Goal: Task Accomplishment & Management: Manage account settings

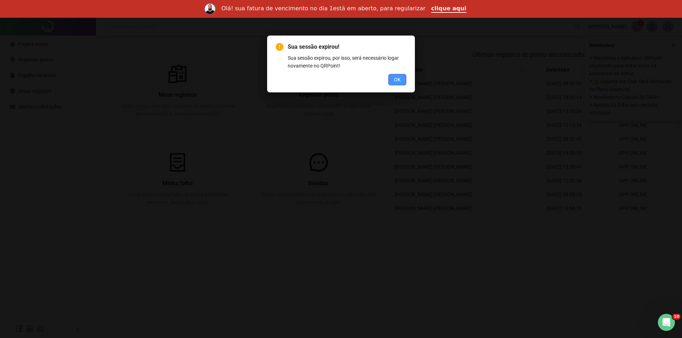
click at [401, 79] on span "OK" at bounding box center [397, 80] width 7 height 8
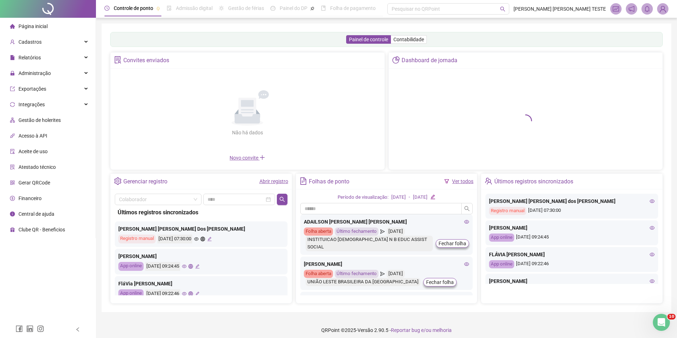
click at [661, 5] on img at bounding box center [662, 9] width 11 height 11
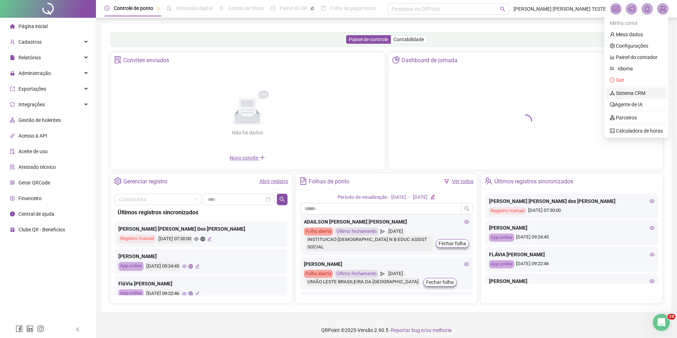
click at [627, 95] on link "Sistema CRM" at bounding box center [628, 93] width 36 height 6
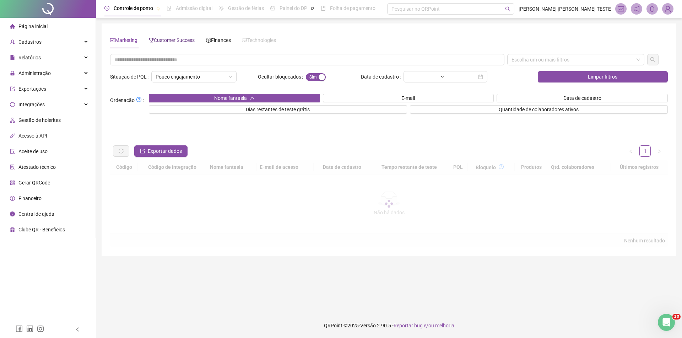
click at [188, 41] on span "Customer Success" at bounding box center [172, 40] width 46 height 6
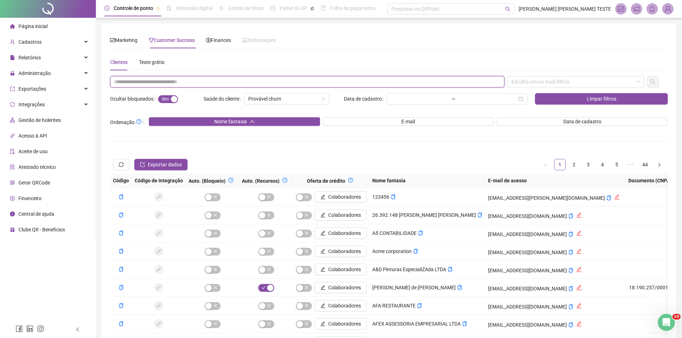
click at [204, 86] on input "text" at bounding box center [307, 81] width 394 height 11
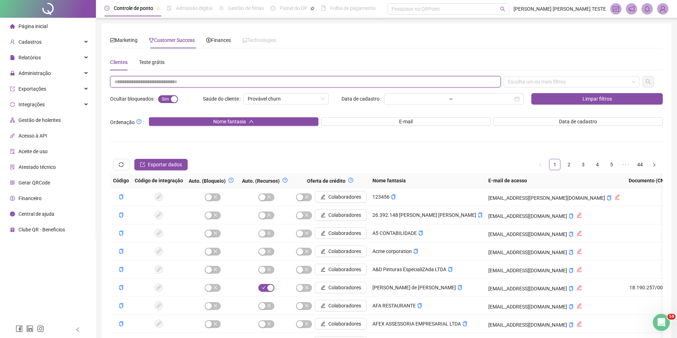
paste input "**********"
click at [534, 79] on div "Escolha um ou mais filtros" at bounding box center [572, 81] width 136 height 11
type input "**********"
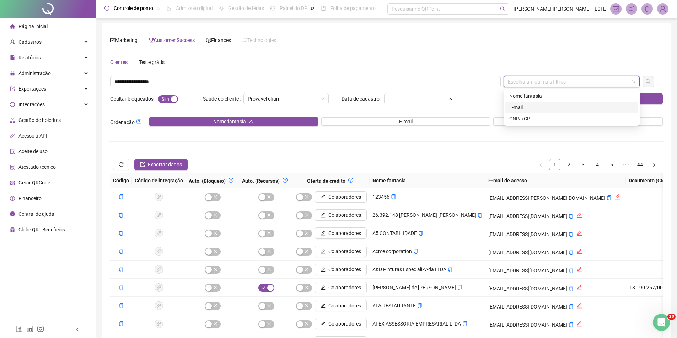
click at [534, 102] on div "E-mail" at bounding box center [571, 107] width 133 height 11
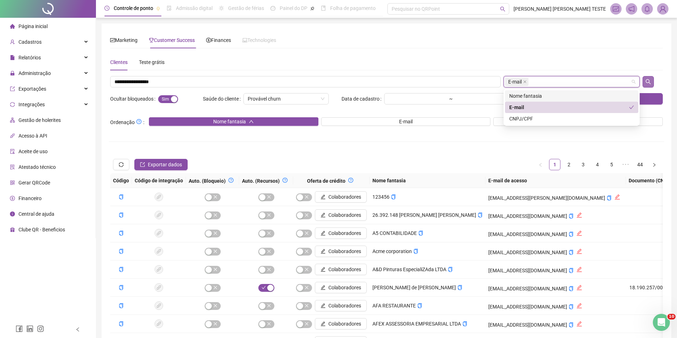
click at [649, 79] on button "button" at bounding box center [648, 81] width 11 height 11
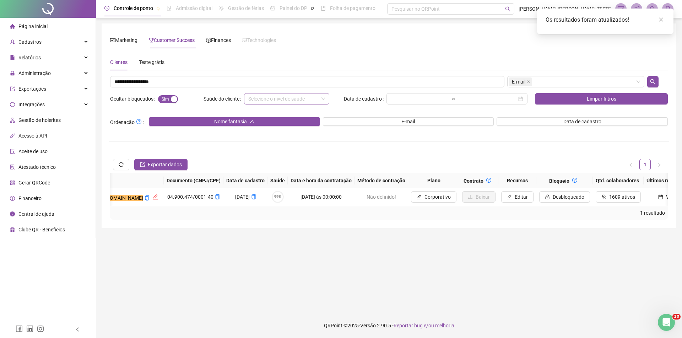
scroll to position [0, 396]
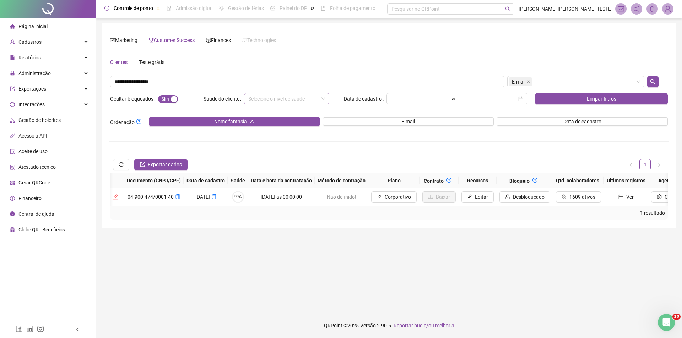
click at [557, 212] on div "1 resultado" at bounding box center [389, 213] width 558 height 14
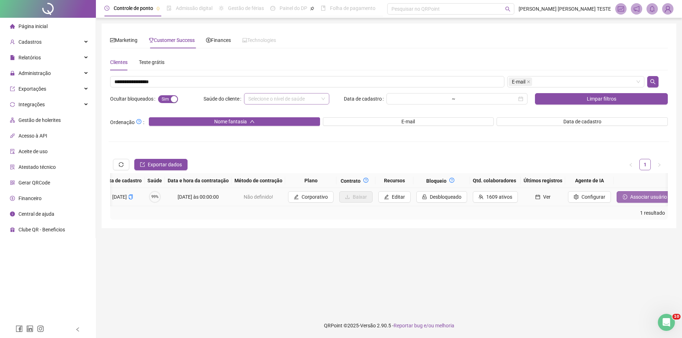
click at [630, 195] on span "Associar usuário" at bounding box center [648, 197] width 37 height 8
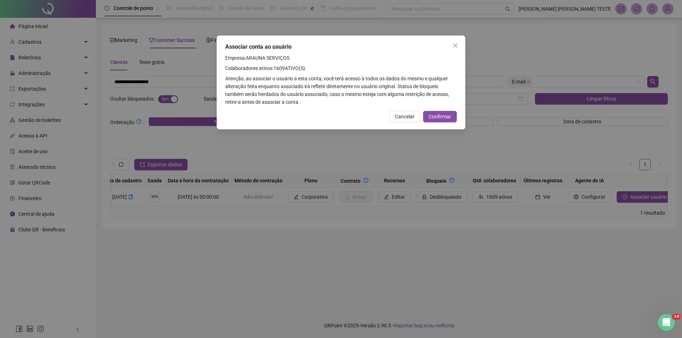
click at [442, 109] on div "Associar conta ao usuário Empresa: ARAUNA SERVIÇOS Colaboradores ativos: 1609 A…" at bounding box center [341, 83] width 249 height 94
click at [438, 112] on button "Confirmar" at bounding box center [440, 116] width 34 height 11
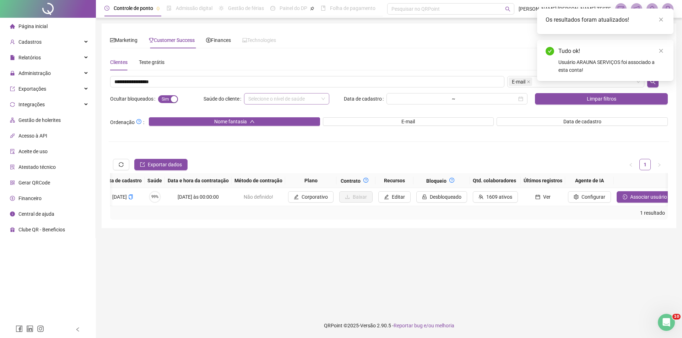
click at [664, 14] on div "Os resultados foram atualizados!" at bounding box center [605, 22] width 136 height 26
click at [663, 20] on icon "close" at bounding box center [661, 19] width 5 height 5
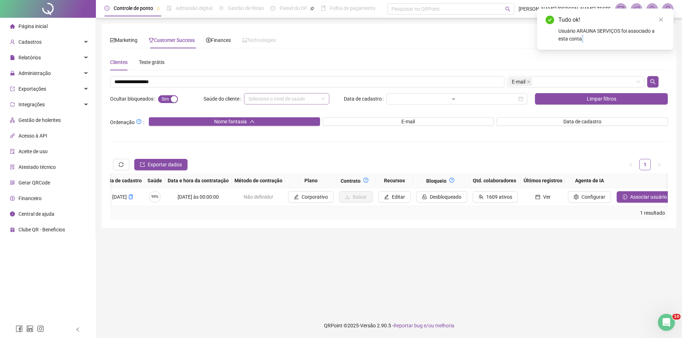
click at [663, 20] on icon "close" at bounding box center [661, 19] width 5 height 5
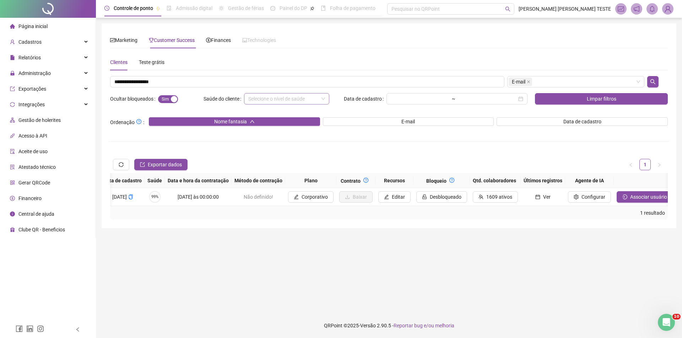
click at [670, 11] on img at bounding box center [668, 9] width 11 height 11
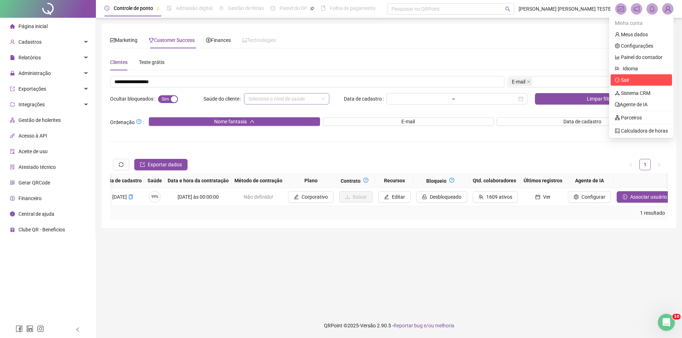
click at [628, 80] on span "Sair" at bounding box center [625, 80] width 9 height 6
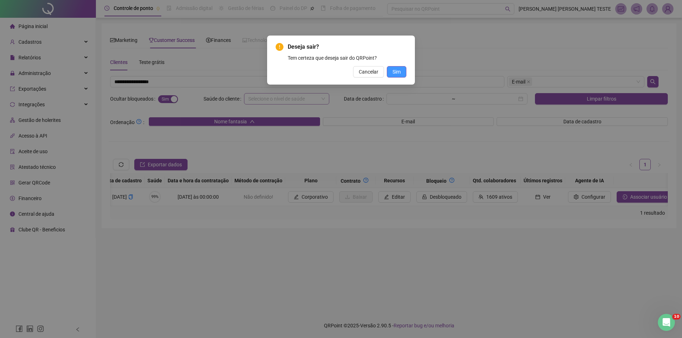
click at [406, 76] on button "Sim" at bounding box center [397, 71] width 20 height 11
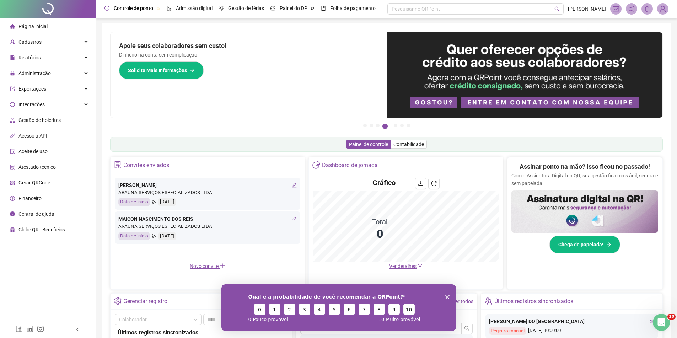
click at [448, 298] on polygon "Encerrar pesquisa" at bounding box center [447, 297] width 4 height 4
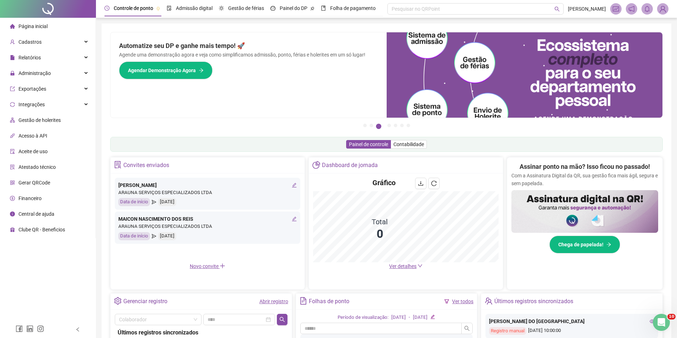
click at [662, 11] on img at bounding box center [662, 9] width 11 height 11
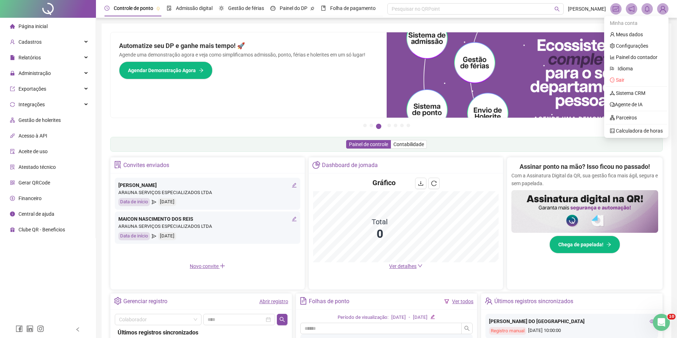
click at [105, 249] on div "Pague o QRPoint com Cartão de Crédito Sua assinatura: mais segurança, prática e…" at bounding box center [387, 227] width 570 height 409
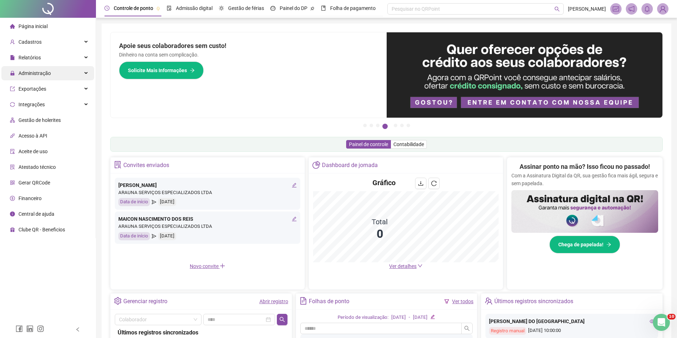
click at [46, 72] on span "Administração" at bounding box center [34, 73] width 32 height 6
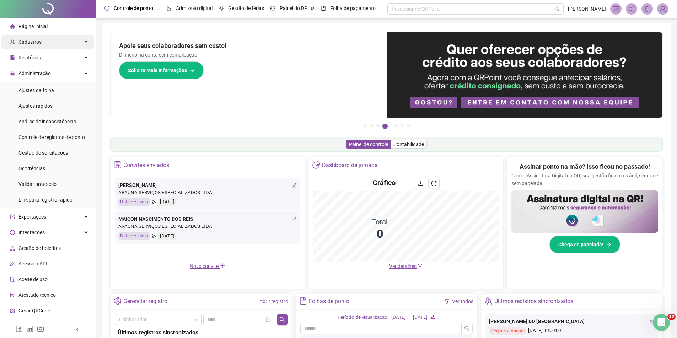
click at [58, 40] on div "Cadastros" at bounding box center [47, 42] width 93 height 14
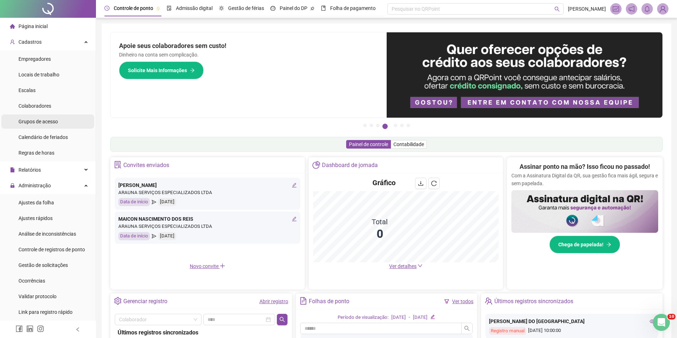
click at [54, 125] on div "Grupos de acesso" at bounding box center [37, 121] width 39 height 14
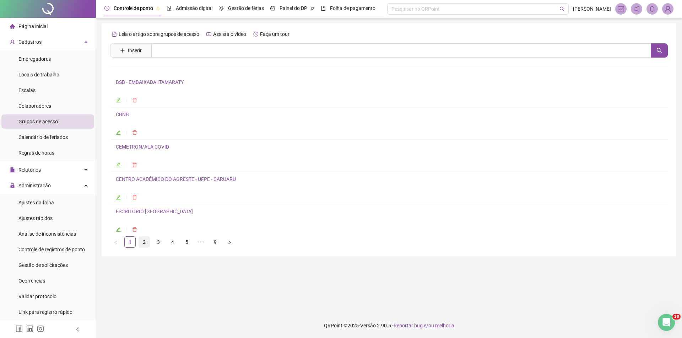
click at [143, 245] on link "2" at bounding box center [144, 242] width 11 height 11
click at [155, 243] on link "3" at bounding box center [158, 242] width 11 height 11
click at [170, 237] on link "4" at bounding box center [172, 242] width 11 height 11
click at [193, 237] on ul "1 2 3 4 5 6 ••• 9" at bounding box center [389, 241] width 558 height 11
click at [185, 245] on link "5" at bounding box center [187, 242] width 11 height 11
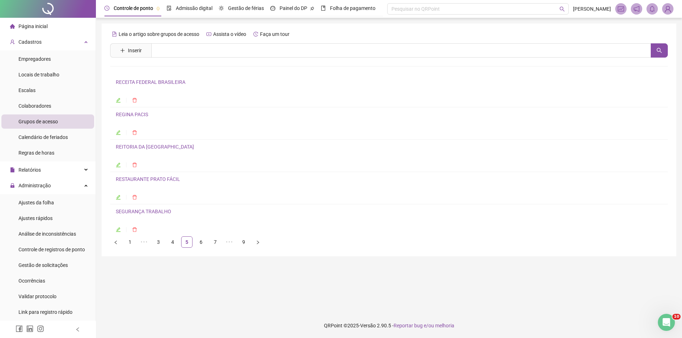
click at [166, 79] on link "RECEITA FEDERAL BRASILEIRA" at bounding box center [151, 82] width 70 height 6
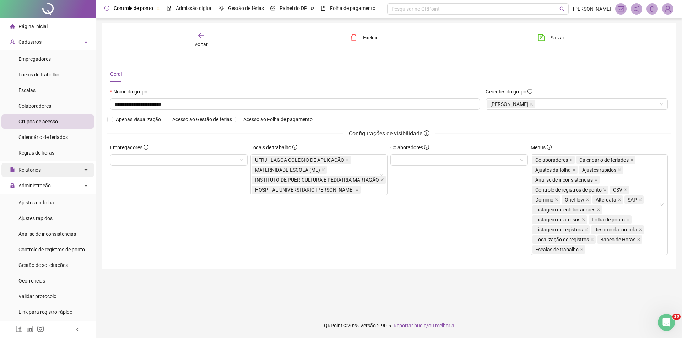
click at [57, 174] on div "Relatórios" at bounding box center [47, 170] width 93 height 14
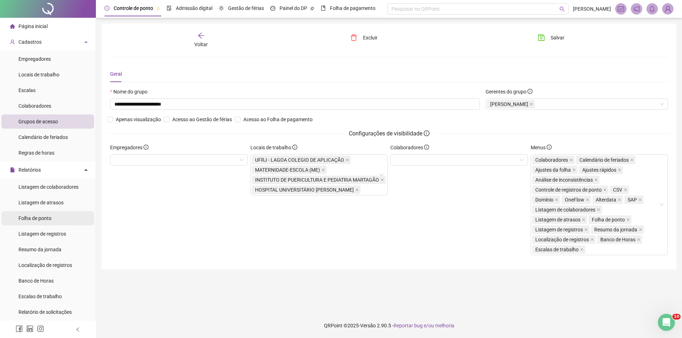
click at [41, 214] on div "Folha de ponto" at bounding box center [34, 218] width 33 height 14
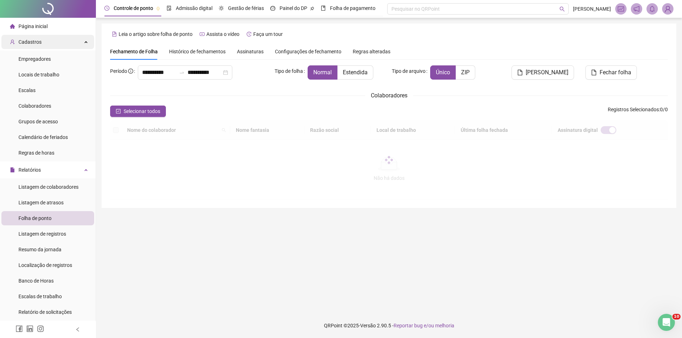
click at [52, 44] on div "Cadastros" at bounding box center [47, 42] width 93 height 14
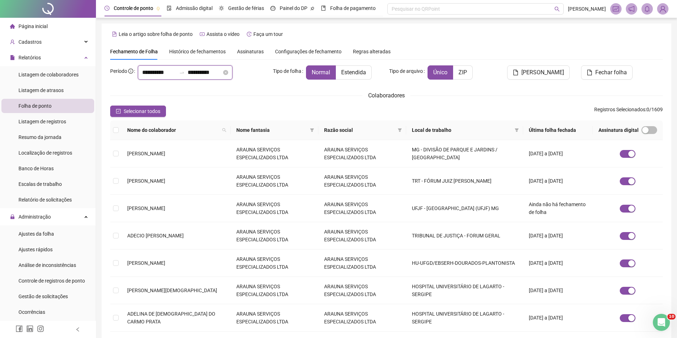
click at [162, 75] on input "**********" at bounding box center [159, 72] width 34 height 9
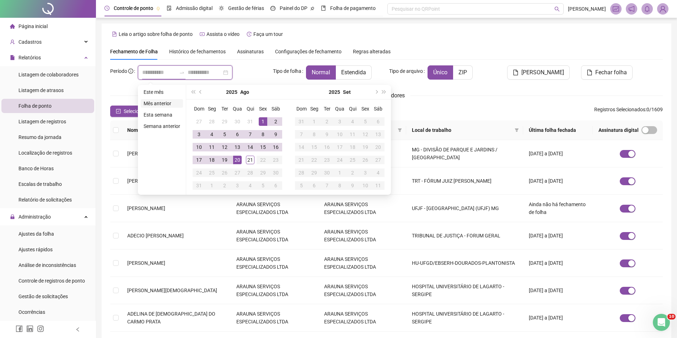
type input "**********"
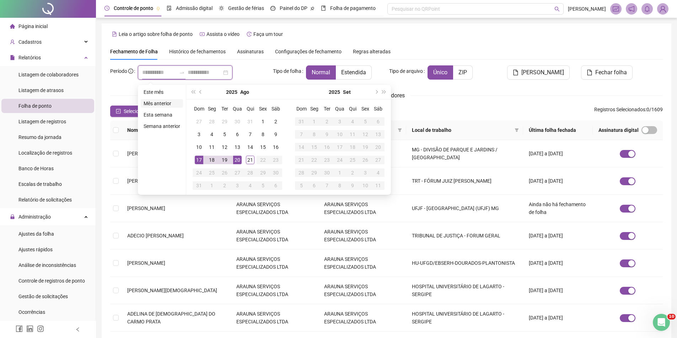
type input "**********"
click at [170, 107] on li "Mês anterior" at bounding box center [162, 103] width 42 height 9
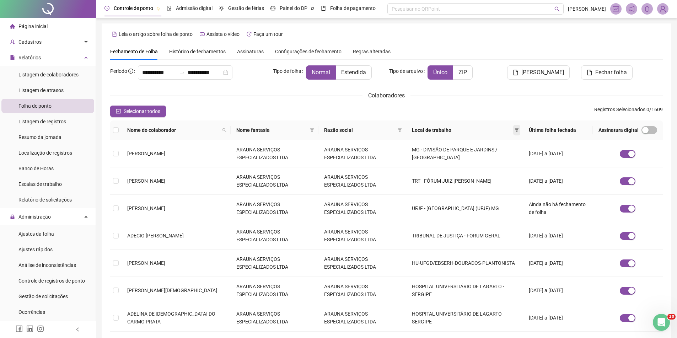
click at [515, 130] on icon "filter" at bounding box center [517, 130] width 4 height 4
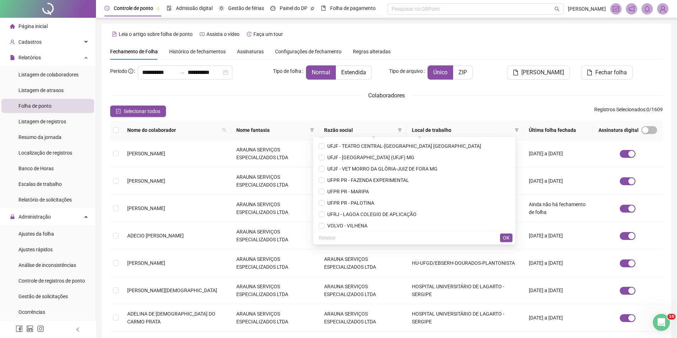
scroll to position [3275, 0]
click at [417, 213] on span "UFRJ - LAGOA COLEGIO DE APLICAÇÃO" at bounding box center [370, 212] width 92 height 6
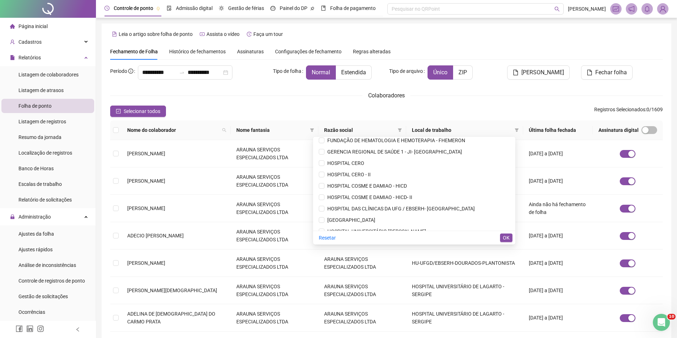
scroll to position [1250, 0]
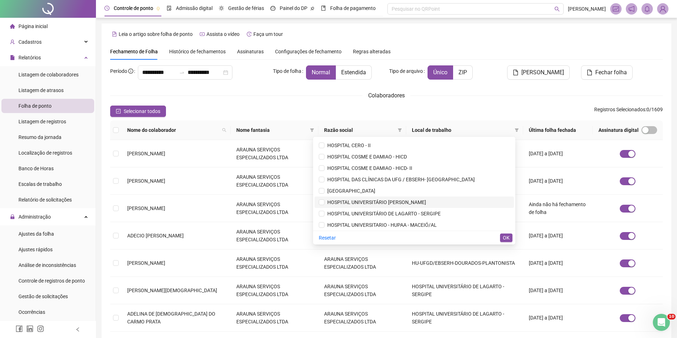
click at [425, 202] on span "HOSPITAL UNIVERSITÁRIO CLEMENTINO FRAGA FILHO" at bounding box center [375, 202] width 102 height 6
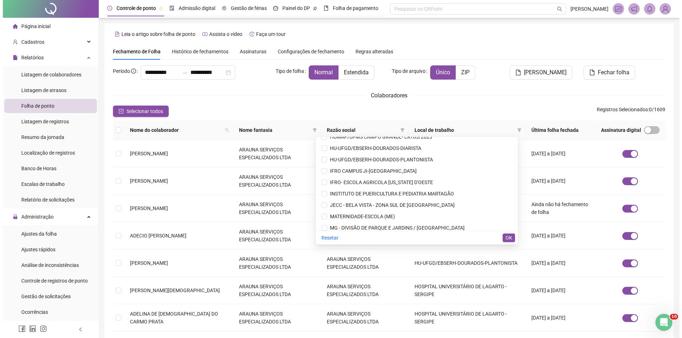
scroll to position [1392, 0]
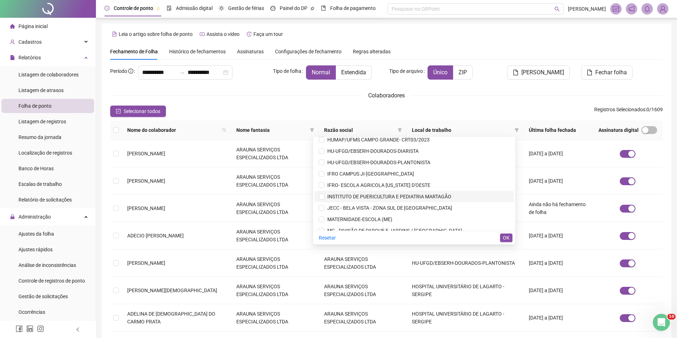
click at [422, 197] on span "INSTITUTO DE PUERICULTURA E PEDIATRIA MARTAGÃO" at bounding box center [387, 197] width 127 height 6
click at [410, 223] on li "MATERNIDADE-ESCOLA (ME)" at bounding box center [414, 219] width 199 height 11
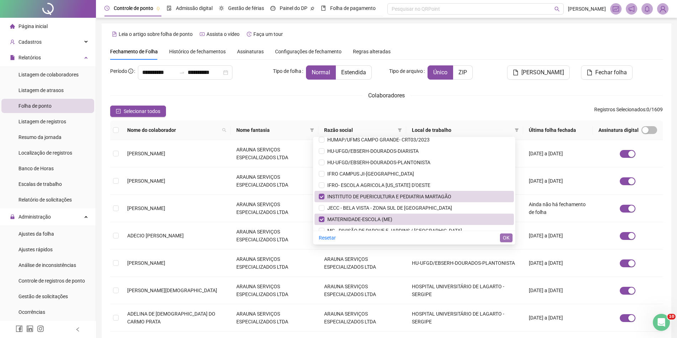
click at [502, 237] on button "OK" at bounding box center [506, 238] width 12 height 9
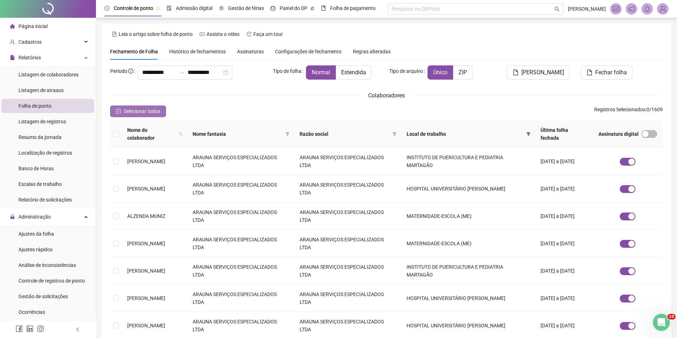
click at [135, 108] on span "Selecionar todos" at bounding box center [142, 111] width 37 height 8
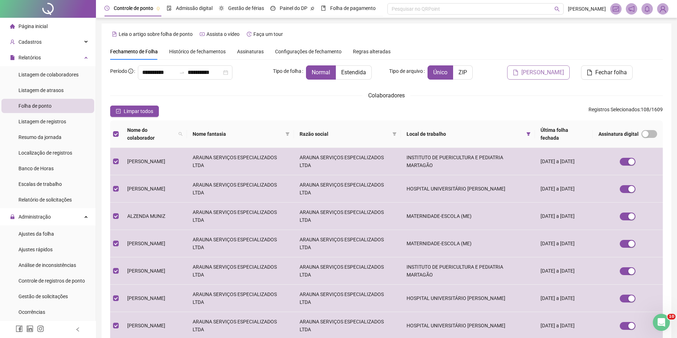
click at [541, 72] on span "[PERSON_NAME]" at bounding box center [542, 72] width 43 height 9
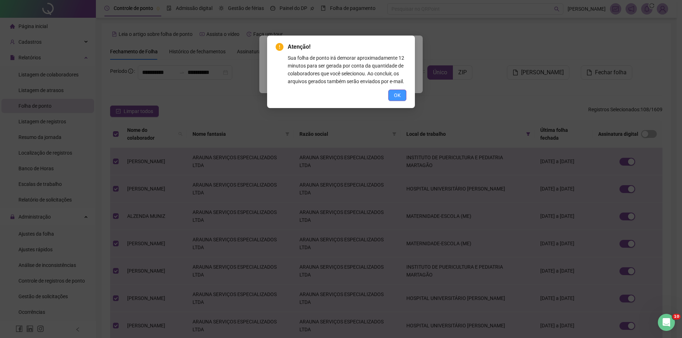
click at [401, 95] on button "OK" at bounding box center [397, 95] width 18 height 11
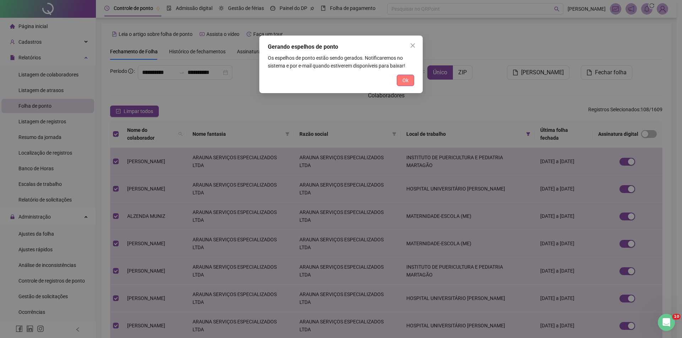
click at [409, 83] on button "Ok" at bounding box center [405, 80] width 17 height 11
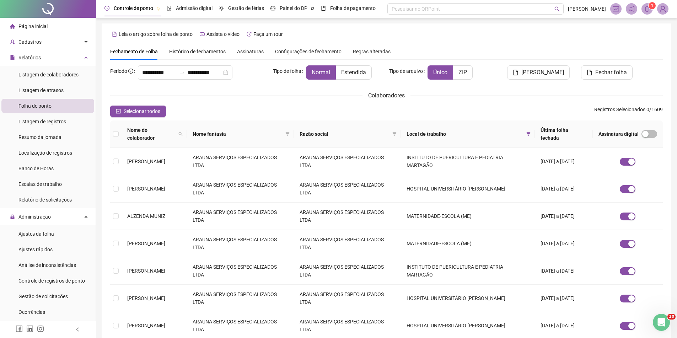
click at [649, 10] on icon "bell" at bounding box center [647, 9] width 5 height 6
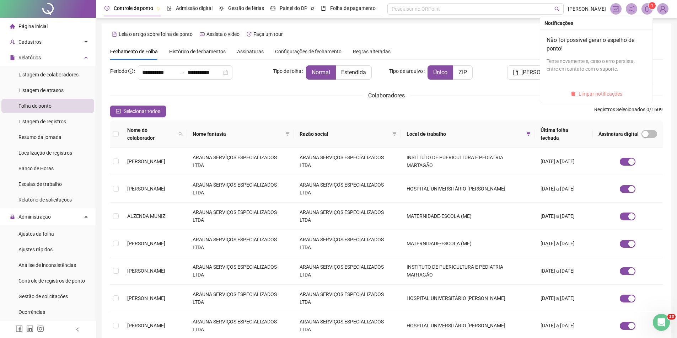
click at [584, 97] on span "Limpar notificações" at bounding box center [601, 94] width 44 height 8
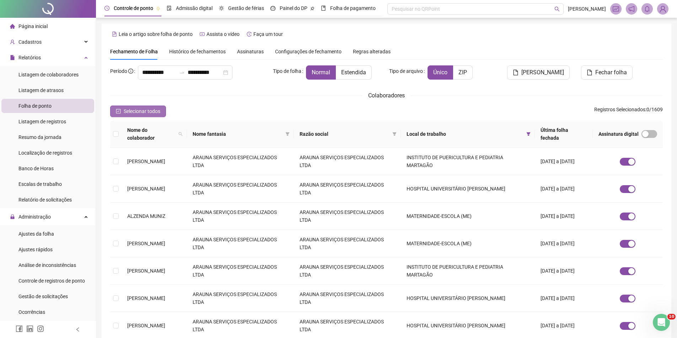
click at [154, 109] on span "Selecionar todos" at bounding box center [142, 111] width 37 height 8
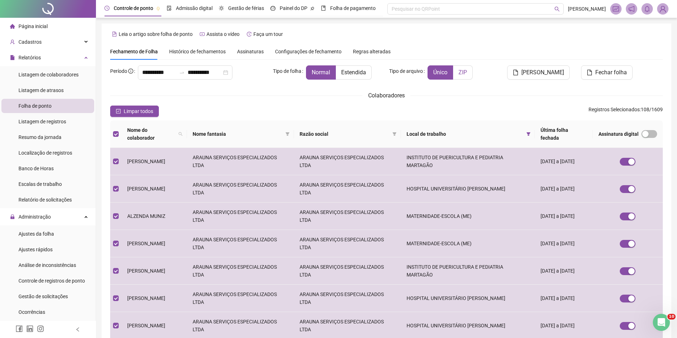
click at [461, 75] on span "ZIP" at bounding box center [462, 72] width 9 height 7
click at [544, 73] on span "[PERSON_NAME]" at bounding box center [542, 72] width 43 height 9
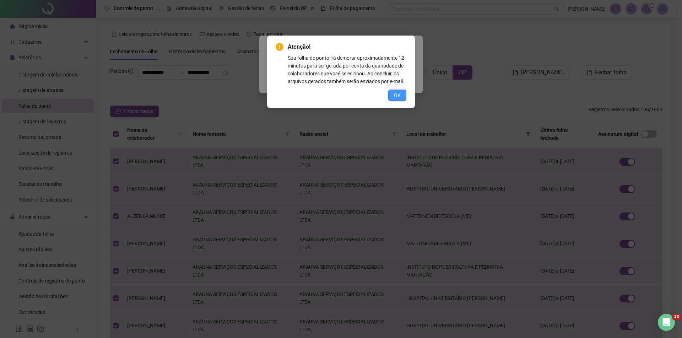
click at [406, 96] on button "OK" at bounding box center [397, 95] width 18 height 11
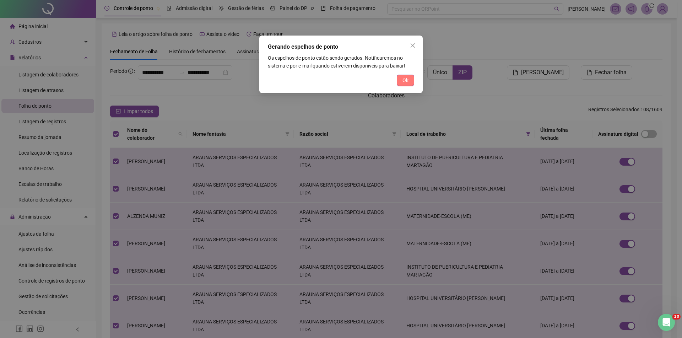
click at [409, 84] on button "Ok" at bounding box center [405, 80] width 17 height 11
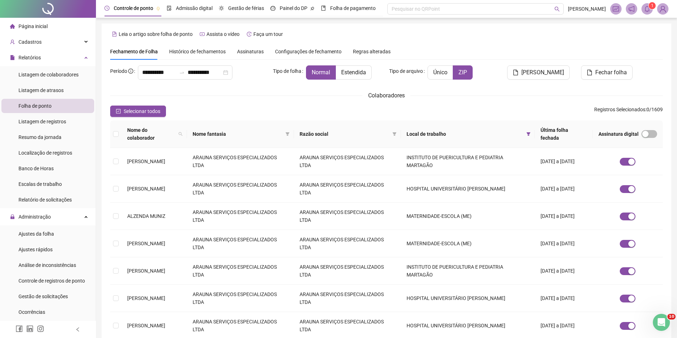
click at [650, 5] on sup "1" at bounding box center [652, 5] width 7 height 7
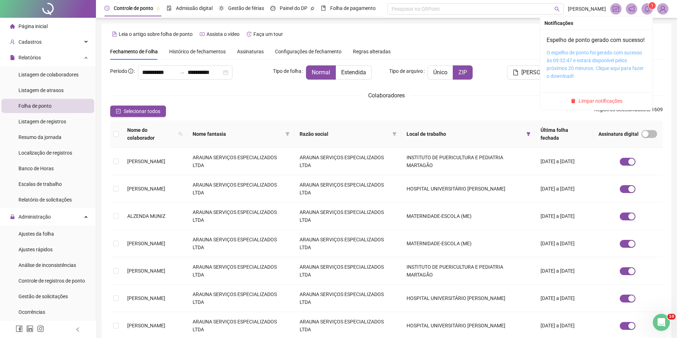
drag, startPoint x: 596, startPoint y: 67, endPoint x: 595, endPoint y: 63, distance: 5.0
click at [596, 67] on link "O espelho de ponto foi gerado com sucesso às 09:32:47 e estará disponível pelos…" at bounding box center [595, 64] width 97 height 29
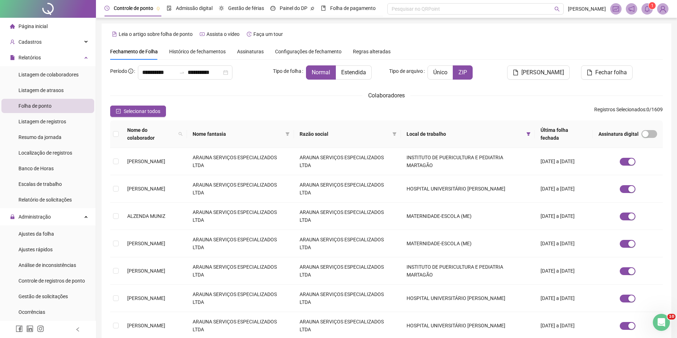
click at [649, 6] on sup "1" at bounding box center [652, 5] width 7 height 7
click at [644, 11] on icon "bell" at bounding box center [647, 9] width 6 height 6
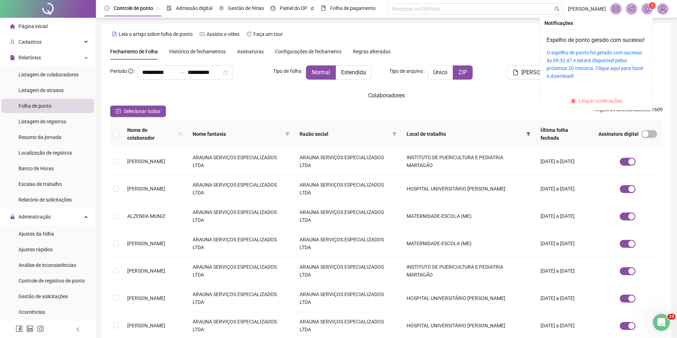
click at [591, 105] on span "Limpar notificações" at bounding box center [601, 101] width 44 height 8
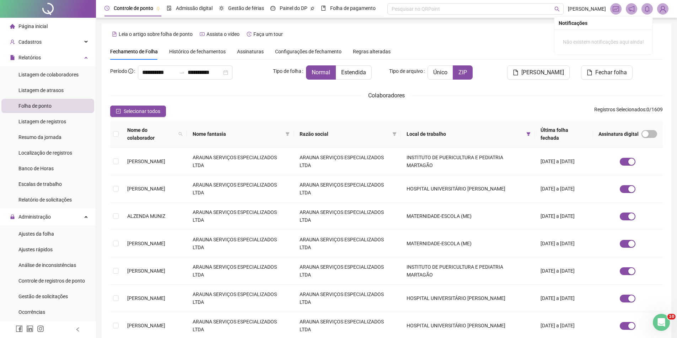
click at [523, 34] on div "Leia o artigo sobre folha de ponto Assista o vídeo Faça um tour" at bounding box center [386, 33] width 553 height 11
click at [649, 10] on icon "bell" at bounding box center [647, 9] width 6 height 6
click at [660, 29] on div "Leia o artigo sobre folha de ponto Assista o vídeo Faça um tour" at bounding box center [386, 33] width 553 height 11
click at [664, 10] on img at bounding box center [662, 9] width 11 height 11
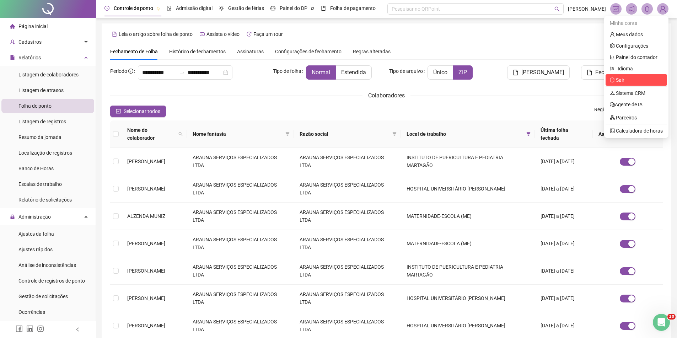
click at [621, 81] on span "Sair" at bounding box center [620, 80] width 9 height 6
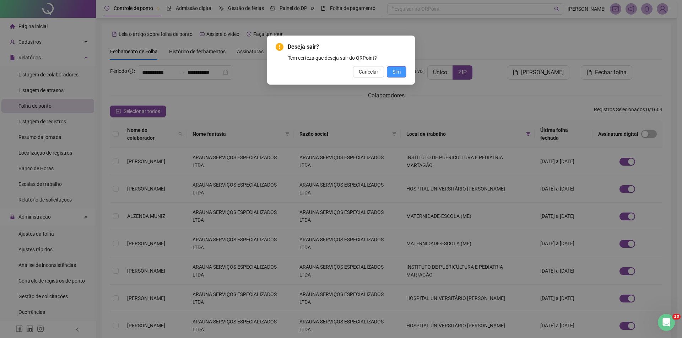
click at [405, 67] on button "Sim" at bounding box center [397, 71] width 20 height 11
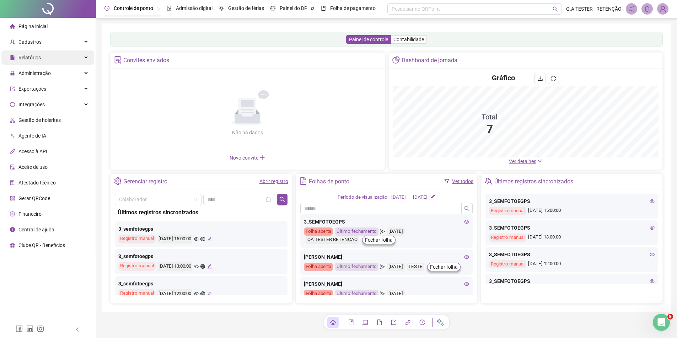
click at [56, 57] on div "Relatórios" at bounding box center [47, 57] width 93 height 14
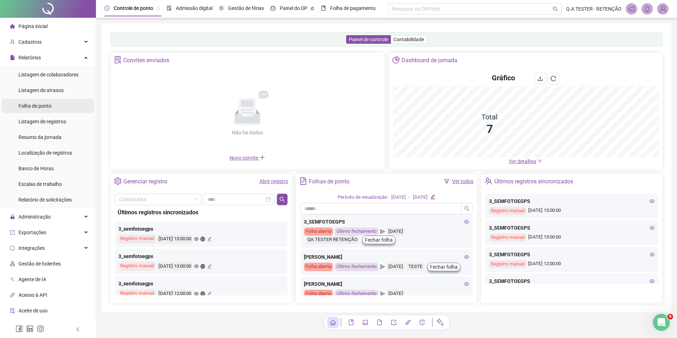
click at [37, 107] on span "Folha de ponto" at bounding box center [34, 106] width 33 height 6
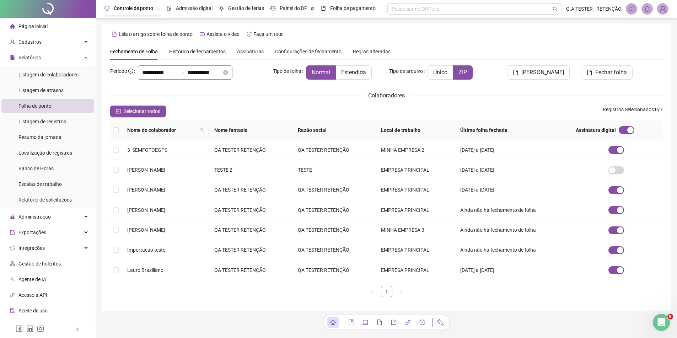
click at [162, 68] on div "**********" at bounding box center [185, 72] width 95 height 14
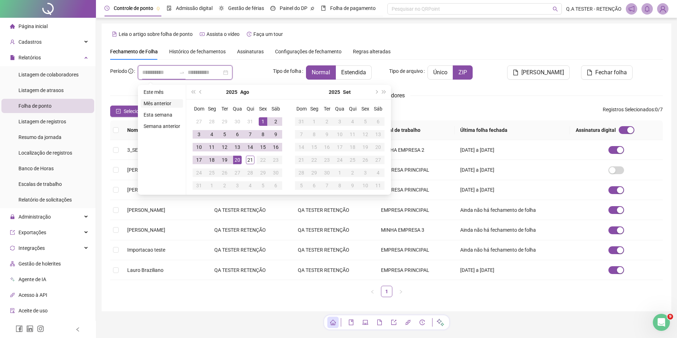
type input "**********"
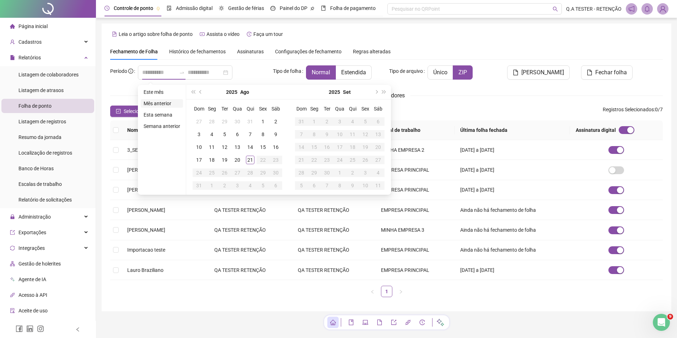
click at [169, 105] on li "Mês anterior" at bounding box center [162, 103] width 42 height 9
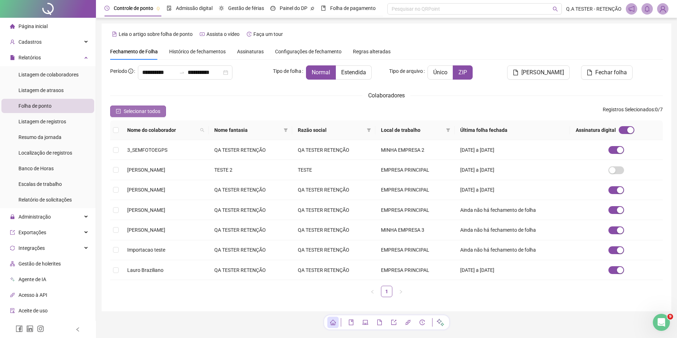
click at [126, 114] on span "Selecionar todos" at bounding box center [142, 111] width 37 height 8
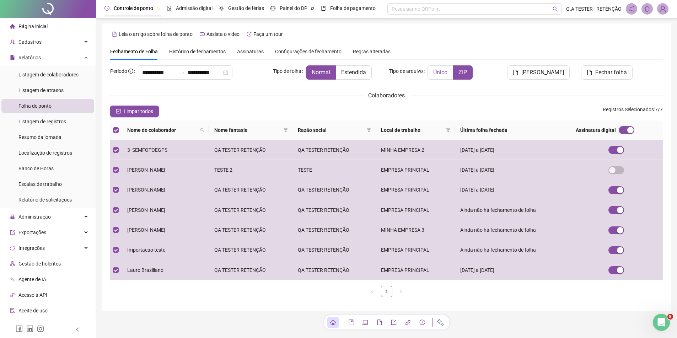
click at [440, 72] on span "Único" at bounding box center [440, 72] width 14 height 7
click at [545, 73] on span "[PERSON_NAME]" at bounding box center [542, 72] width 43 height 9
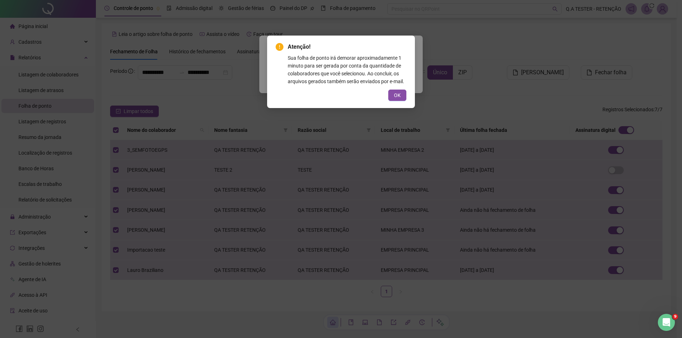
click at [398, 99] on button "OK" at bounding box center [397, 95] width 18 height 11
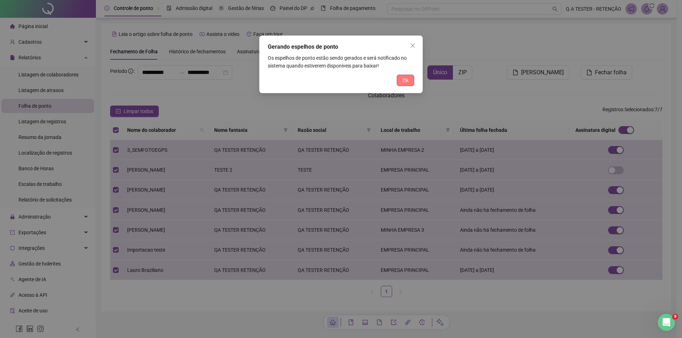
click at [401, 78] on button "Ok" at bounding box center [405, 80] width 17 height 11
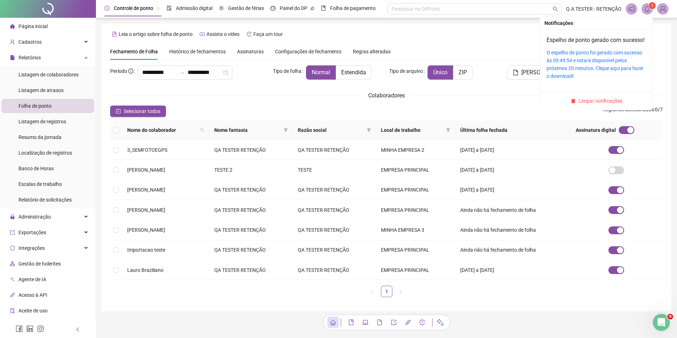
click at [648, 10] on icon "bell" at bounding box center [647, 9] width 6 height 6
click at [609, 105] on span "Limpar notificações" at bounding box center [601, 101] width 44 height 8
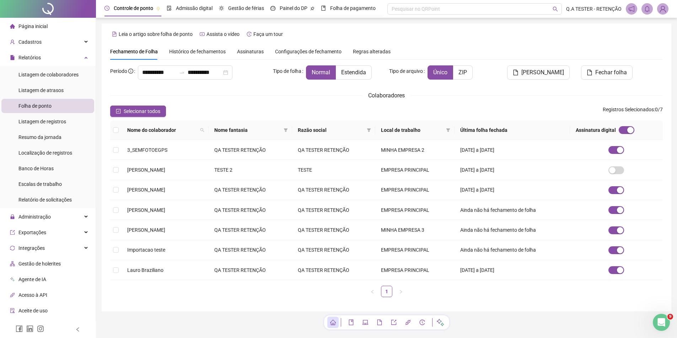
click at [664, 8] on img at bounding box center [662, 9] width 11 height 11
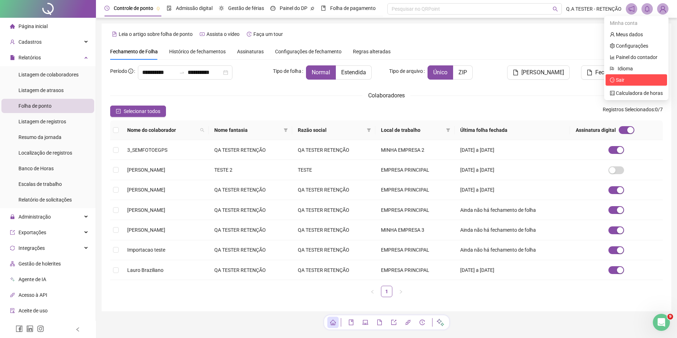
click at [637, 84] on span "Sair" at bounding box center [636, 80] width 53 height 8
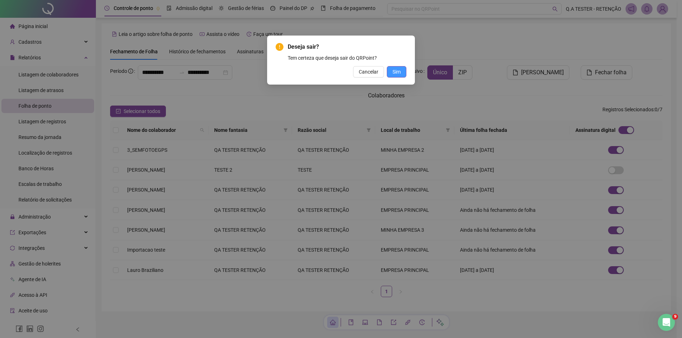
click at [396, 69] on span "Sim" at bounding box center [397, 72] width 8 height 8
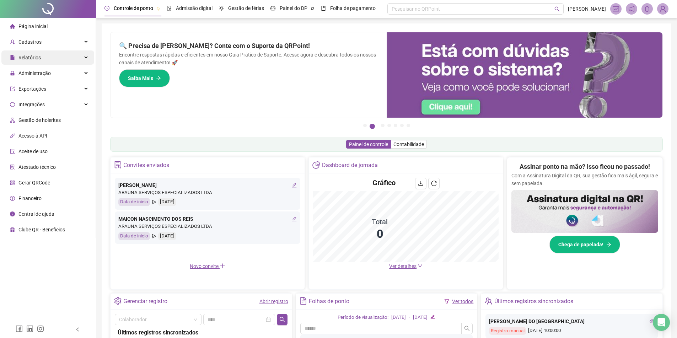
click at [38, 61] on span "Relatórios" at bounding box center [25, 57] width 31 height 14
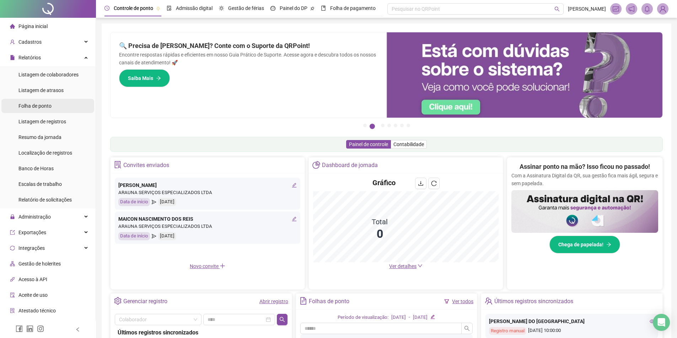
click at [59, 111] on li "Folha de ponto" at bounding box center [47, 106] width 93 height 14
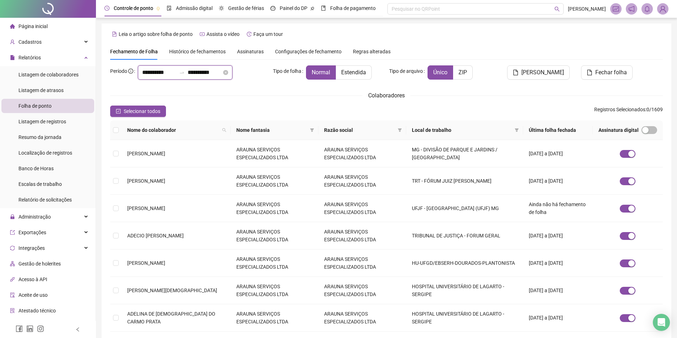
click at [176, 69] on input "**********" at bounding box center [159, 72] width 34 height 9
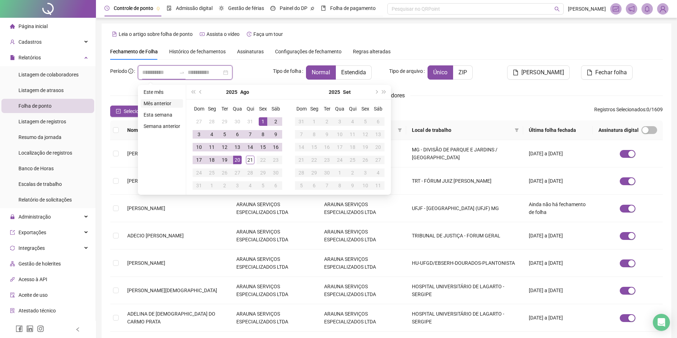
type input "**********"
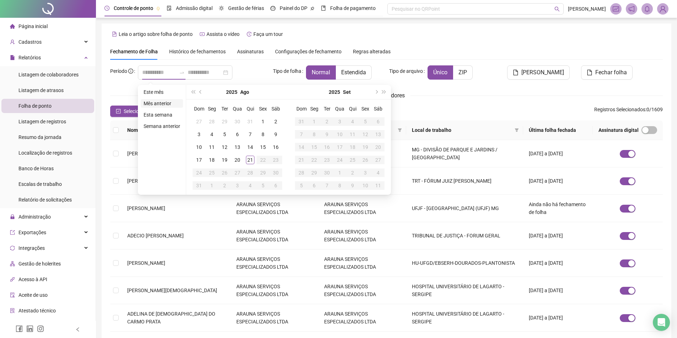
click at [170, 103] on li "Mês anterior" at bounding box center [162, 103] width 42 height 9
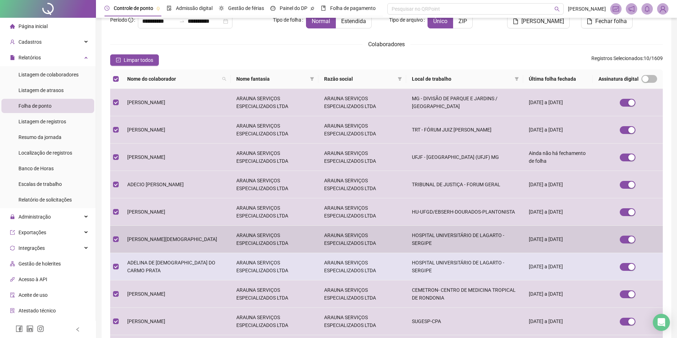
scroll to position [138, 0]
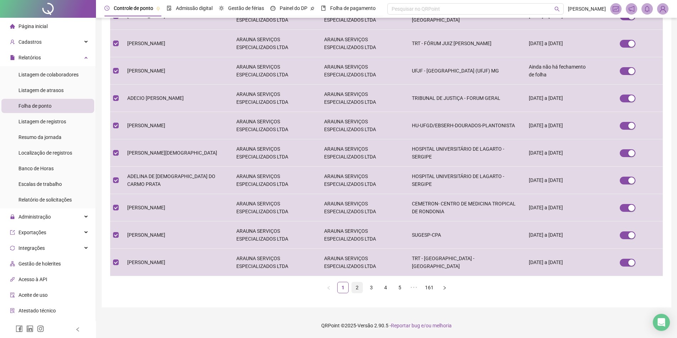
click at [355, 288] on link "2" at bounding box center [357, 287] width 11 height 11
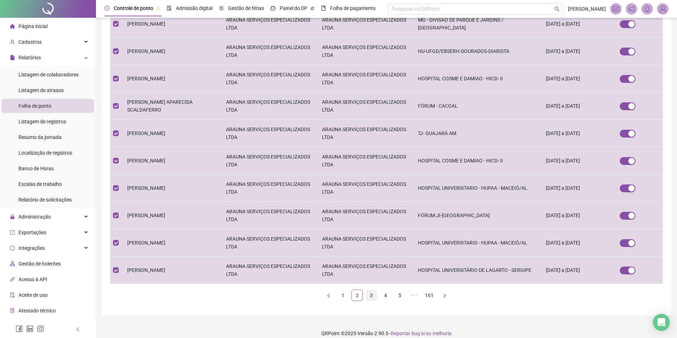
click at [370, 290] on link "3" at bounding box center [371, 295] width 11 height 11
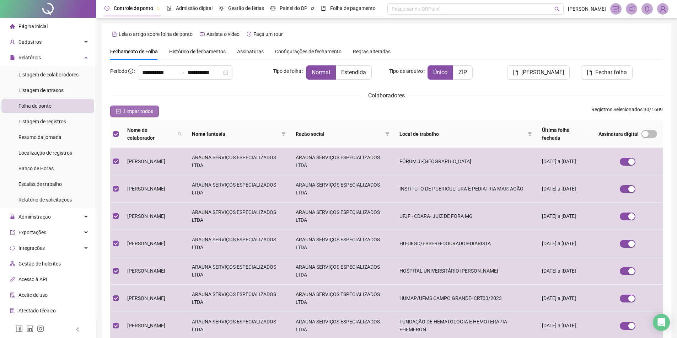
click at [143, 109] on span "Limpar todos" at bounding box center [138, 111] width 29 height 8
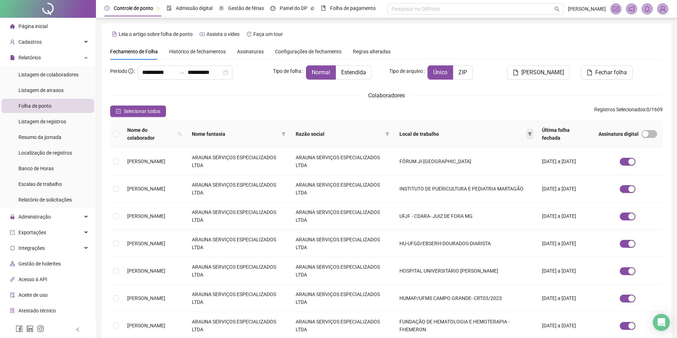
click at [528, 132] on icon "filter" at bounding box center [530, 134] width 4 height 4
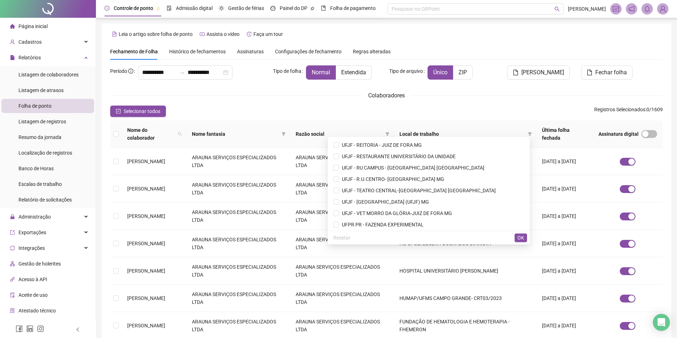
scroll to position [3275, 0]
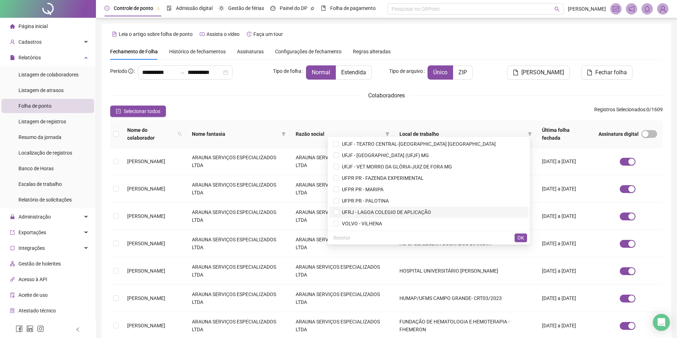
click at [430, 213] on span "UFRJ - LAGOA COLEGIO DE APLICAÇÃO" at bounding box center [385, 212] width 92 height 6
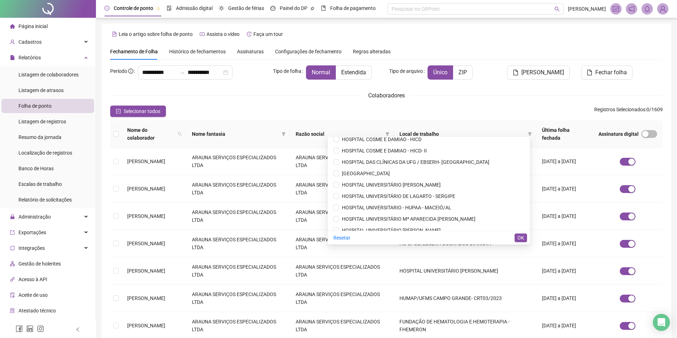
scroll to position [1250, 0]
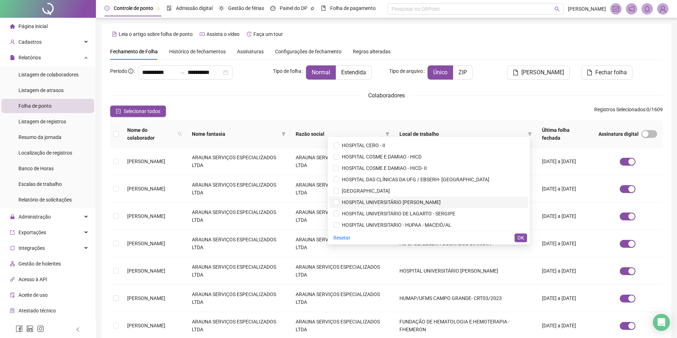
click at [441, 200] on span "HOSPITAL UNIVERSITÁRIO CLEMENTINO FRAGA FILHO" at bounding box center [390, 202] width 102 height 6
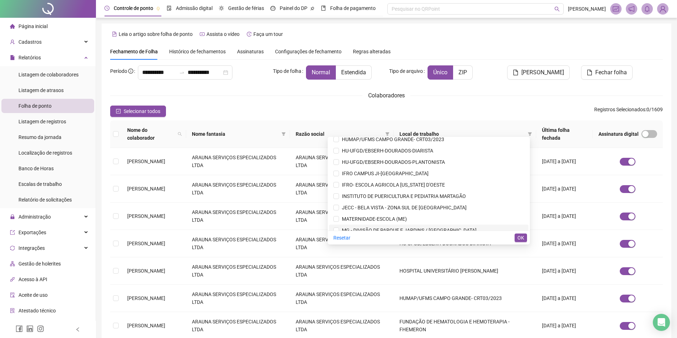
scroll to position [1392, 0]
click at [438, 195] on span "INSTITUTO DE PUERICULTURA E PEDIATRIA MARTAGÃO" at bounding box center [402, 197] width 127 height 6
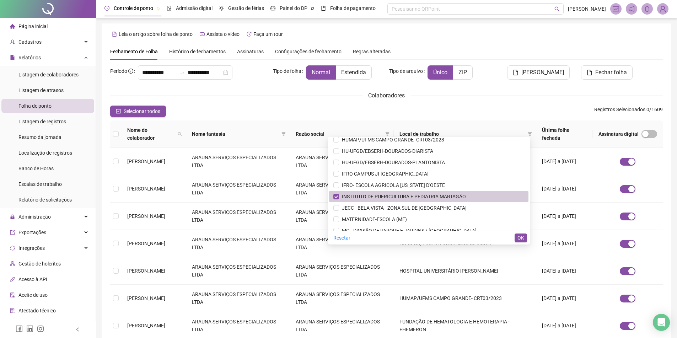
scroll to position [1427, 0]
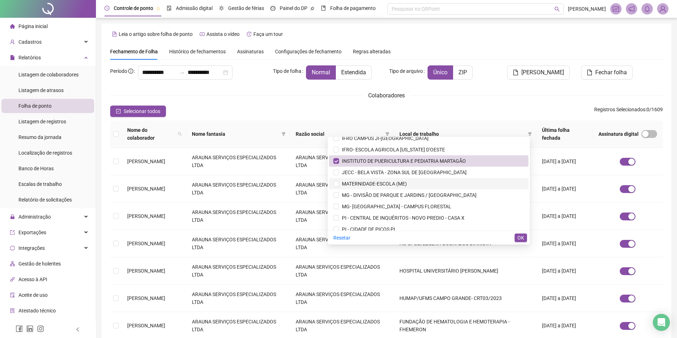
click at [443, 184] on span "MATERNIDADE-ESCOLA (ME)" at bounding box center [428, 184] width 191 height 8
click at [515, 236] on button "OK" at bounding box center [521, 238] width 12 height 9
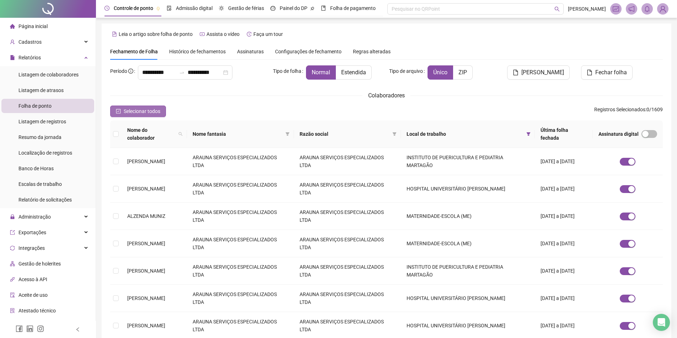
click at [152, 113] on span "Selecionar todos" at bounding box center [142, 111] width 37 height 8
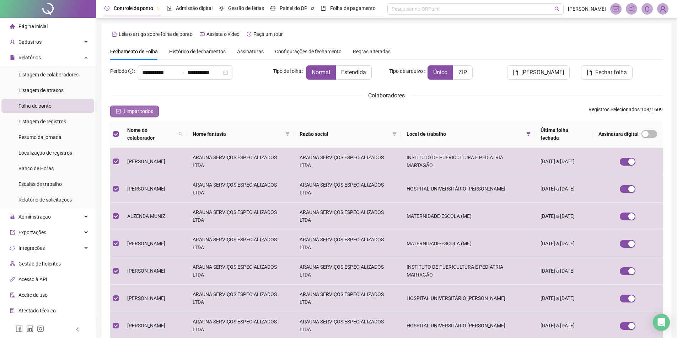
click at [146, 110] on span "Limpar todos" at bounding box center [138, 111] width 29 height 8
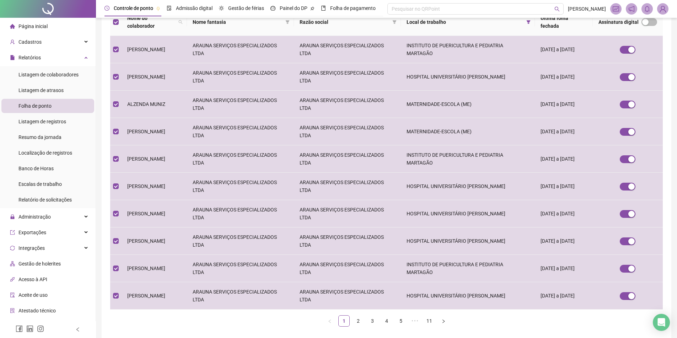
scroll to position [138, 0]
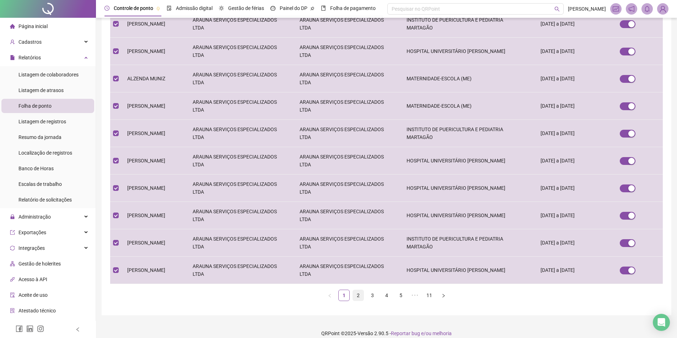
click at [361, 290] on link "2" at bounding box center [358, 295] width 11 height 11
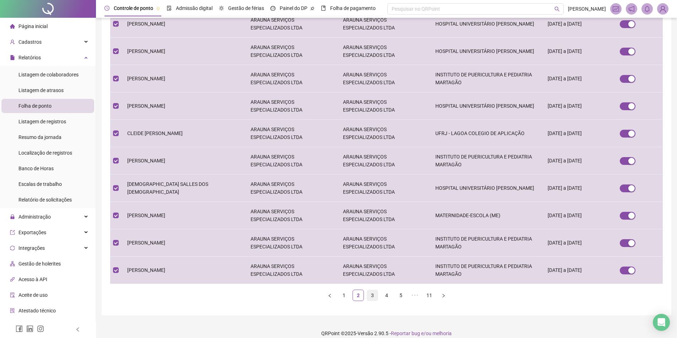
click at [369, 290] on link "3" at bounding box center [372, 295] width 11 height 11
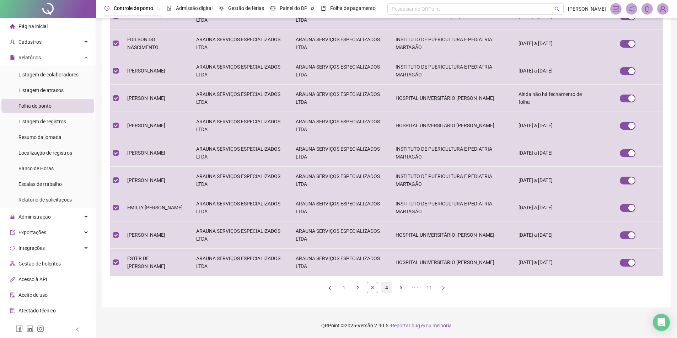
click at [383, 286] on link "4" at bounding box center [386, 287] width 11 height 11
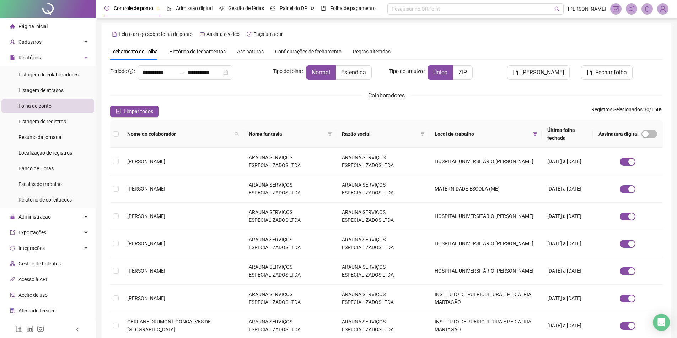
click at [112, 131] on th at bounding box center [115, 133] width 11 height 27
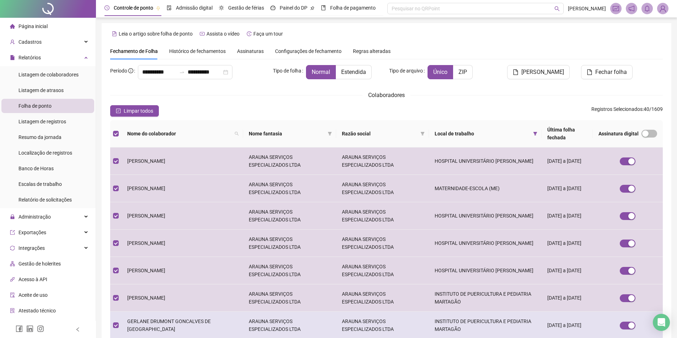
scroll to position [138, 0]
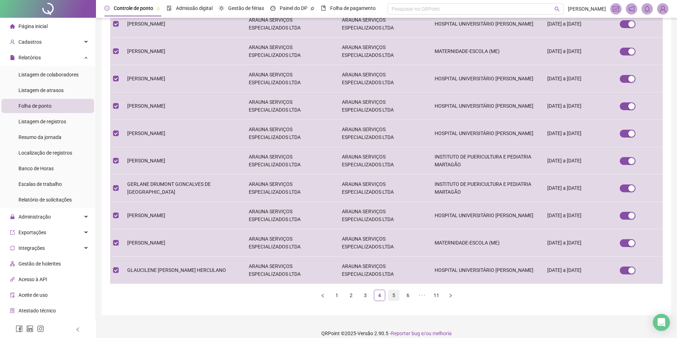
click at [397, 290] on link "5" at bounding box center [393, 295] width 11 height 11
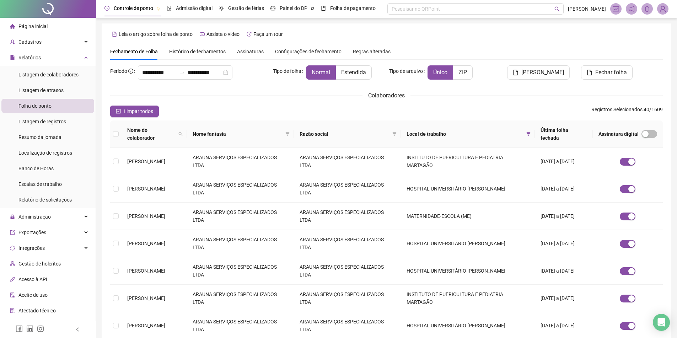
click at [112, 128] on th at bounding box center [115, 133] width 11 height 27
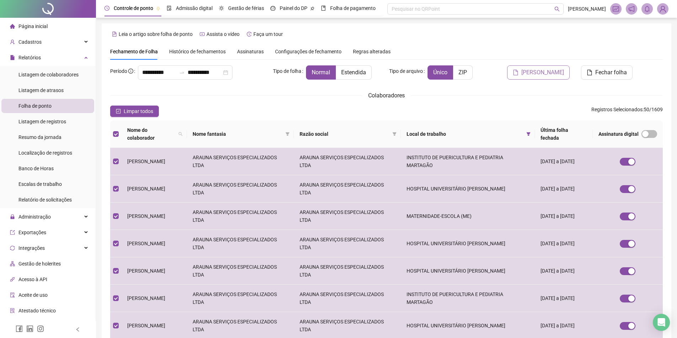
click at [547, 72] on span "Gerar espelho" at bounding box center [542, 72] width 43 height 9
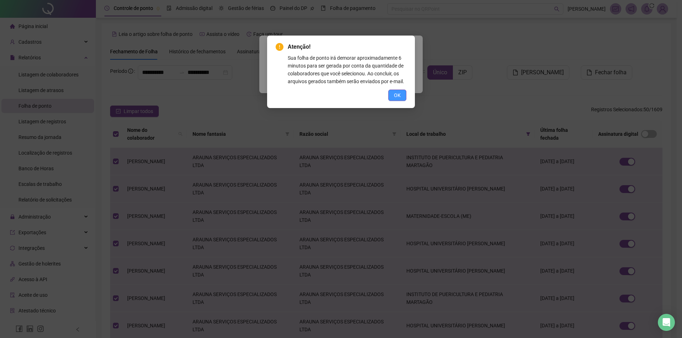
click at [393, 97] on button "OK" at bounding box center [397, 95] width 18 height 11
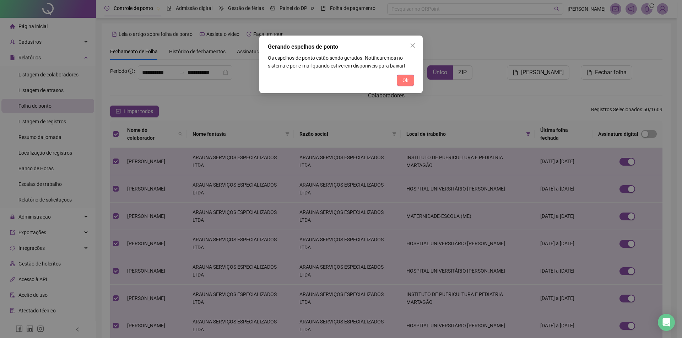
click at [405, 79] on span "Ok" at bounding box center [406, 80] width 6 height 8
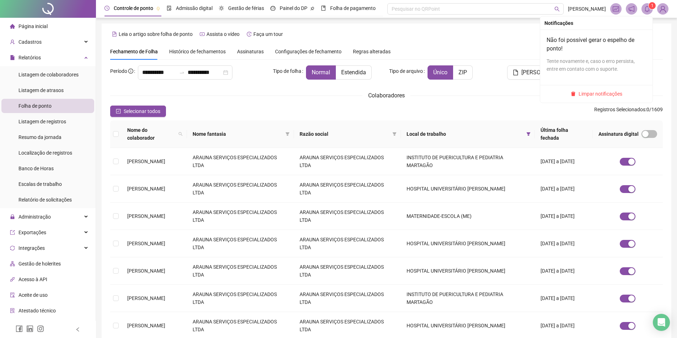
click at [648, 9] on icon "bell" at bounding box center [647, 9] width 6 height 6
click at [606, 92] on span "Limpar notificações" at bounding box center [601, 94] width 44 height 8
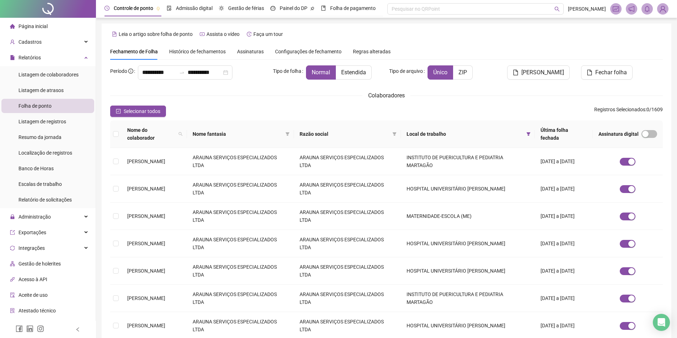
click at [658, 42] on div "**********" at bounding box center [387, 237] width 570 height 429
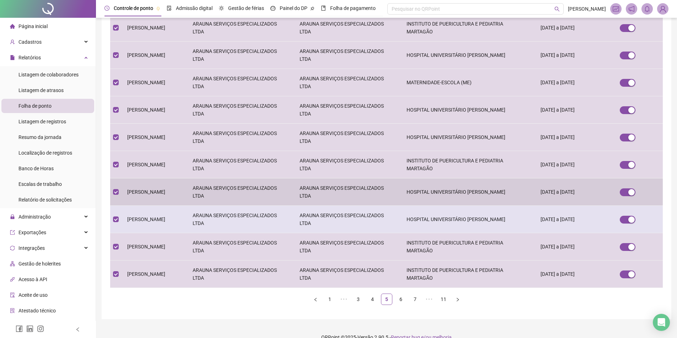
scroll to position [138, 0]
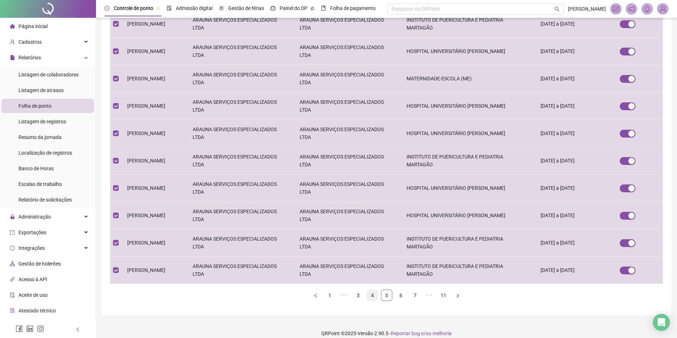
click at [377, 292] on link "4" at bounding box center [372, 295] width 11 height 11
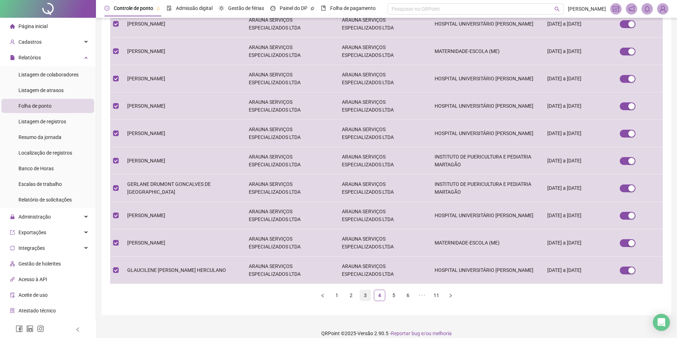
click at [365, 290] on link "3" at bounding box center [365, 295] width 11 height 11
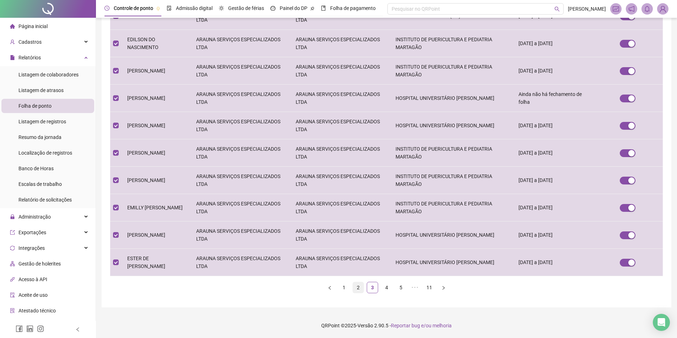
click at [359, 291] on link "2" at bounding box center [358, 287] width 11 height 11
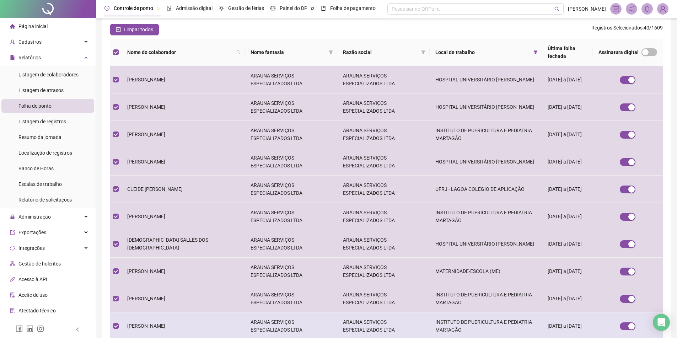
scroll to position [0, 0]
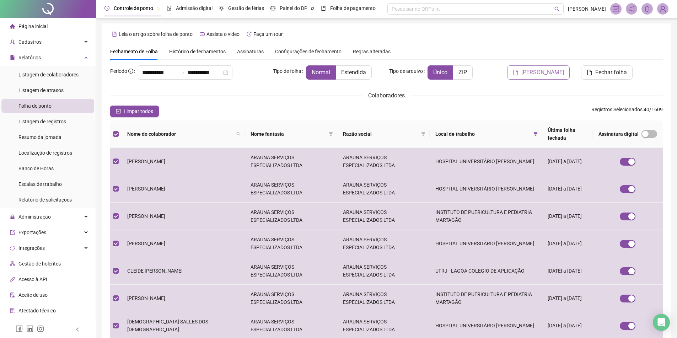
click at [528, 77] on button "[PERSON_NAME]" at bounding box center [538, 72] width 63 height 14
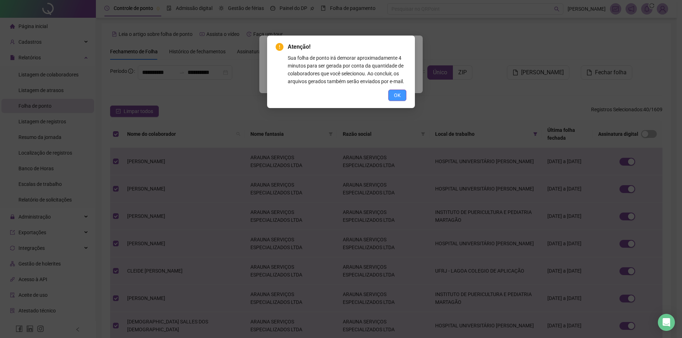
click at [397, 98] on span "OK" at bounding box center [397, 95] width 7 height 8
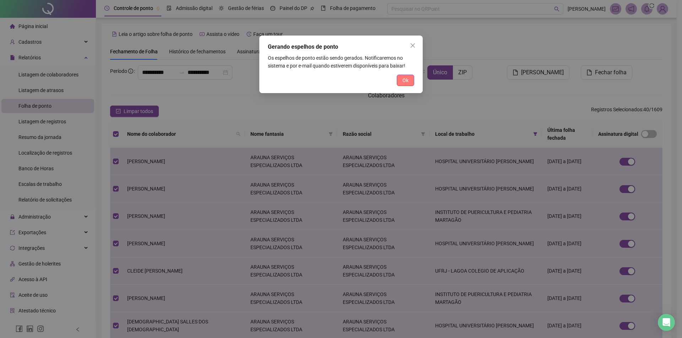
click at [404, 84] on span "Ok" at bounding box center [406, 80] width 6 height 8
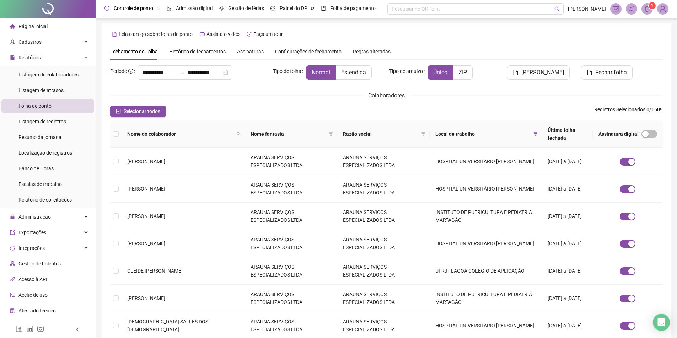
click at [651, 6] on span "1" at bounding box center [652, 5] width 2 height 5
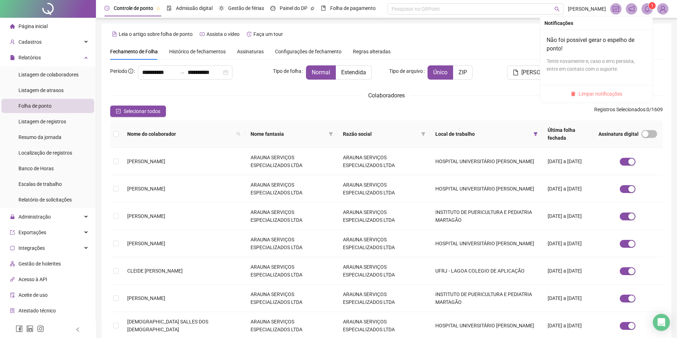
click at [614, 91] on span "Limpar notificações" at bounding box center [601, 94] width 44 height 8
click at [656, 39] on div "Leia o artigo sobre folha de ponto Assista o vídeo Faça um tour" at bounding box center [386, 33] width 553 height 11
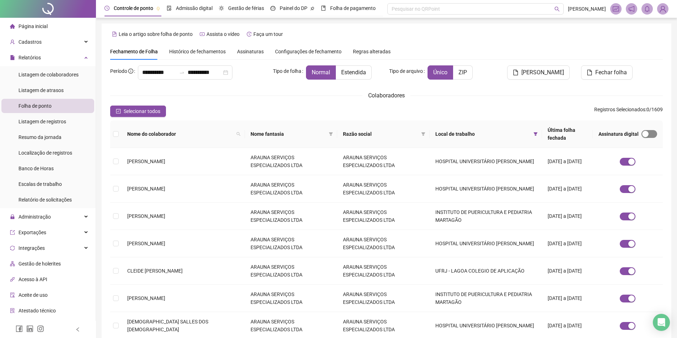
click at [647, 130] on span "button" at bounding box center [650, 134] width 16 height 8
click at [637, 130] on span "Assinatura digital" at bounding box center [619, 134] width 40 height 8
click at [644, 131] on div "button" at bounding box center [645, 134] width 6 height 6
click at [145, 108] on span "Selecionar todos" at bounding box center [142, 111] width 37 height 8
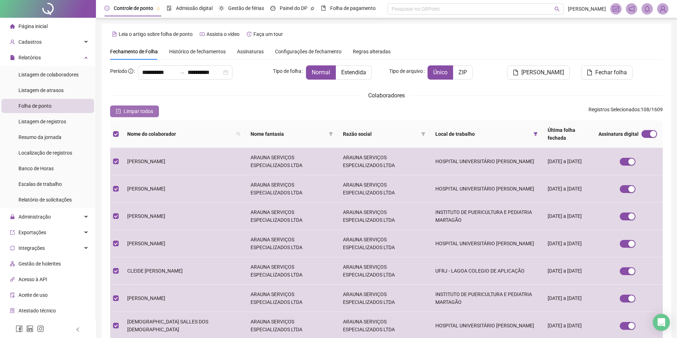
click at [130, 113] on span "Limpar todos" at bounding box center [138, 111] width 29 height 8
click at [546, 73] on span "[PERSON_NAME]" at bounding box center [542, 72] width 43 height 9
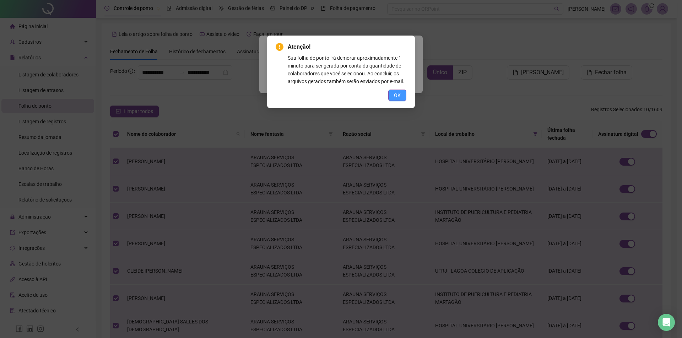
click at [397, 93] on span "OK" at bounding box center [397, 95] width 7 height 8
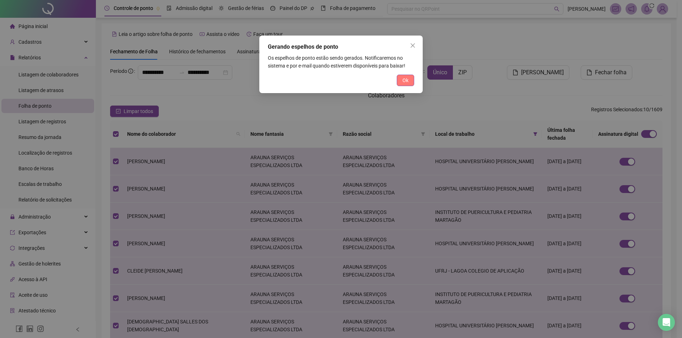
click at [399, 82] on button "Ok" at bounding box center [405, 80] width 17 height 11
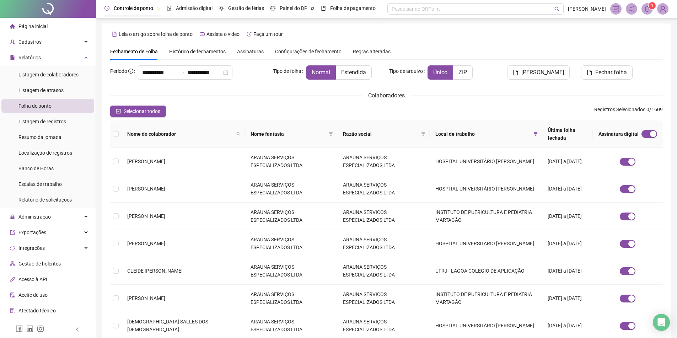
click at [643, 10] on span at bounding box center [647, 8] width 11 height 11
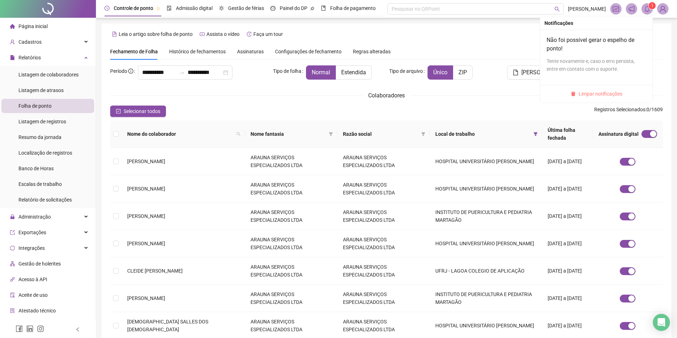
click at [592, 91] on span "Limpar notificações" at bounding box center [601, 94] width 44 height 8
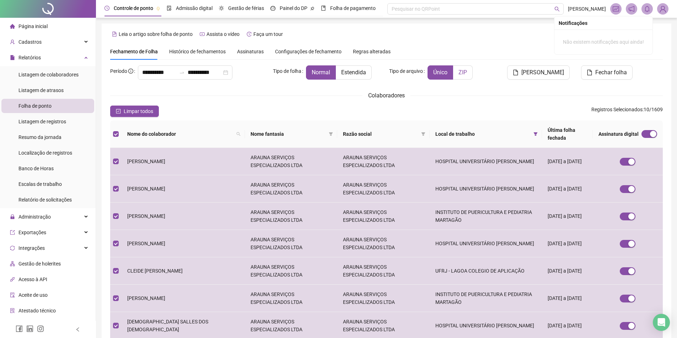
click at [469, 72] on label "ZIP" at bounding box center [463, 72] width 20 height 14
click at [536, 34] on div "Leia o artigo sobre folha de ponto Assista o vídeo Faça um tour" at bounding box center [386, 33] width 553 height 11
click at [586, 11] on span "SAMUEL FERREIRA DA SILVA OLIVEIRA - LAURO TESTE" at bounding box center [587, 9] width 38 height 8
click at [550, 71] on span "Gerar espelho" at bounding box center [542, 72] width 43 height 9
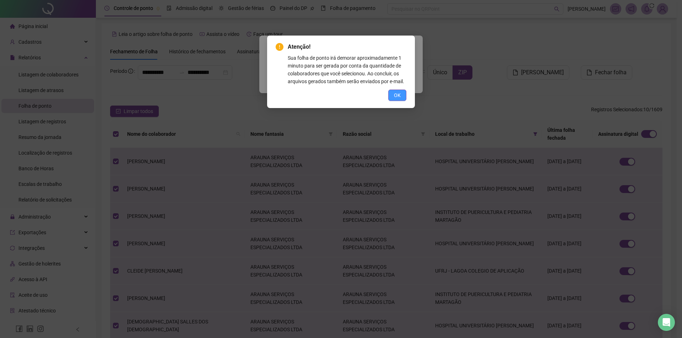
click at [399, 98] on span "OK" at bounding box center [397, 95] width 7 height 8
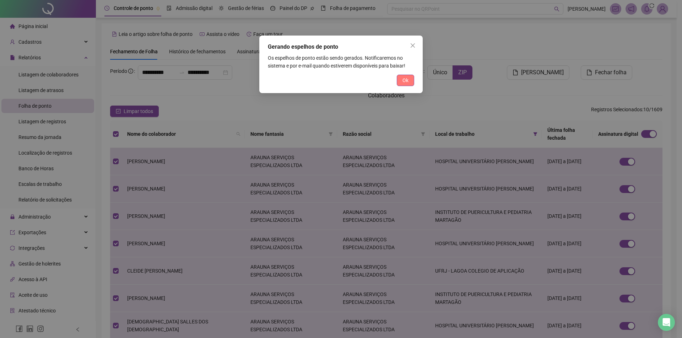
click at [407, 78] on span "Ok" at bounding box center [406, 80] width 6 height 8
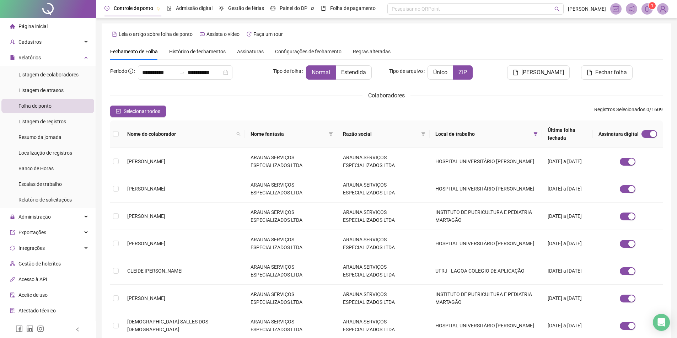
click at [643, 7] on span at bounding box center [647, 8] width 11 height 11
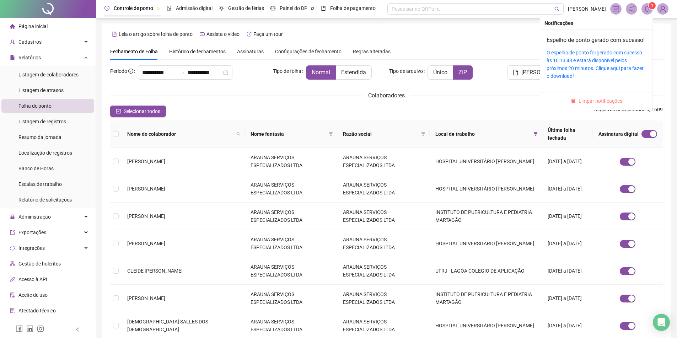
click at [593, 105] on span "Limpar notificações" at bounding box center [601, 101] width 44 height 8
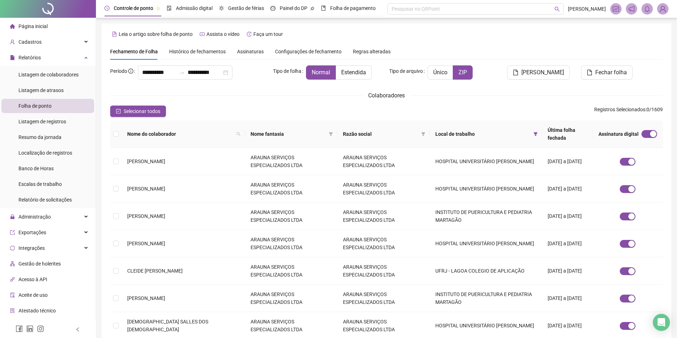
click at [531, 37] on div "Leia o artigo sobre folha de ponto Assista o vídeo Faça um tour" at bounding box center [386, 33] width 553 height 11
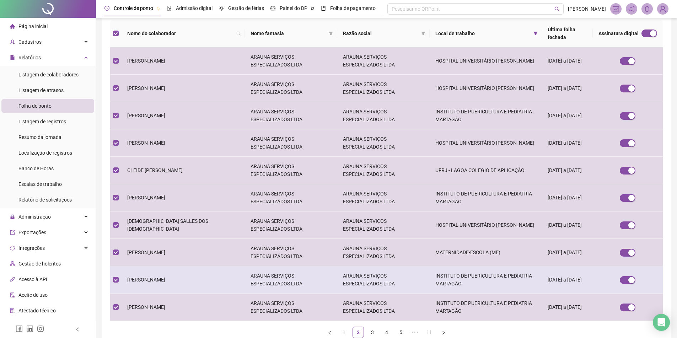
scroll to position [107, 0]
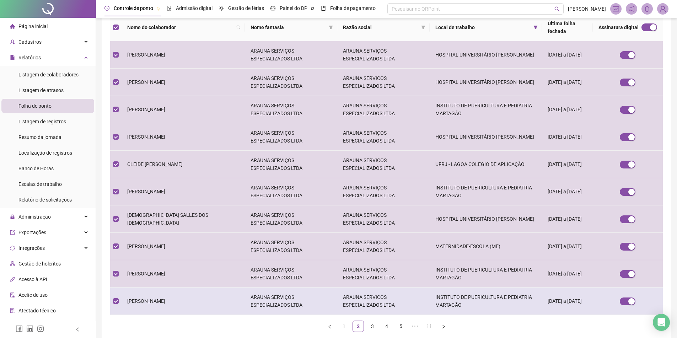
click at [133, 288] on td "DIEGO OLIVEIRA" at bounding box center [183, 301] width 123 height 27
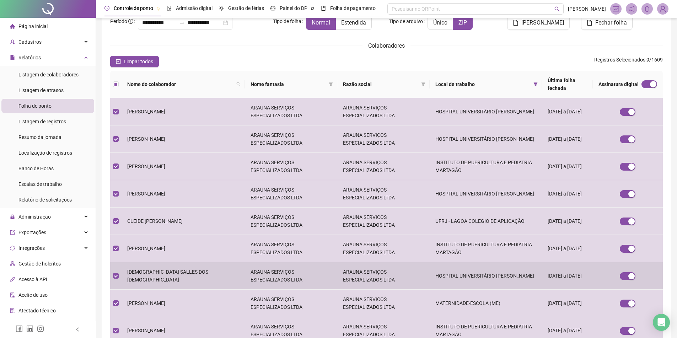
scroll to position [138, 0]
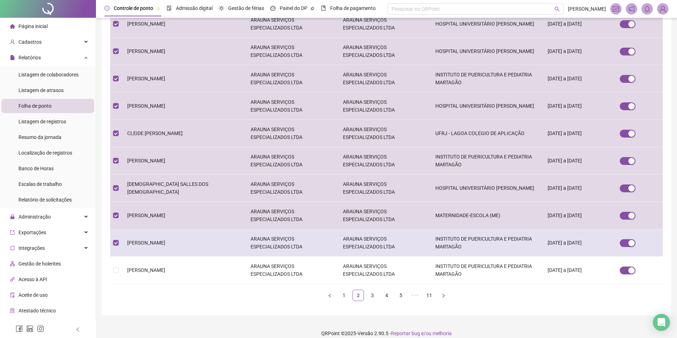
click at [143, 229] on td "DENIS LEONI" at bounding box center [183, 242] width 123 height 27
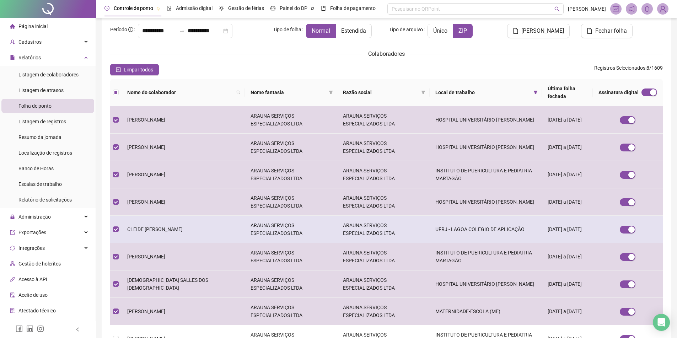
scroll to position [107, 0]
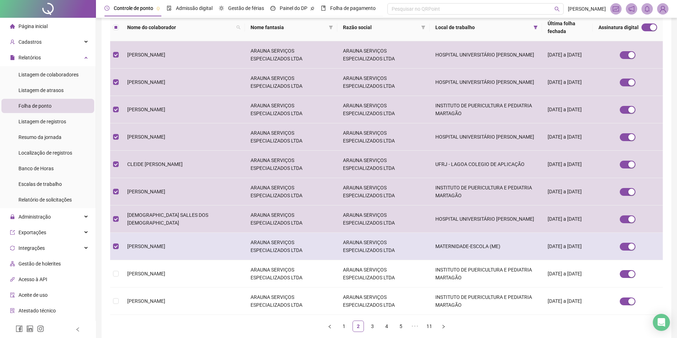
click at [146, 232] on tbody "BRUNO EDUARDO PEREIRA DOS SANTOS ARAUNA SERVIÇOS ESPECIALIZADOS LTDA ARAUNA SER…" at bounding box center [386, 178] width 553 height 274
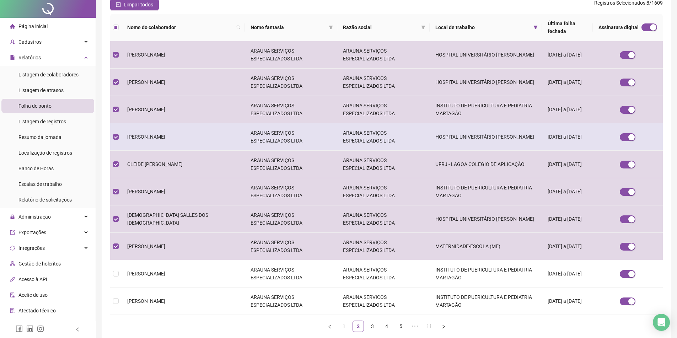
scroll to position [0, 0]
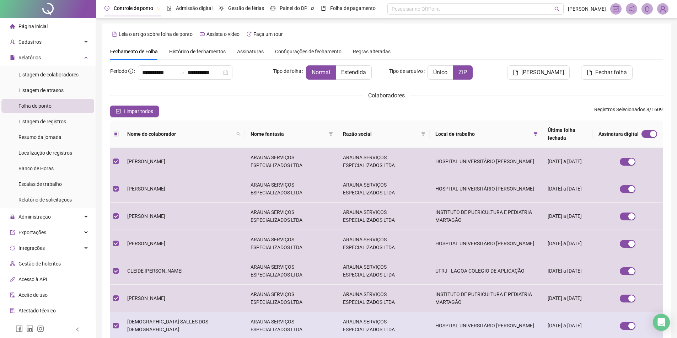
click at [146, 314] on td "DEISE SALLES DOS SANTOS" at bounding box center [183, 325] width 123 height 27
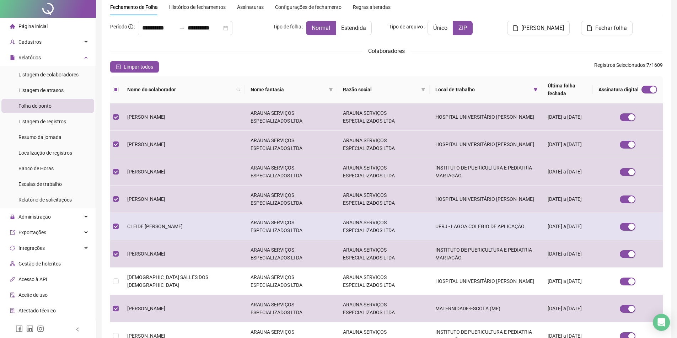
scroll to position [107, 0]
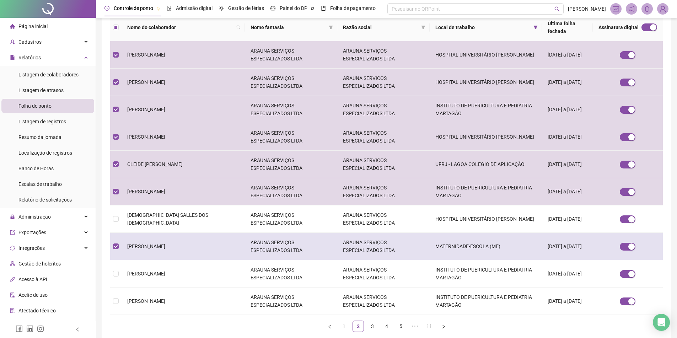
click at [155, 243] on span "DENISE SOARES FREITAS" at bounding box center [146, 246] width 38 height 6
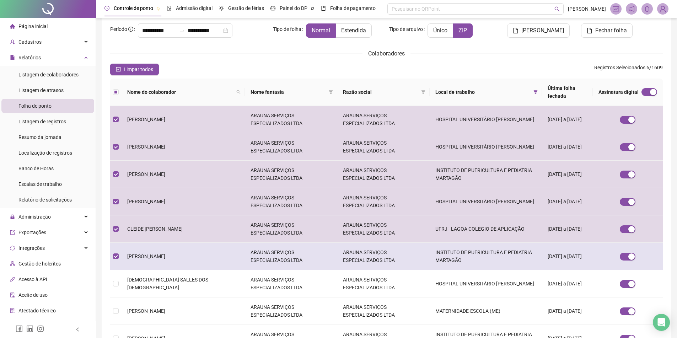
scroll to position [138, 0]
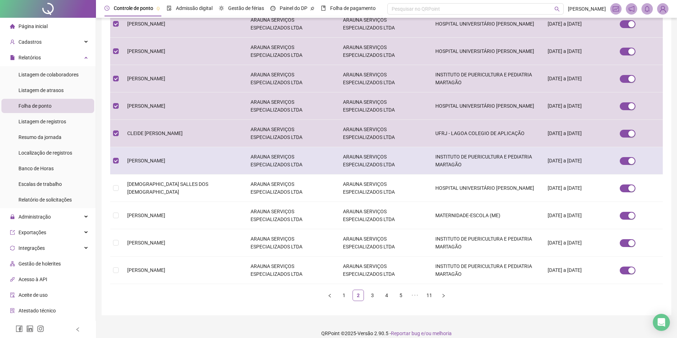
click at [164, 159] on td "DEBORAH CRISTINA SILVA MATOS" at bounding box center [183, 160] width 123 height 27
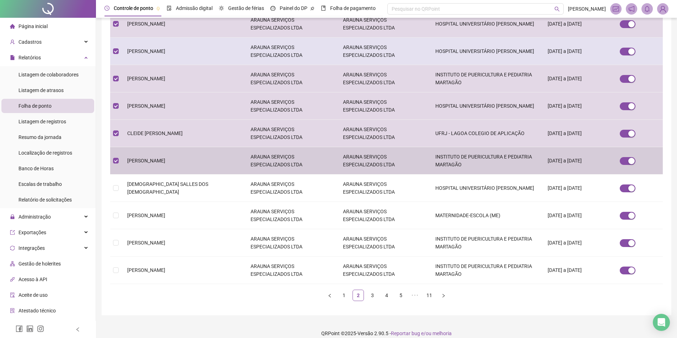
scroll to position [0, 0]
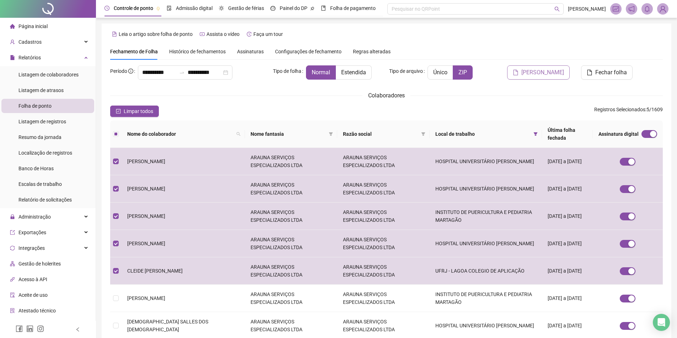
click at [563, 74] on span "Gerar espelho" at bounding box center [542, 72] width 43 height 9
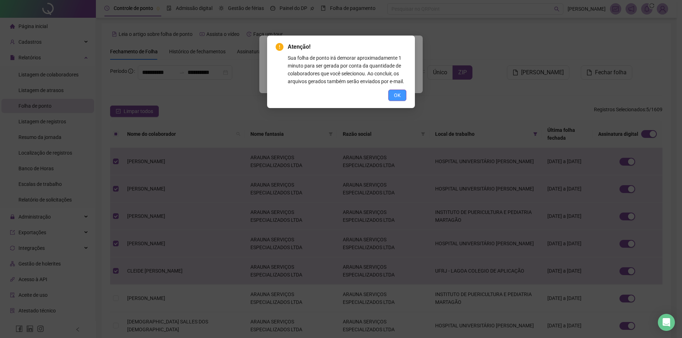
click at [397, 95] on span "OK" at bounding box center [397, 95] width 7 height 8
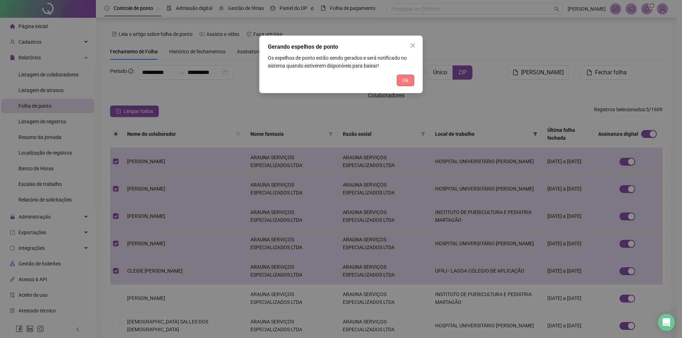
click at [406, 81] on span "Ok" at bounding box center [406, 80] width 6 height 8
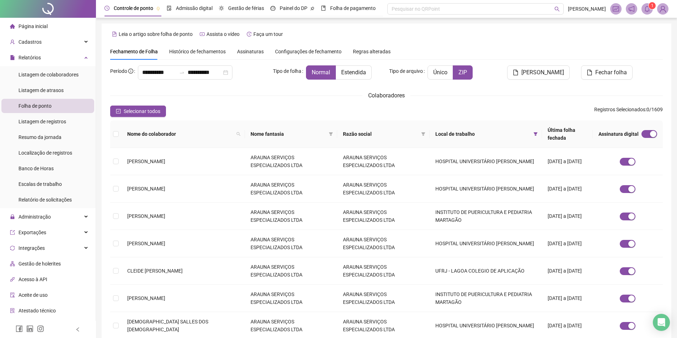
click at [646, 9] on icon "bell" at bounding box center [647, 9] width 6 height 6
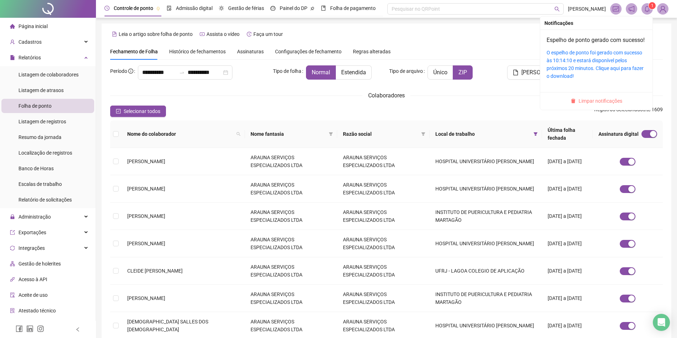
click at [589, 105] on span "Limpar notificações" at bounding box center [601, 101] width 44 height 8
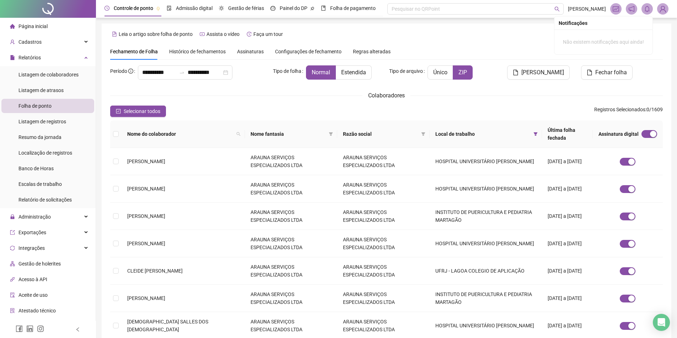
click at [656, 38] on div "Leia o artigo sobre folha de ponto Assista o vídeo Faça um tour" at bounding box center [386, 33] width 553 height 11
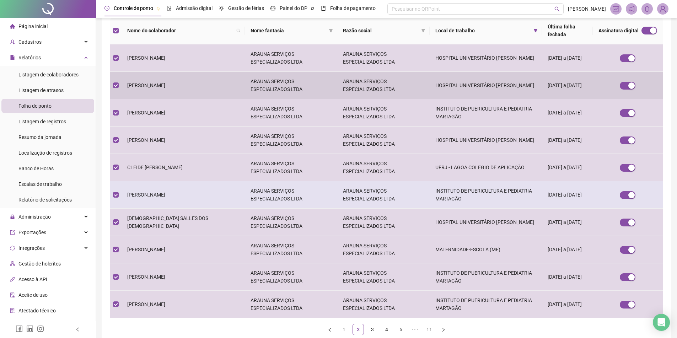
scroll to position [107, 0]
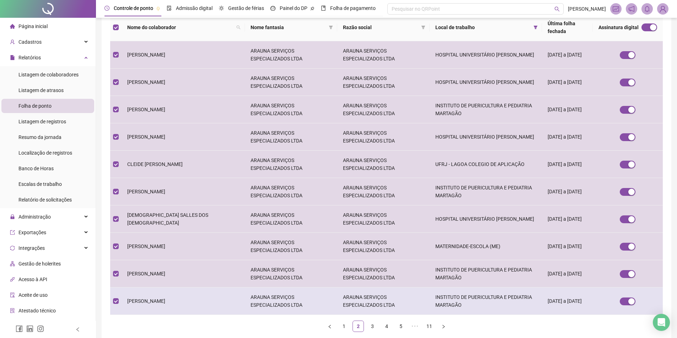
click at [159, 298] on span "DIEGO OLIVEIRA" at bounding box center [146, 301] width 38 height 6
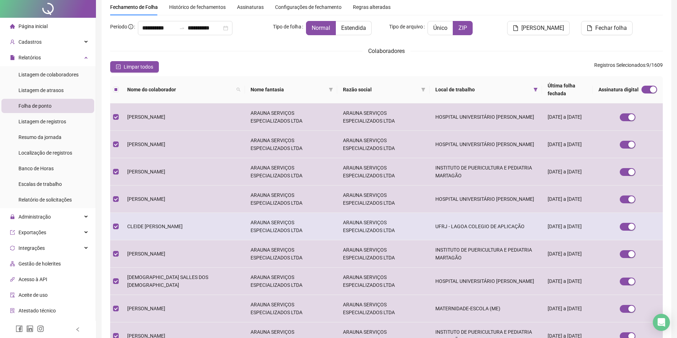
scroll to position [138, 0]
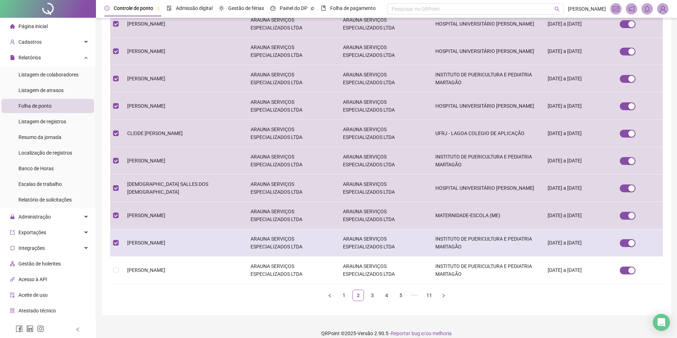
click at [174, 231] on tbody "BRUNO EDUARDO PEREIRA DOS SANTOS ARAUNA SERVIÇOS ESPECIALIZADOS LTDA ARAUNA SER…" at bounding box center [386, 147] width 553 height 274
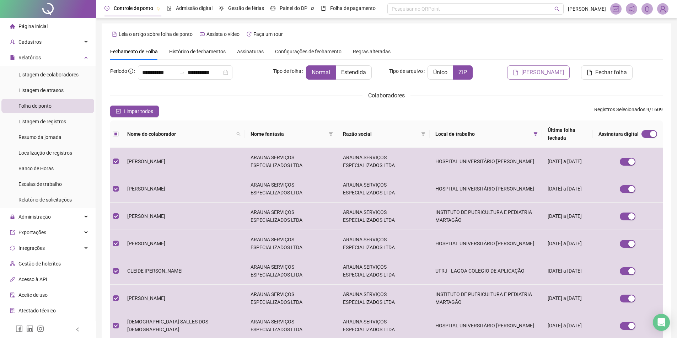
click at [540, 74] on span "Gerar espelho" at bounding box center [542, 72] width 43 height 9
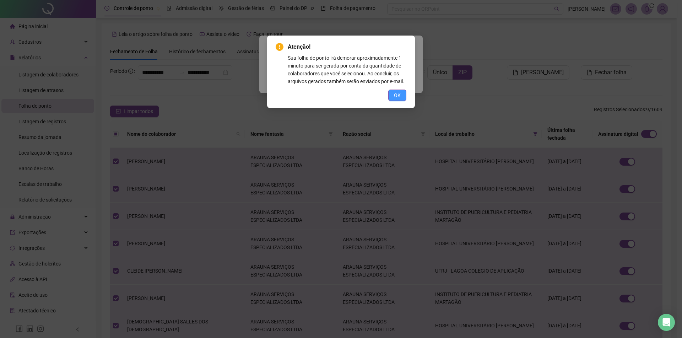
click at [401, 97] on button "OK" at bounding box center [397, 95] width 18 height 11
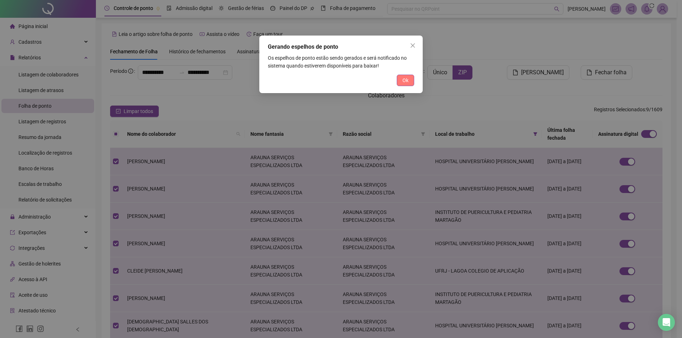
click at [406, 80] on span "Ok" at bounding box center [406, 80] width 6 height 8
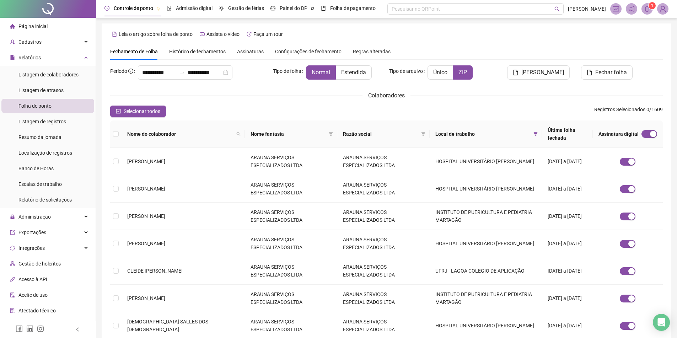
click at [647, 8] on icon "bell" at bounding box center [647, 9] width 6 height 6
click at [645, 11] on icon "bell" at bounding box center [647, 9] width 6 height 6
click at [646, 10] on icon "bell" at bounding box center [647, 9] width 6 height 6
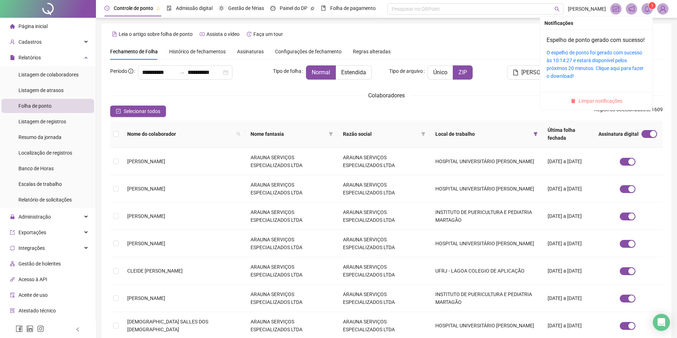
click at [601, 105] on span "Limpar notificações" at bounding box center [601, 101] width 44 height 8
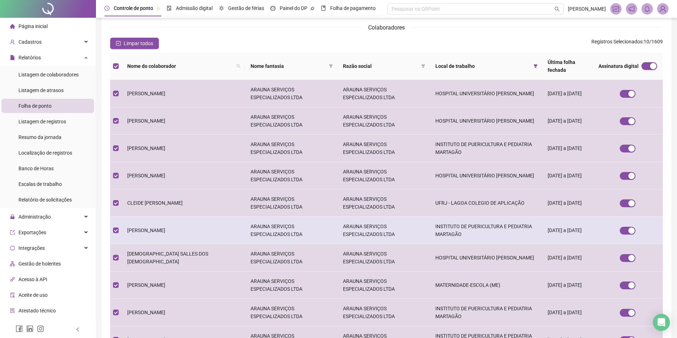
scroll to position [138, 0]
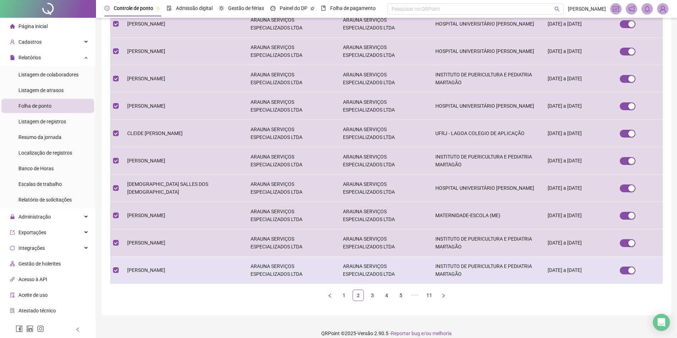
click at [167, 269] on td "DIEGO OLIVEIRA" at bounding box center [183, 270] width 123 height 27
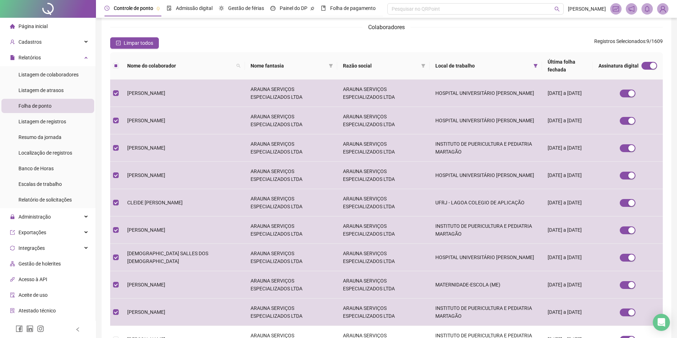
scroll to position [0, 0]
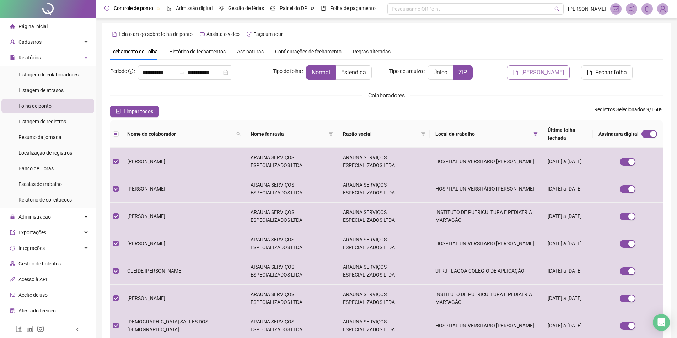
click at [545, 73] on span "Gerar espelho" at bounding box center [542, 72] width 43 height 9
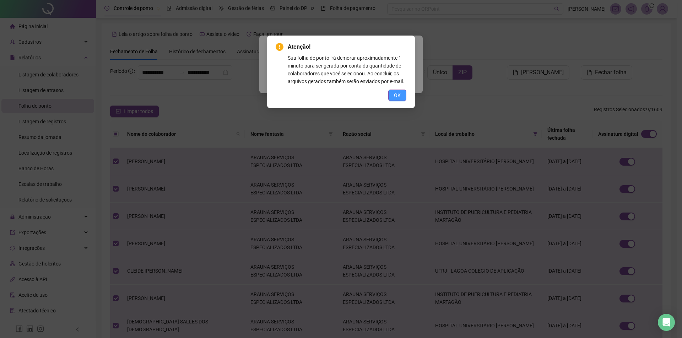
click at [400, 92] on span "OK" at bounding box center [397, 95] width 7 height 8
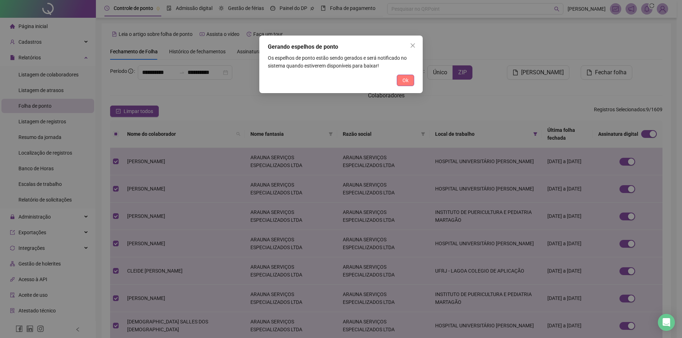
click at [403, 84] on span "Ok" at bounding box center [406, 80] width 6 height 8
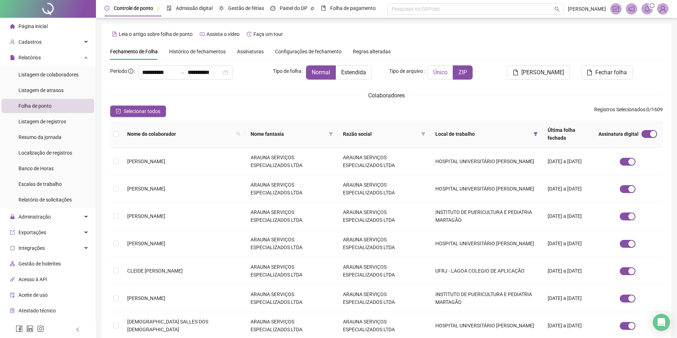
click at [440, 70] on span "Único" at bounding box center [440, 72] width 14 height 7
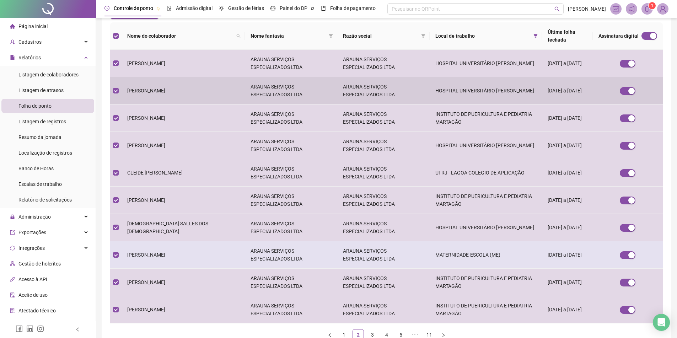
scroll to position [107, 0]
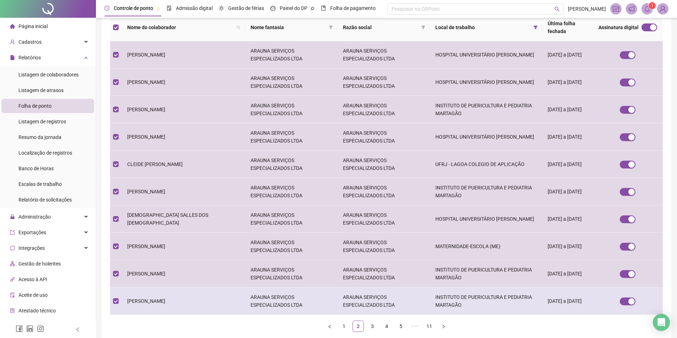
click at [159, 298] on span "DIEGO OLIVEIRA" at bounding box center [146, 301] width 38 height 6
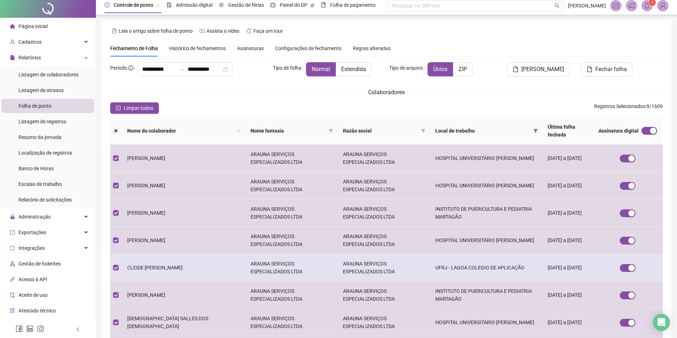
scroll to position [138, 0]
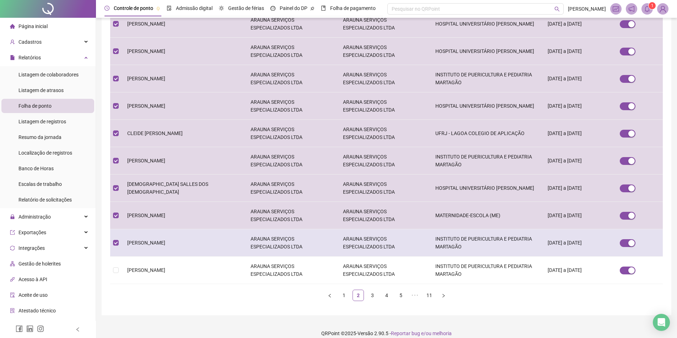
click at [162, 238] on td "DENIS LEONI" at bounding box center [183, 242] width 123 height 27
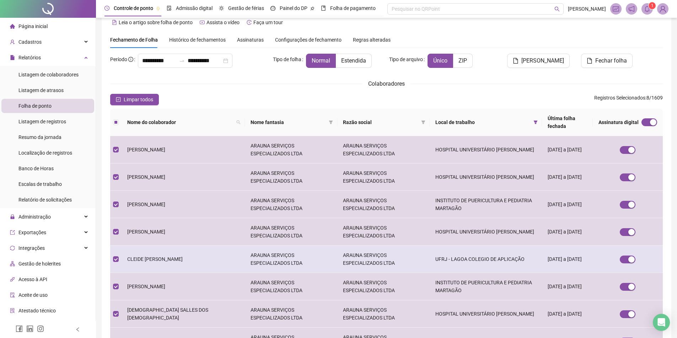
scroll to position [107, 0]
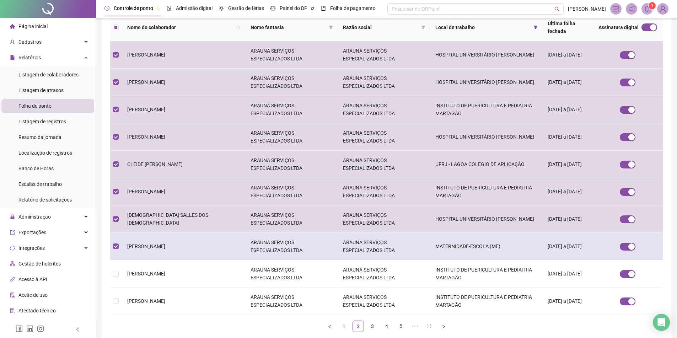
click at [160, 244] on td "DENISE SOARES FREITAS" at bounding box center [183, 246] width 123 height 27
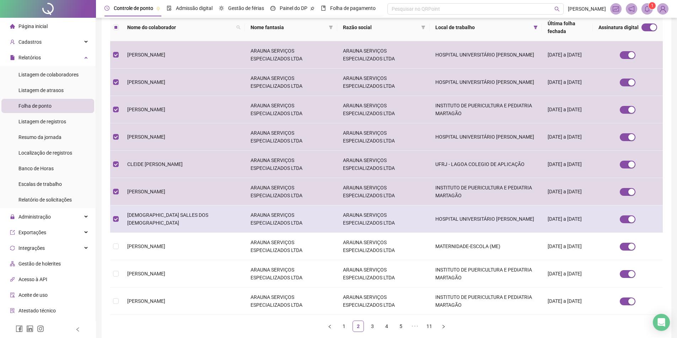
click at [157, 217] on td "DEISE SALLES DOS SANTOS" at bounding box center [183, 218] width 123 height 27
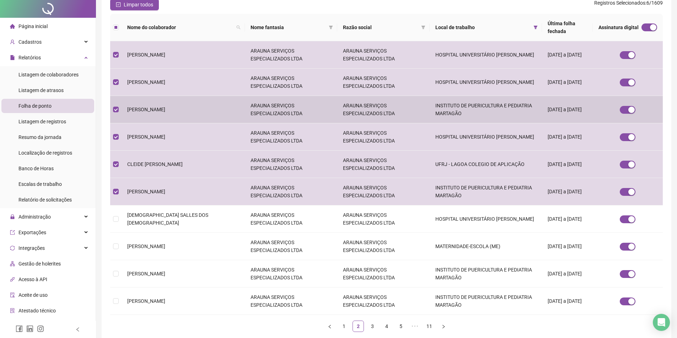
scroll to position [0, 0]
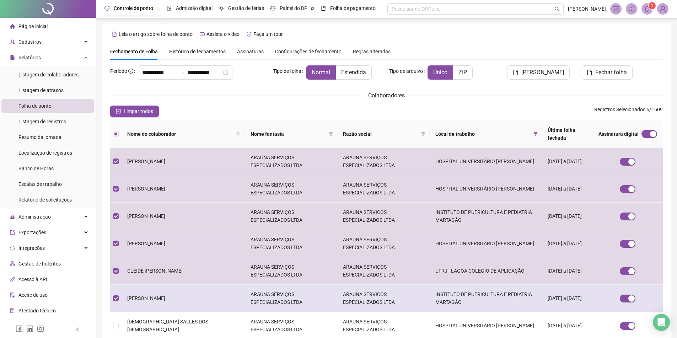
click at [155, 296] on td "DEBORAH CRISTINA SILVA MATOS" at bounding box center [183, 298] width 123 height 27
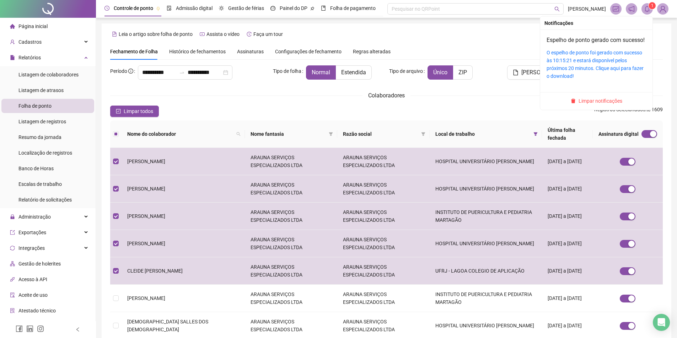
click at [653, 8] on span "1" at bounding box center [652, 5] width 2 height 5
drag, startPoint x: 594, startPoint y: 107, endPoint x: 563, endPoint y: 85, distance: 38.3
click at [594, 105] on span "Limpar notificações" at bounding box center [601, 101] width 44 height 8
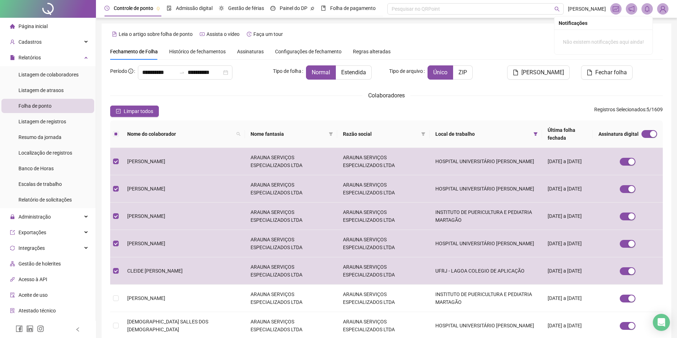
click at [499, 32] on div "Leia o artigo sobre folha de ponto Assista o vídeo Faça um tour" at bounding box center [386, 33] width 553 height 11
click at [662, 28] on div "Leia o artigo sobre folha de ponto Assista o vídeo Faça um tour" at bounding box center [386, 33] width 553 height 11
click at [540, 67] on button "Gerar espelho" at bounding box center [538, 72] width 63 height 14
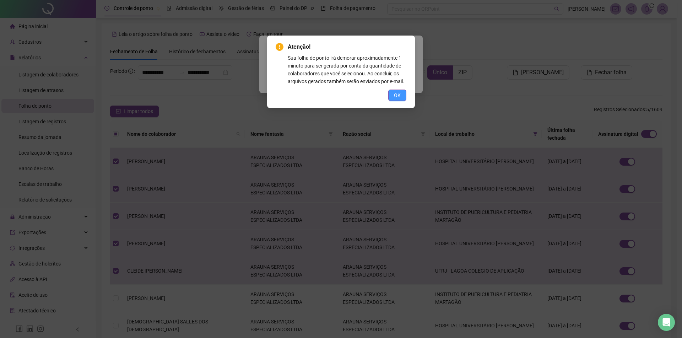
click at [395, 98] on span "OK" at bounding box center [397, 95] width 7 height 8
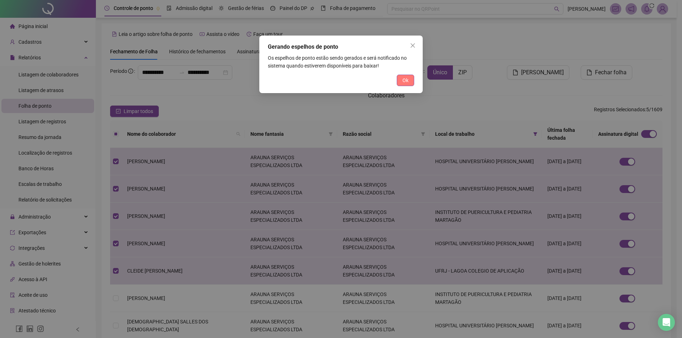
click at [400, 80] on button "Ok" at bounding box center [405, 80] width 17 height 11
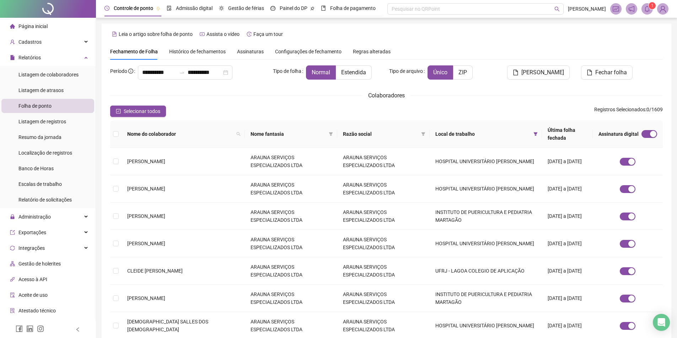
click at [650, 11] on span at bounding box center [647, 8] width 11 height 11
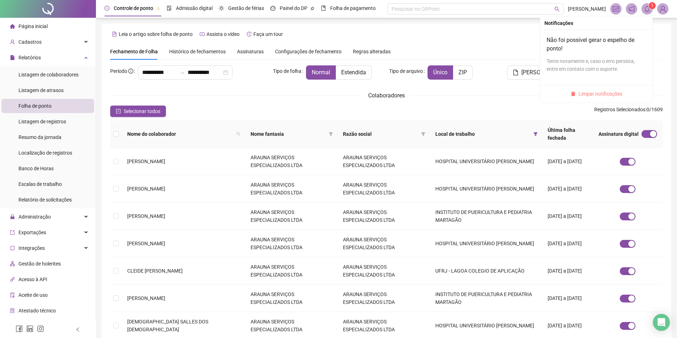
click at [601, 95] on span "Limpar notificações" at bounding box center [601, 94] width 44 height 8
click at [137, 159] on span "BRUNO EDUARDO PEREIRA DOS SANTOS" at bounding box center [146, 162] width 38 height 6
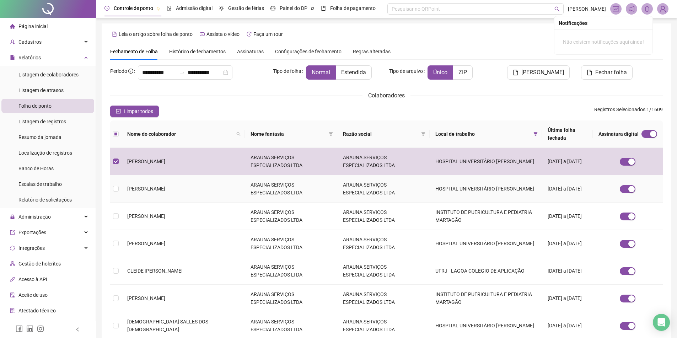
click at [143, 186] on span "CASSIANA MENDES DA SILVA MELLO" at bounding box center [146, 189] width 38 height 6
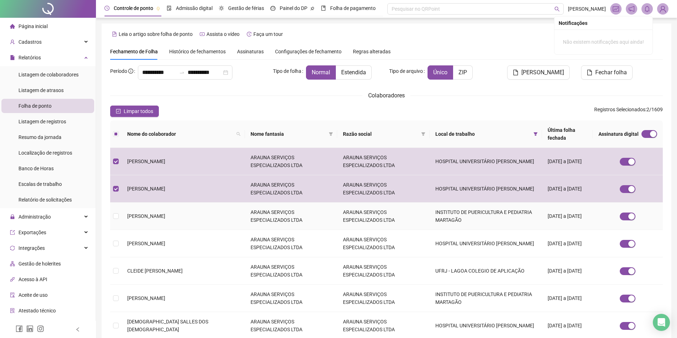
click at [146, 213] on span "CATIA REGINA COSTA DE BARROS" at bounding box center [146, 216] width 38 height 6
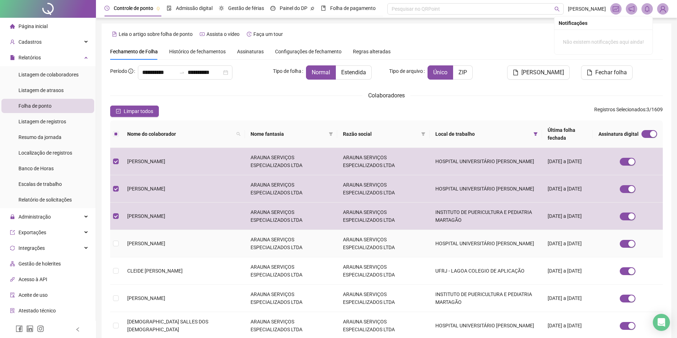
click at [143, 241] on span "CLAUDIA BENTO DA SILVA" at bounding box center [146, 244] width 38 height 6
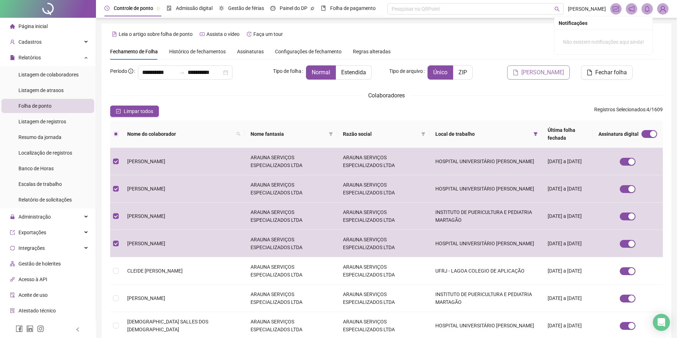
click at [532, 73] on span "Gerar espelho" at bounding box center [542, 72] width 43 height 9
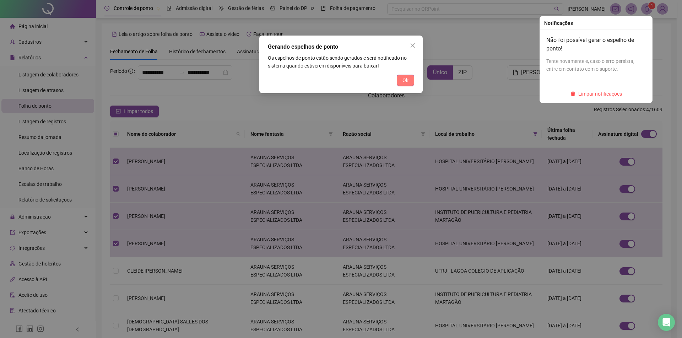
click at [408, 84] on span "Ok" at bounding box center [406, 80] width 6 height 8
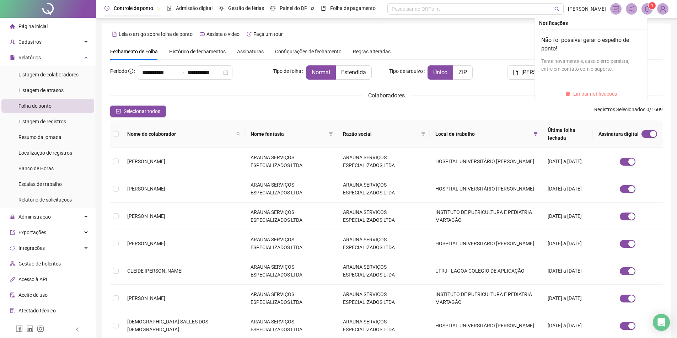
click at [580, 94] on span "Limpar notificações" at bounding box center [595, 94] width 44 height 8
click at [651, 11] on span at bounding box center [647, 8] width 11 height 11
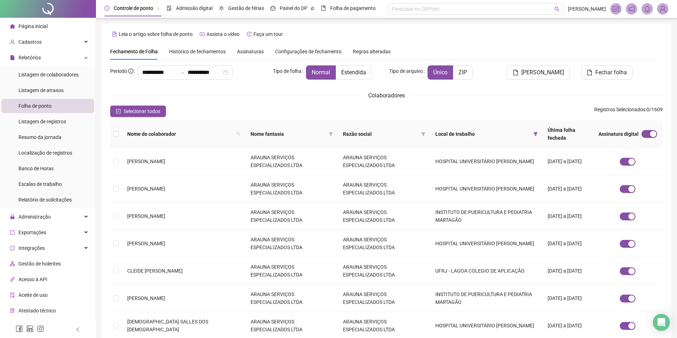
click at [663, 42] on div "**********" at bounding box center [387, 237] width 570 height 429
click at [200, 157] on td "BRUNO EDUARDO PEREIRA DOS SANTOS" at bounding box center [183, 161] width 123 height 27
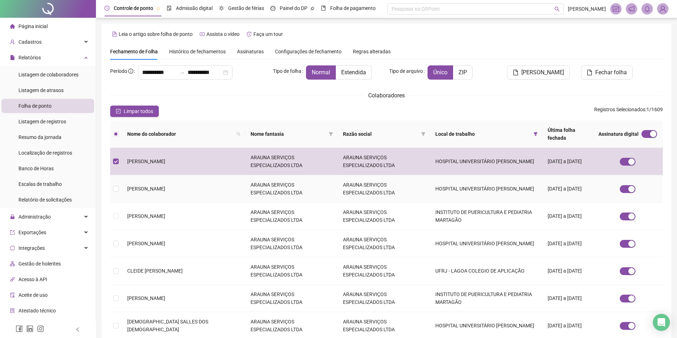
click at [165, 186] on span "CASSIANA MENDES DA SILVA MELLO" at bounding box center [146, 189] width 38 height 6
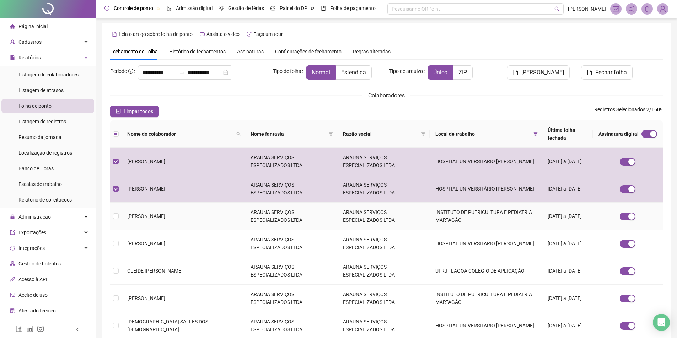
click at [165, 213] on span "CATIA REGINA COSTA DE BARROS" at bounding box center [146, 216] width 38 height 6
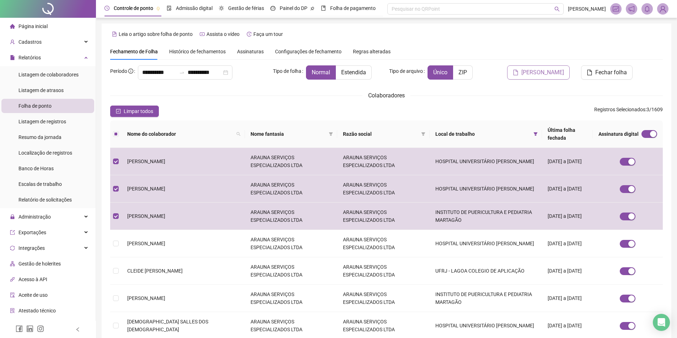
click at [518, 73] on icon "file" at bounding box center [516, 73] width 5 height 6
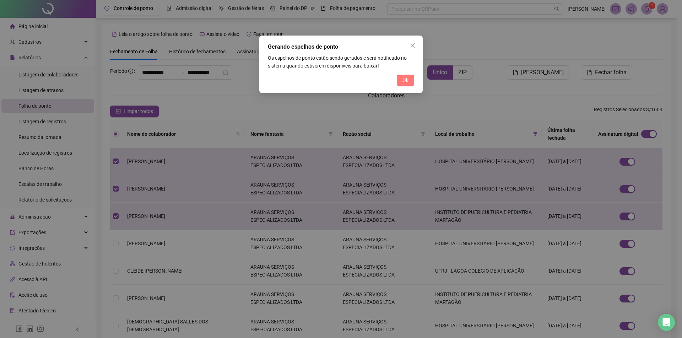
click at [405, 82] on span "Ok" at bounding box center [406, 80] width 6 height 8
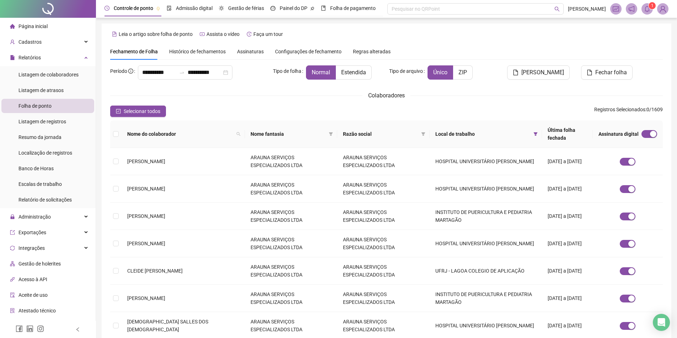
click at [645, 7] on icon "bell" at bounding box center [647, 9] width 6 height 6
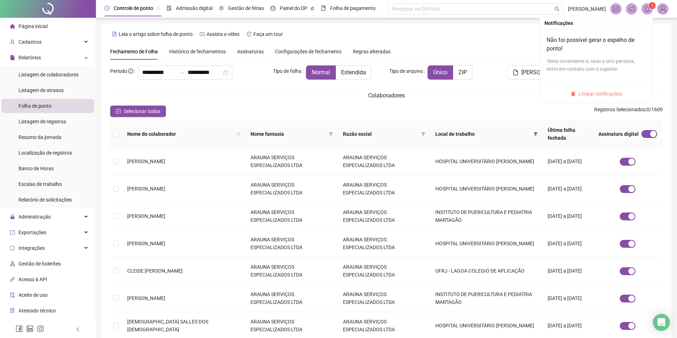
click at [583, 97] on span "Limpar notificações" at bounding box center [601, 94] width 44 height 8
click at [642, 70] on div "Fechar folha" at bounding box center [622, 72] width 82 height 14
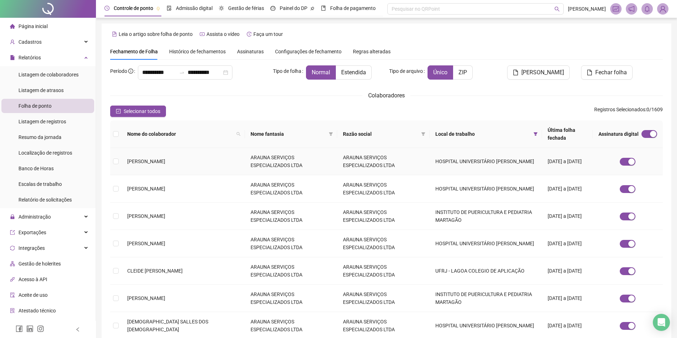
drag, startPoint x: 200, startPoint y: 152, endPoint x: 230, endPoint y: 151, distance: 30.2
click at [204, 151] on td "BRUNO EDUARDO PEREIRA DOS SANTOS" at bounding box center [183, 161] width 123 height 27
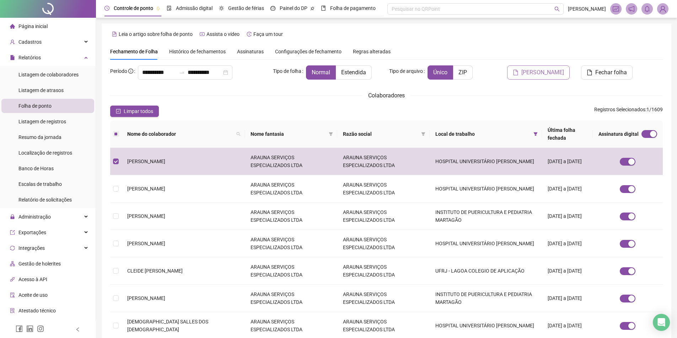
click at [533, 72] on span "Gerar espelho" at bounding box center [542, 72] width 43 height 9
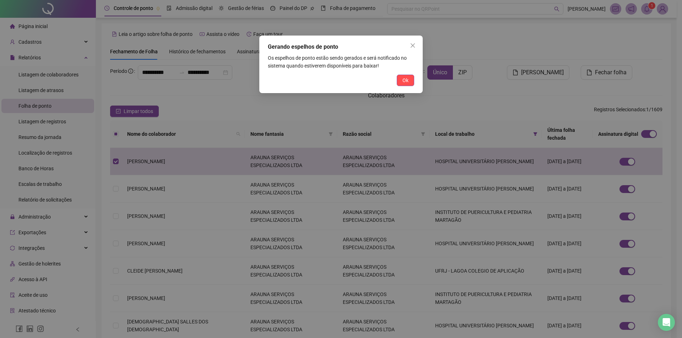
click at [404, 87] on div "Gerando espelhos de ponto Os espelhos de ponto estão sendo gerados e será notif…" at bounding box center [340, 65] width 163 height 58
click at [400, 85] on button "Ok" at bounding box center [405, 80] width 17 height 11
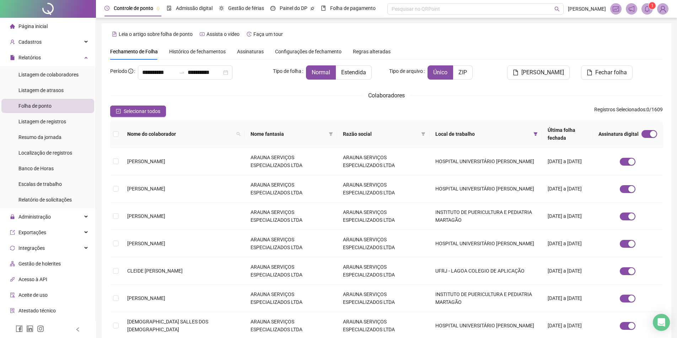
click at [644, 10] on icon "bell" at bounding box center [647, 9] width 6 height 6
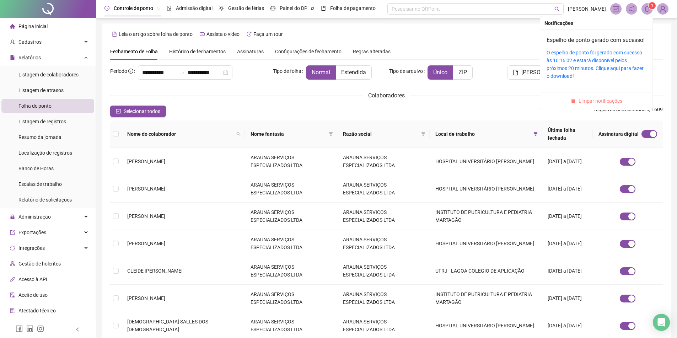
click at [594, 105] on span "Limpar notificações" at bounding box center [601, 101] width 44 height 8
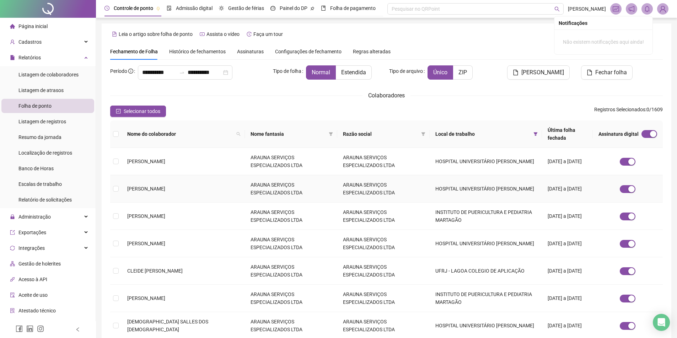
click at [167, 175] on td "CASSIANA MENDES DA SILVA MELLO" at bounding box center [183, 188] width 123 height 27
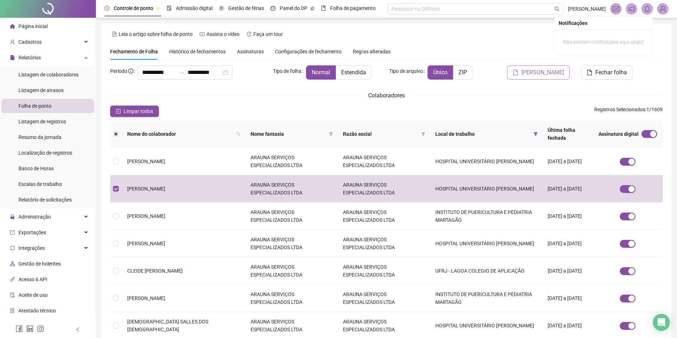
click at [551, 75] on span "Gerar espelho" at bounding box center [542, 72] width 43 height 9
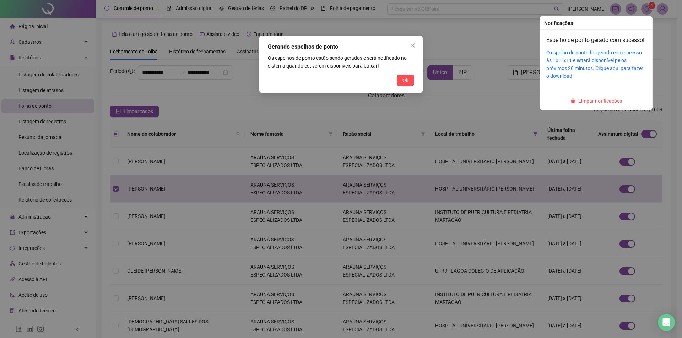
click at [408, 79] on span "Ok" at bounding box center [406, 80] width 6 height 8
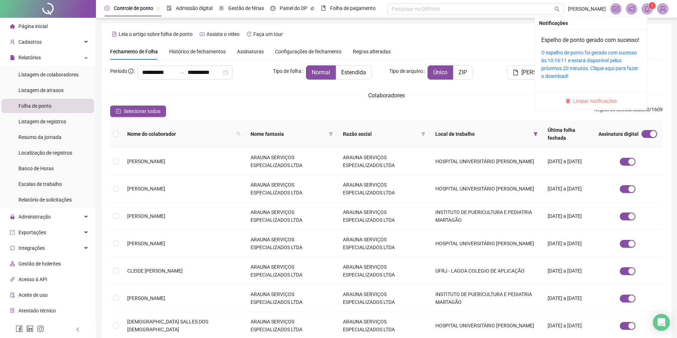
click at [592, 105] on span "Limpar notificações" at bounding box center [595, 101] width 44 height 8
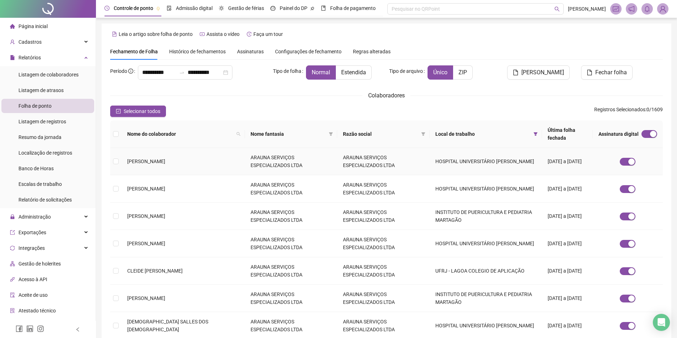
click at [159, 155] on td "BRUNO EDUARDO PEREIRA DOS SANTOS" at bounding box center [183, 161] width 123 height 27
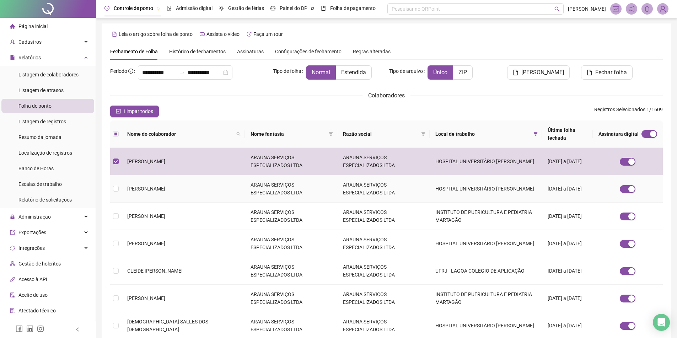
click at [162, 186] on span "CASSIANA MENDES DA SILVA MELLO" at bounding box center [146, 189] width 38 height 6
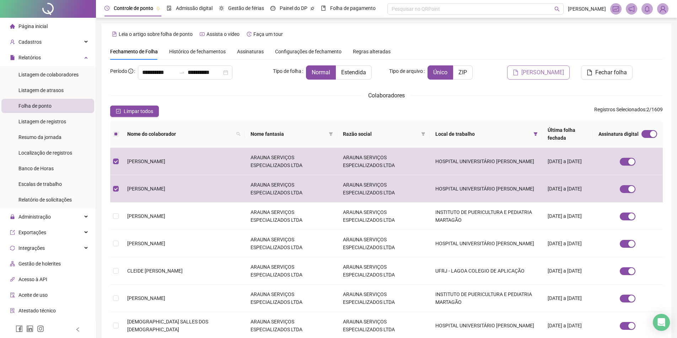
click at [537, 76] on span "Gerar espelho" at bounding box center [542, 72] width 43 height 9
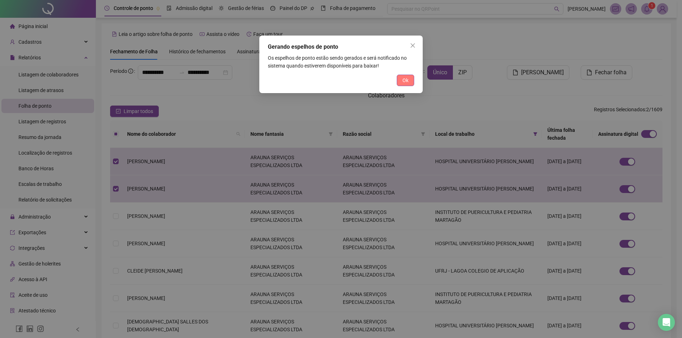
click at [411, 81] on button "Ok" at bounding box center [405, 80] width 17 height 11
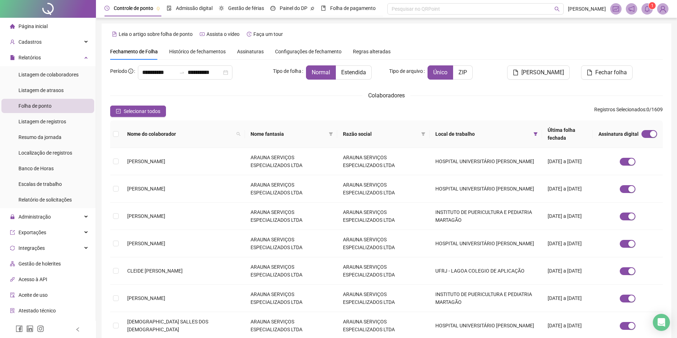
click at [646, 11] on icon "bell" at bounding box center [647, 9] width 6 height 6
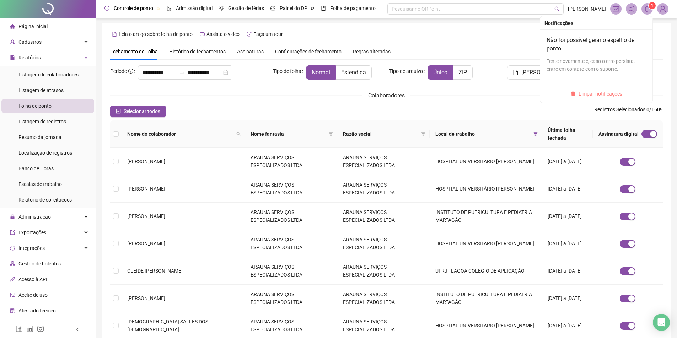
click at [599, 91] on span "Limpar notificações" at bounding box center [601, 94] width 44 height 8
click at [247, 90] on div "**********" at bounding box center [386, 254] width 553 height 379
click at [303, 153] on td "ARAUNA SERVIÇOS ESPECIALIZADOS LTDA" at bounding box center [291, 161] width 92 height 27
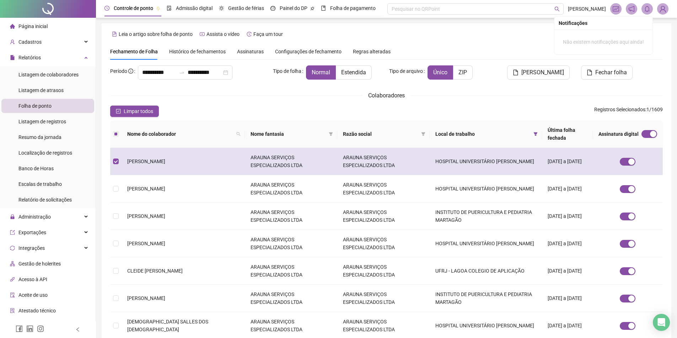
click at [303, 153] on td "ARAUNA SERVIÇOS ESPECIALIZADOS LTDA" at bounding box center [291, 161] width 92 height 27
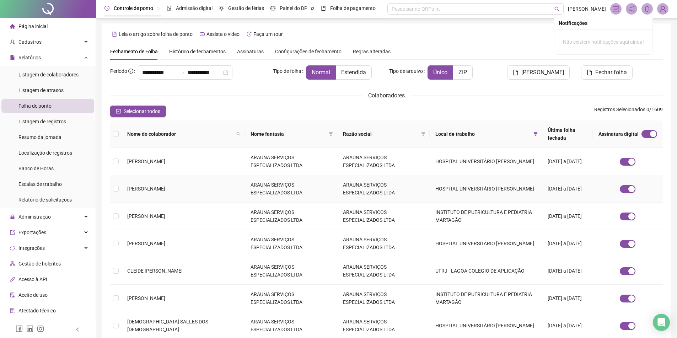
click at [245, 181] on td "ARAUNA SERVIÇOS ESPECIALIZADOS LTDA" at bounding box center [291, 188] width 92 height 27
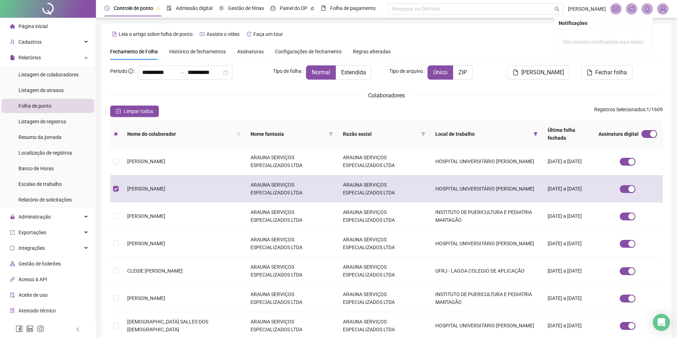
click at [245, 181] on td "ARAUNA SERVIÇOS ESPECIALIZADOS LTDA" at bounding box center [291, 188] width 92 height 27
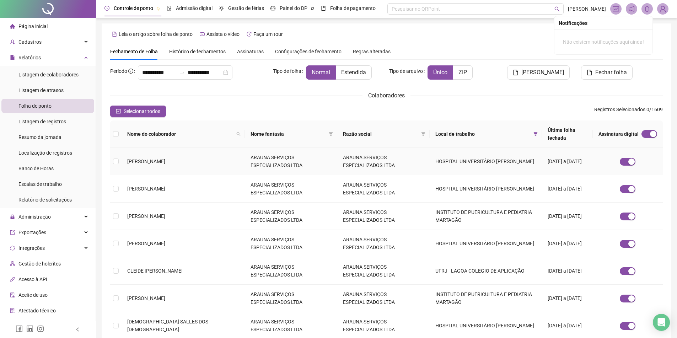
click at [250, 148] on td "ARAUNA SERVIÇOS ESPECIALIZADOS LTDA" at bounding box center [291, 161] width 92 height 27
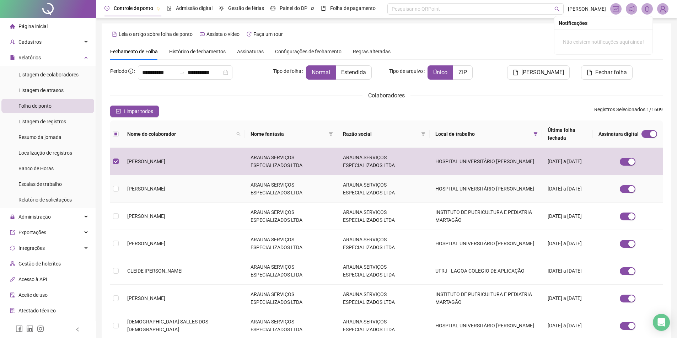
click at [245, 186] on td "ARAUNA SERVIÇOS ESPECIALIZADOS LTDA" at bounding box center [291, 188] width 92 height 27
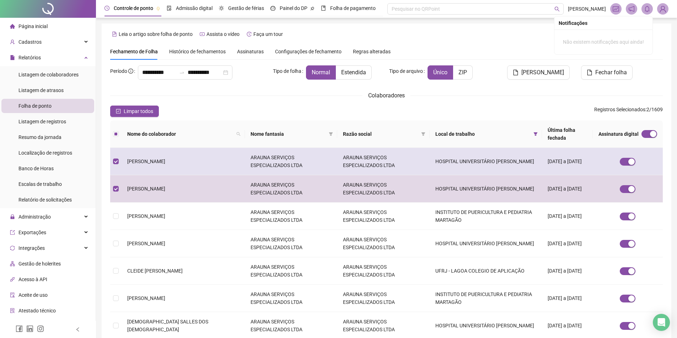
click at [250, 154] on td "ARAUNA SERVIÇOS ESPECIALIZADOS LTDA" at bounding box center [291, 161] width 92 height 27
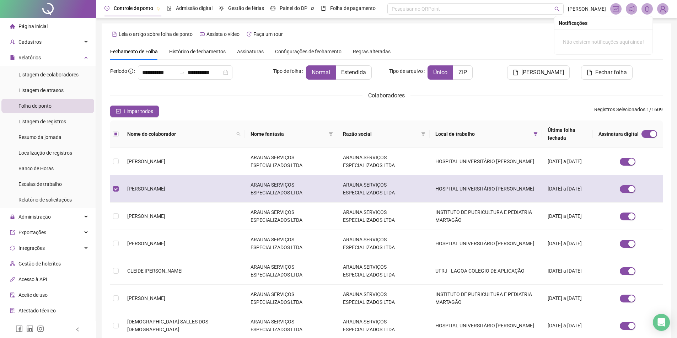
click at [253, 181] on td "ARAUNA SERVIÇOS ESPECIALIZADOS LTDA" at bounding box center [291, 188] width 92 height 27
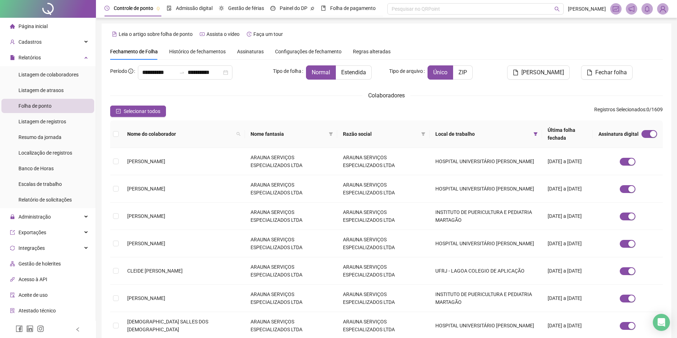
click at [671, 11] on header "Controle de ponto Admissão digital Gestão de férias Painel do DP Folha de pagam…" at bounding box center [386, 9] width 581 height 18
click at [661, 9] on img at bounding box center [662, 9] width 11 height 11
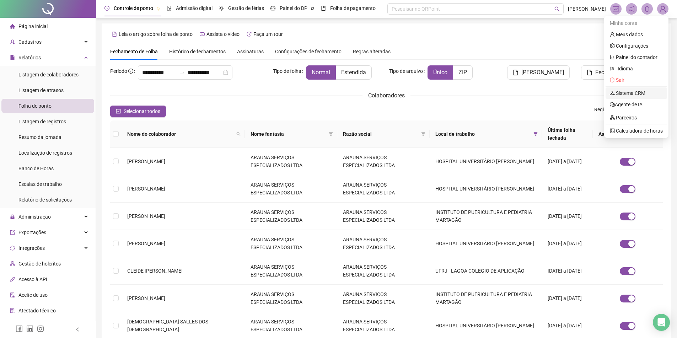
click at [628, 90] on link "Sistema CRM" at bounding box center [628, 93] width 36 height 6
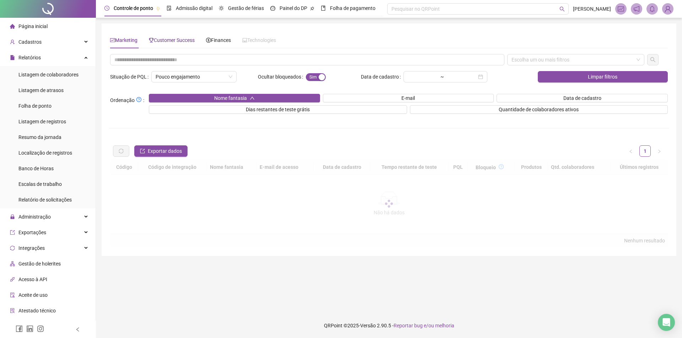
click at [165, 37] on span "Customer Success" at bounding box center [172, 40] width 46 height 6
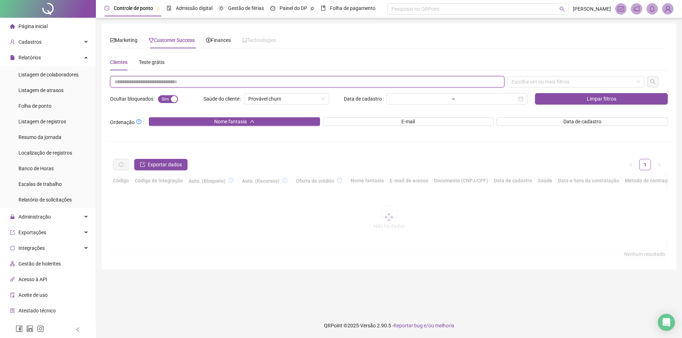
click at [180, 78] on input "text" at bounding box center [307, 81] width 394 height 11
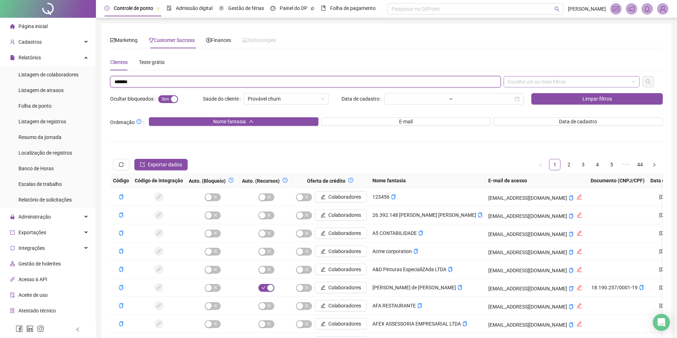
click at [578, 78] on div "Escolha um ou mais filtros" at bounding box center [572, 81] width 136 height 11
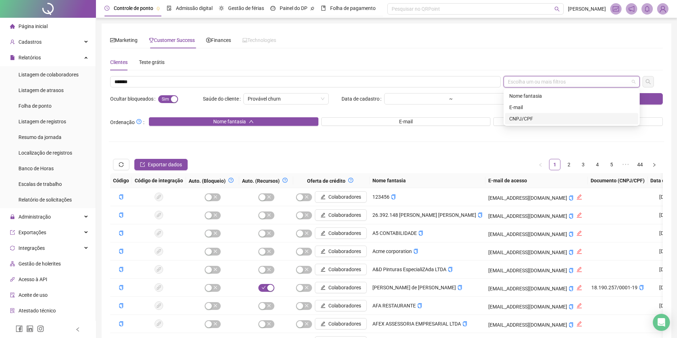
click at [521, 122] on div "CNPJ/CPF" at bounding box center [571, 119] width 125 height 8
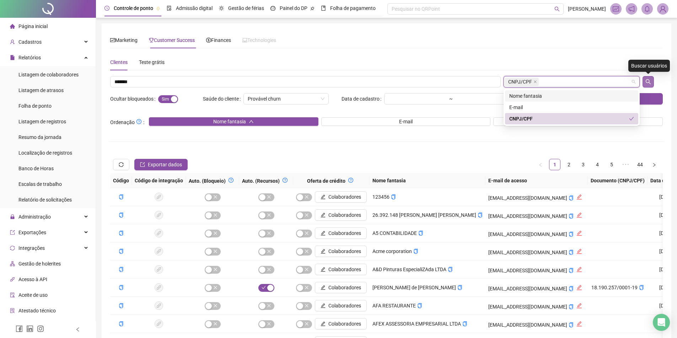
click at [649, 78] on button "button" at bounding box center [648, 81] width 11 height 11
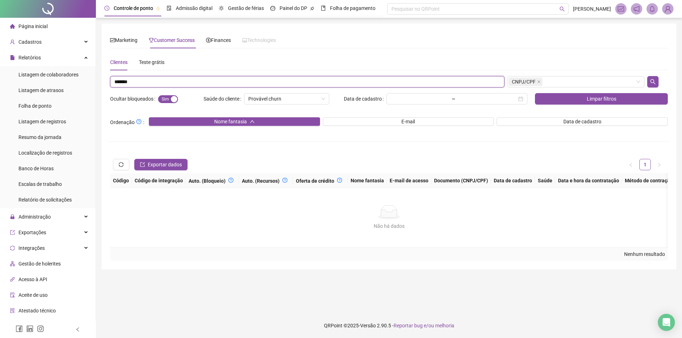
click at [310, 83] on input "*******" at bounding box center [307, 81] width 394 height 11
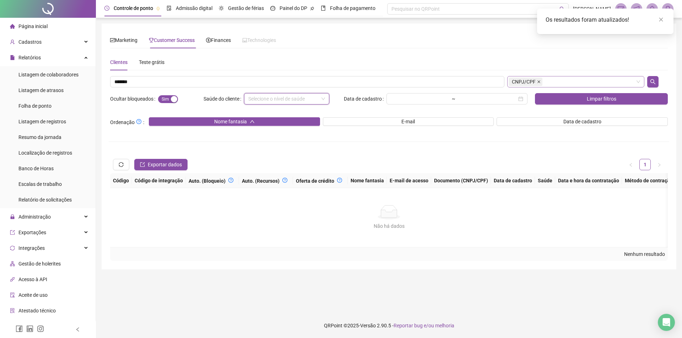
click at [537, 82] on icon "close" at bounding box center [539, 82] width 4 height 4
click at [536, 82] on div "Escolha um ou mais filtros" at bounding box center [577, 81] width 138 height 11
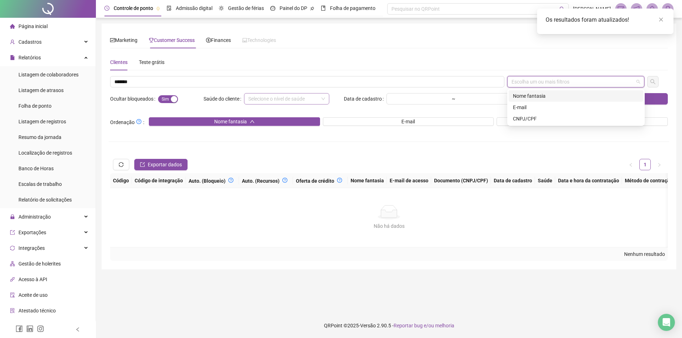
click at [531, 95] on div "Nome fantasia" at bounding box center [576, 96] width 126 height 8
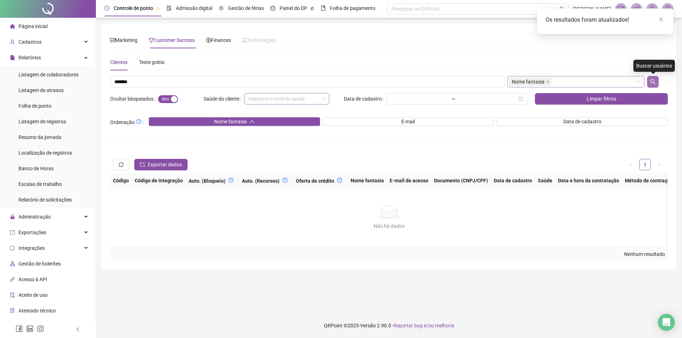
click at [653, 78] on button "button" at bounding box center [653, 81] width 11 height 11
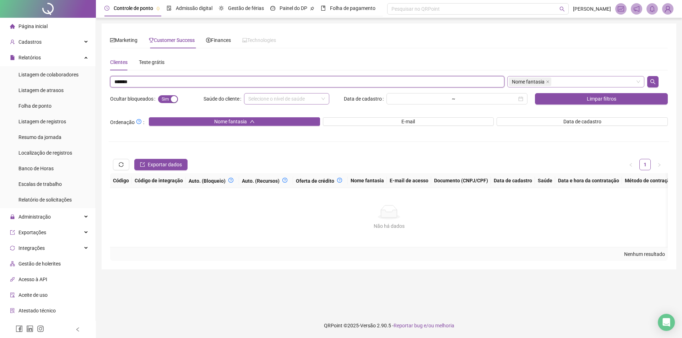
click at [124, 81] on input "*******" at bounding box center [307, 81] width 394 height 11
type input "********"
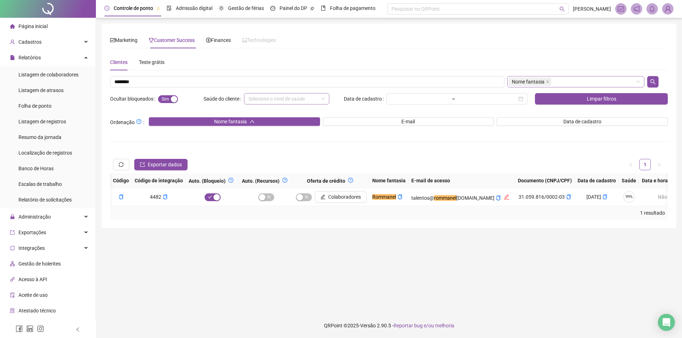
scroll to position [0, 488]
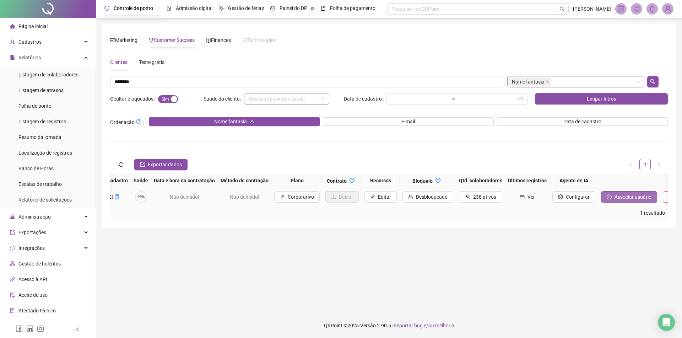
click at [607, 198] on icon "login" at bounding box center [609, 196] width 5 height 5
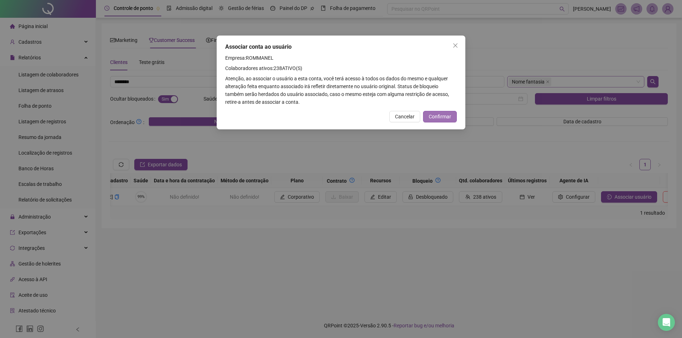
click at [443, 114] on span "Confirmar" at bounding box center [440, 117] width 22 height 8
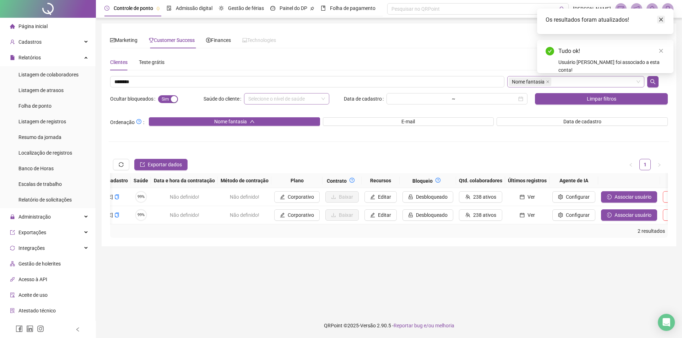
click at [664, 19] on icon "close" at bounding box center [661, 19] width 5 height 5
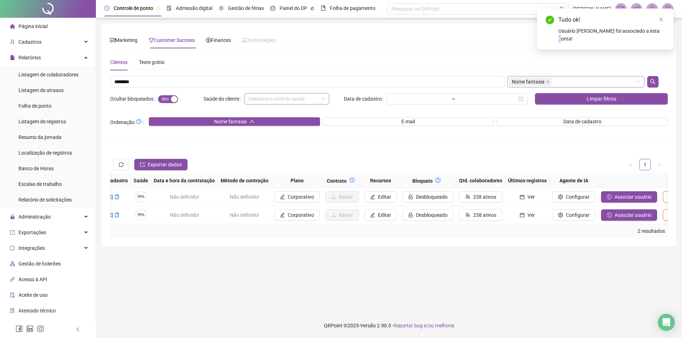
click at [664, 19] on icon "close" at bounding box center [661, 19] width 5 height 5
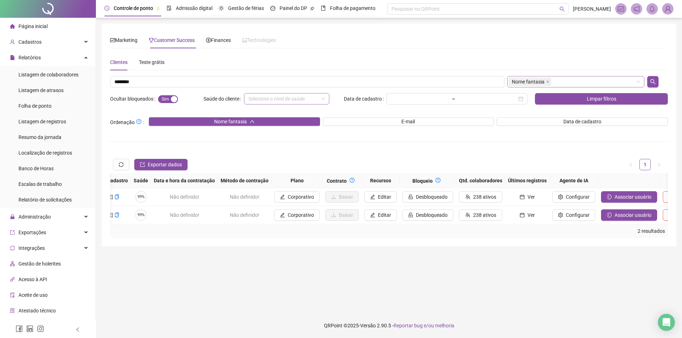
click at [669, 9] on img at bounding box center [668, 9] width 11 height 11
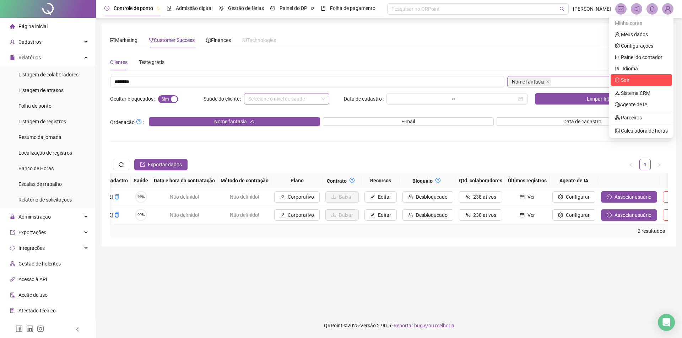
click at [637, 81] on span "Sair" at bounding box center [641, 80] width 53 height 8
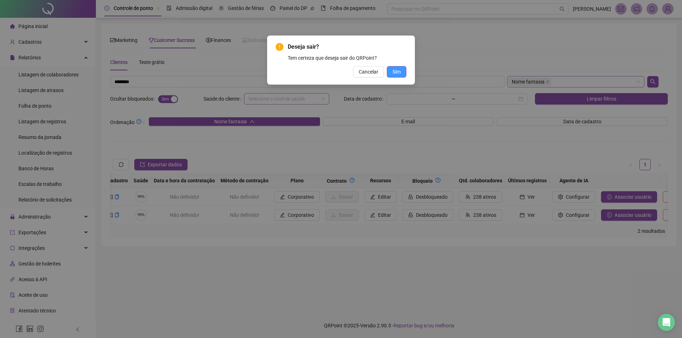
click at [397, 70] on span "Sim" at bounding box center [397, 72] width 8 height 8
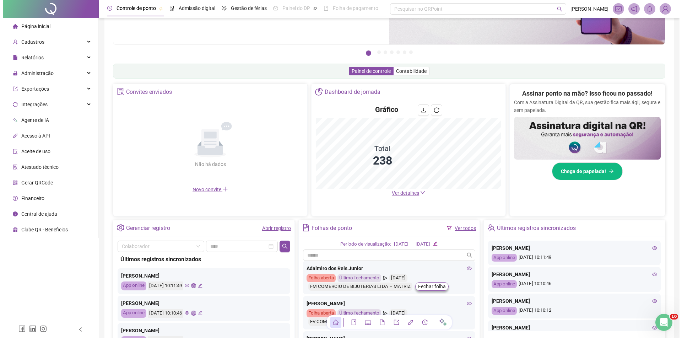
scroll to position [36, 0]
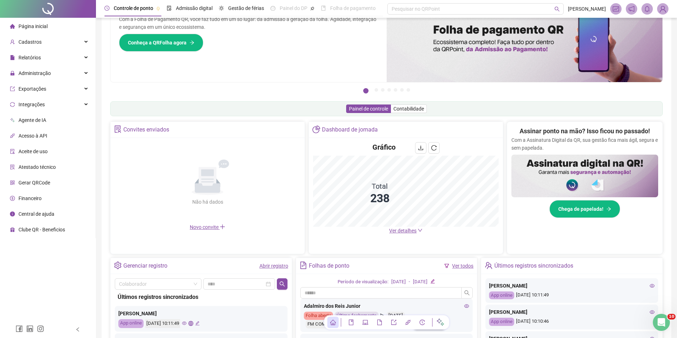
click at [662, 8] on img at bounding box center [662, 9] width 11 height 11
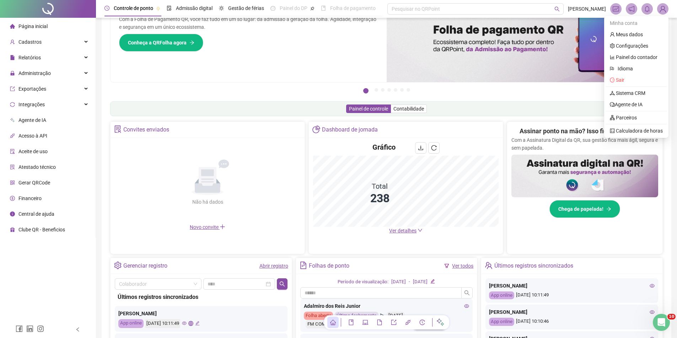
click at [611, 82] on span "Sair" at bounding box center [617, 80] width 15 height 6
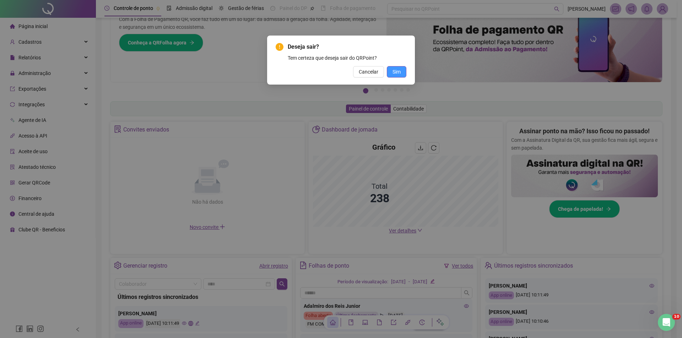
click at [398, 72] on span "Sim" at bounding box center [397, 72] width 8 height 8
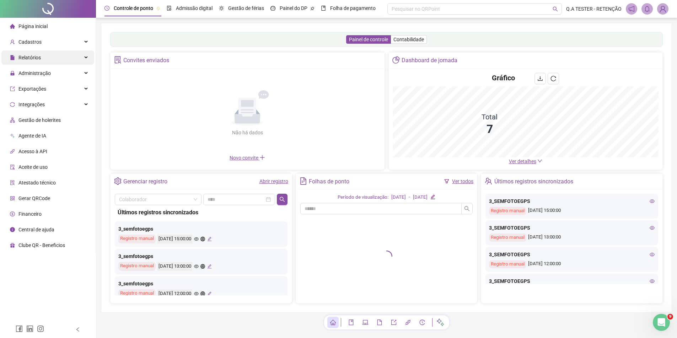
click at [60, 57] on div "Relatórios" at bounding box center [47, 57] width 93 height 14
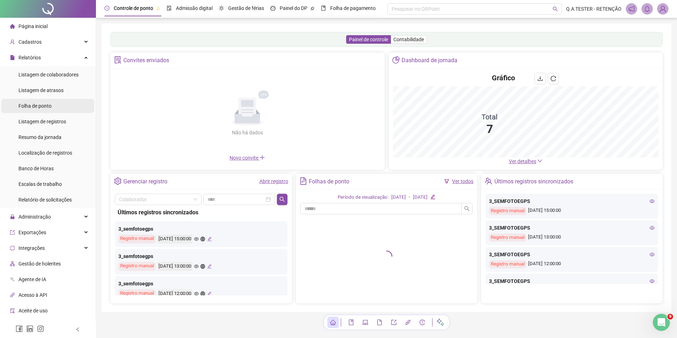
click at [37, 123] on ul "Listagem de colaboradores Listagem de atrasos Folha de ponto Listagem de regist…" at bounding box center [48, 137] width 96 height 142
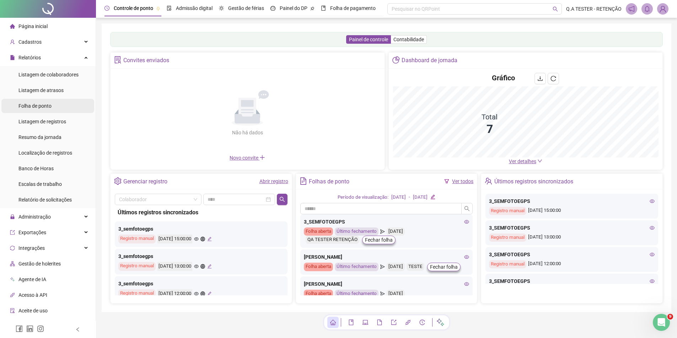
click at [69, 106] on li "Folha de ponto" at bounding box center [47, 106] width 93 height 14
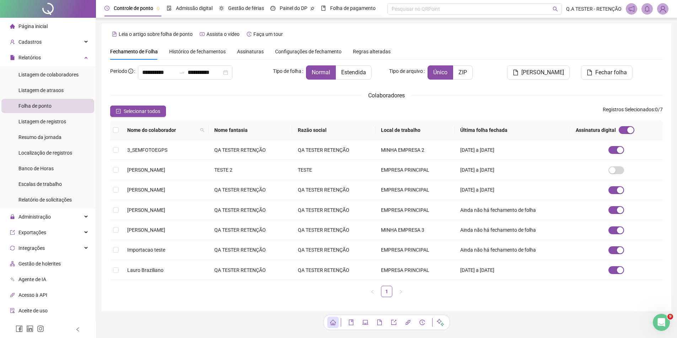
click at [201, 59] on div "Histórico de fechamentos" at bounding box center [197, 51] width 57 height 16
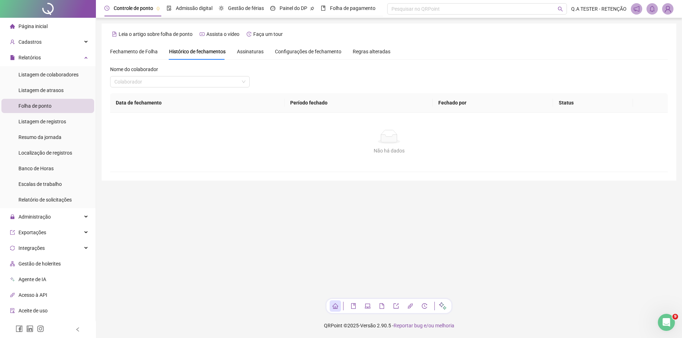
click at [133, 52] on span "Fechamento de Folha" at bounding box center [134, 52] width 48 height 6
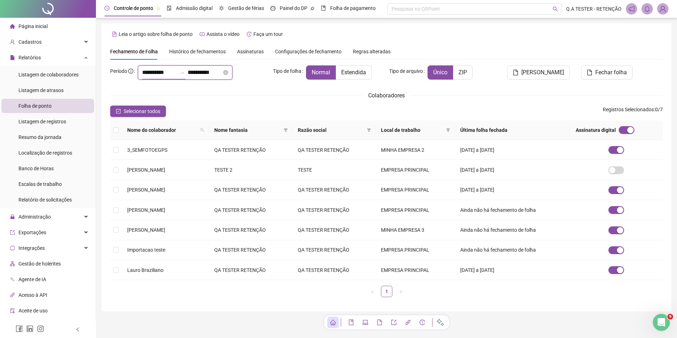
click at [176, 73] on input "**********" at bounding box center [159, 72] width 34 height 9
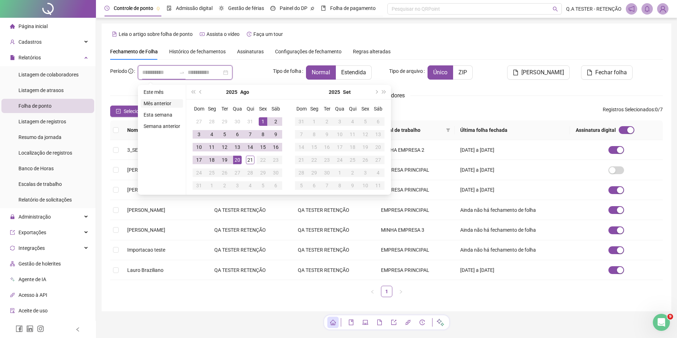
type input "**********"
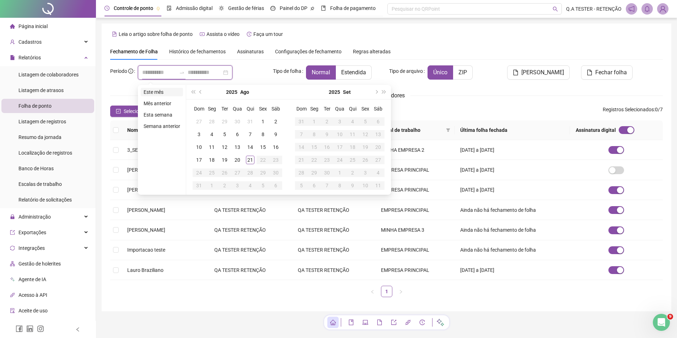
type input "**********"
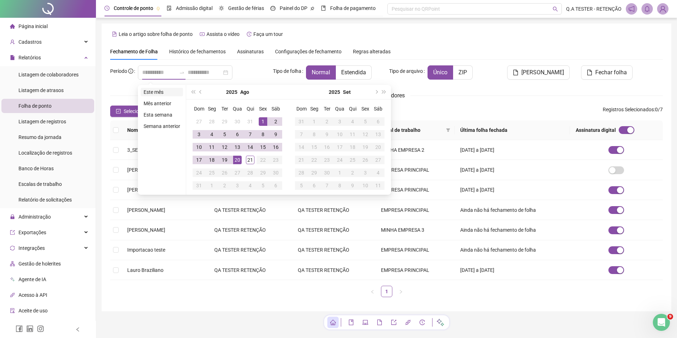
click at [162, 93] on li "Este mês" at bounding box center [162, 92] width 42 height 9
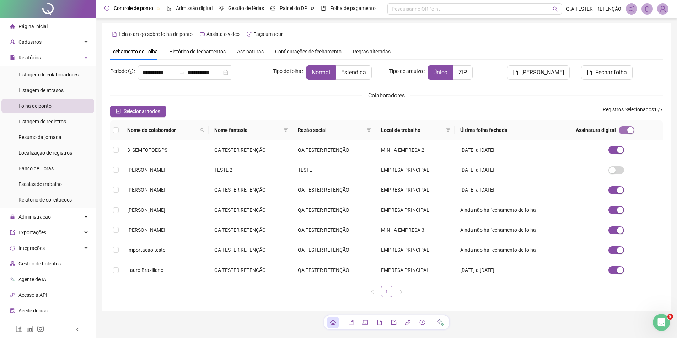
click at [634, 128] on div "button" at bounding box center [630, 130] width 6 height 6
click at [127, 112] on span "Selecionar todos" at bounding box center [142, 111] width 37 height 8
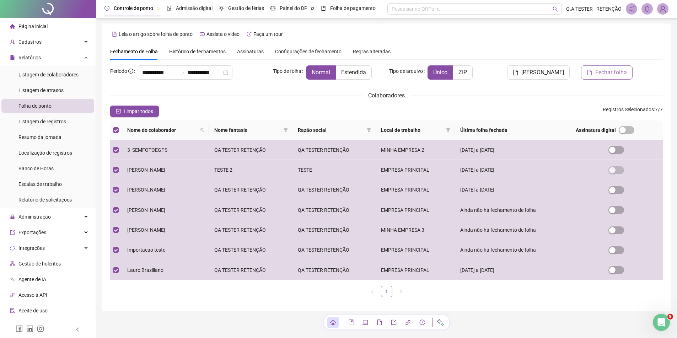
click at [606, 75] on span "Fechar folha" at bounding box center [611, 72] width 32 height 9
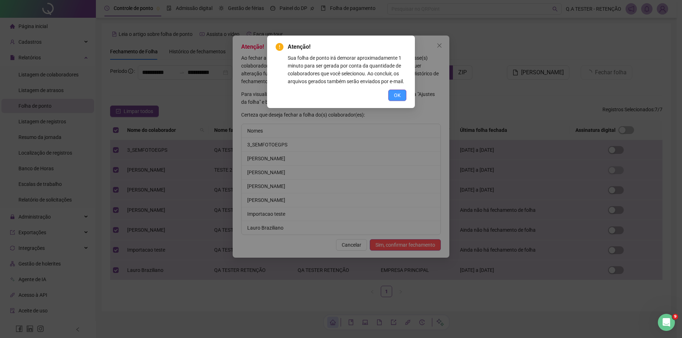
click at [401, 97] on button "OK" at bounding box center [397, 95] width 18 height 11
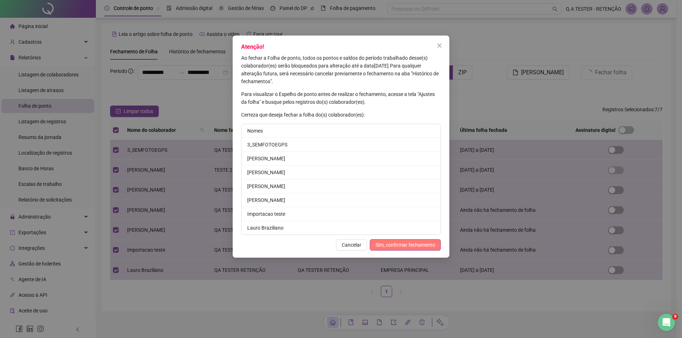
click at [389, 246] on span "Sim, confirmar fechamento" at bounding box center [406, 245] width 60 height 8
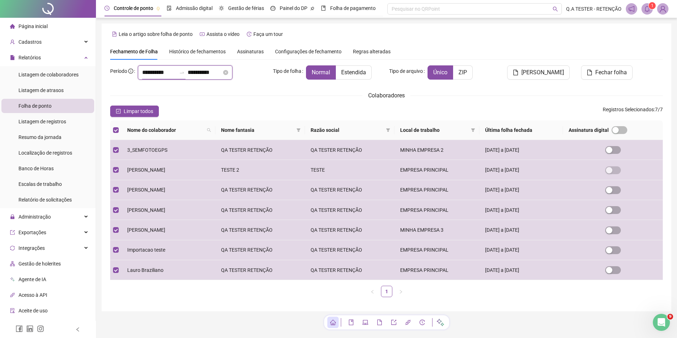
click at [159, 70] on input "**********" at bounding box center [159, 72] width 34 height 9
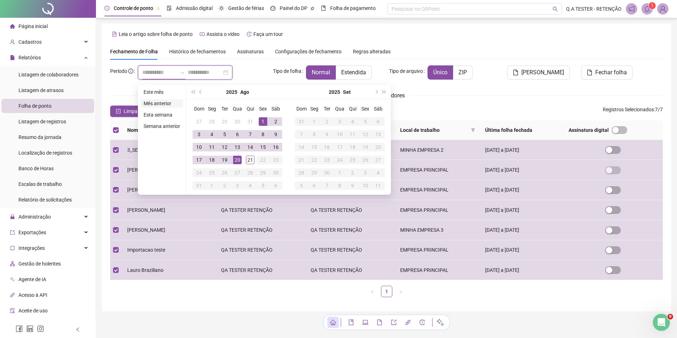
type input "**********"
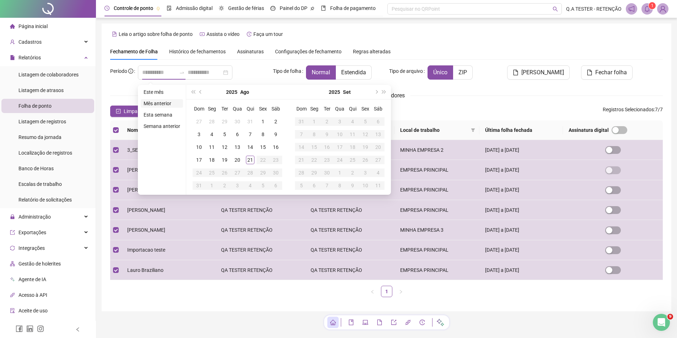
click at [161, 101] on li "Mês anterior" at bounding box center [162, 103] width 42 height 9
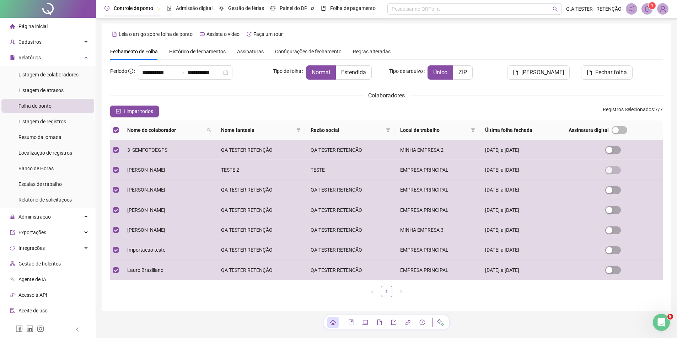
click at [651, 10] on span at bounding box center [647, 8] width 11 height 11
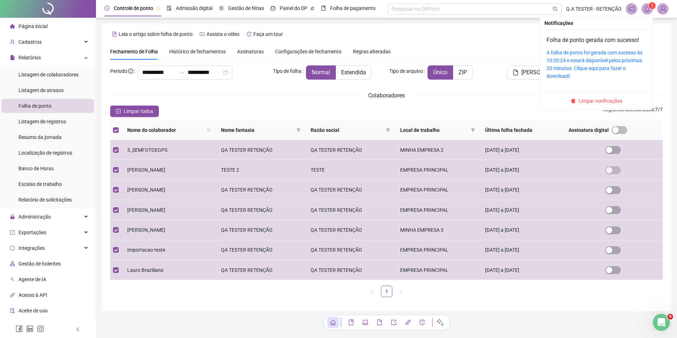
drag, startPoint x: 606, startPoint y: 100, endPoint x: 601, endPoint y: 87, distance: 14.2
click at [606, 100] on span "Limpar notificações" at bounding box center [601, 101] width 44 height 8
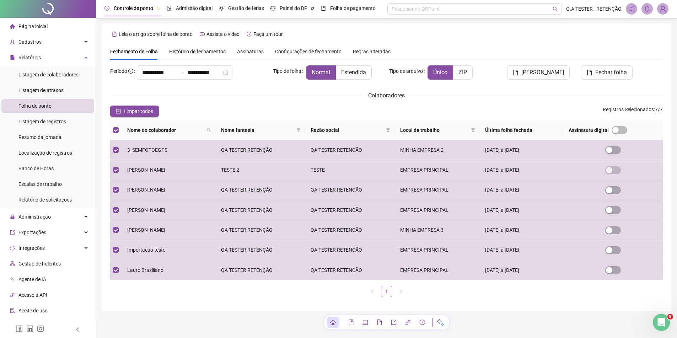
click at [660, 41] on div "**********" at bounding box center [387, 167] width 570 height 288
click at [544, 70] on span "Gerar espelho" at bounding box center [542, 72] width 43 height 9
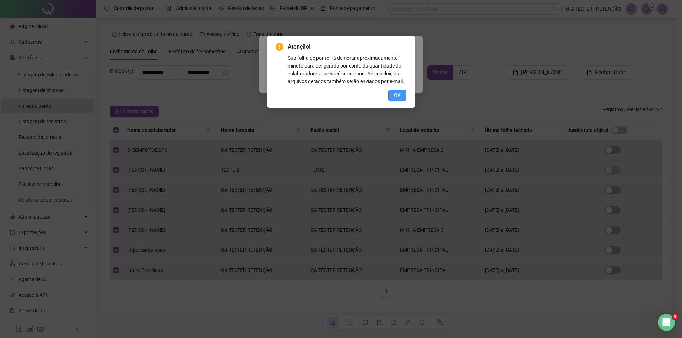
click at [398, 98] on span "OK" at bounding box center [397, 95] width 7 height 8
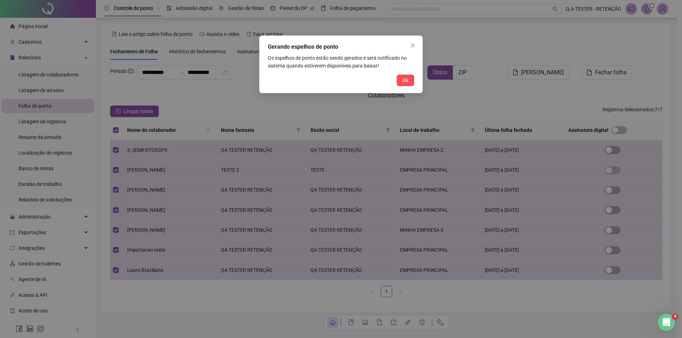
click at [402, 87] on div "Gerando espelhos de ponto Os espelhos de ponto estão sendo gerados e será notif…" at bounding box center [340, 65] width 163 height 58
click at [409, 80] on button "Ok" at bounding box center [405, 80] width 17 height 11
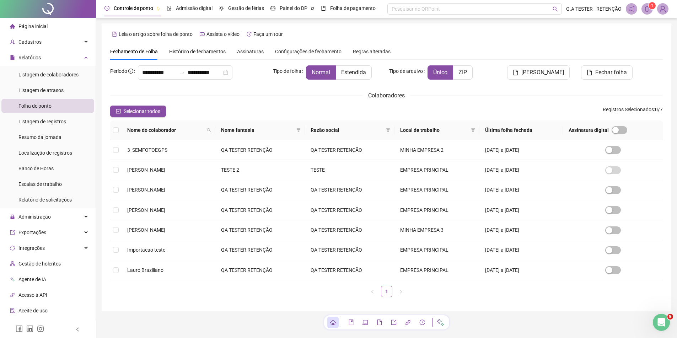
click at [651, 11] on span at bounding box center [647, 8] width 11 height 11
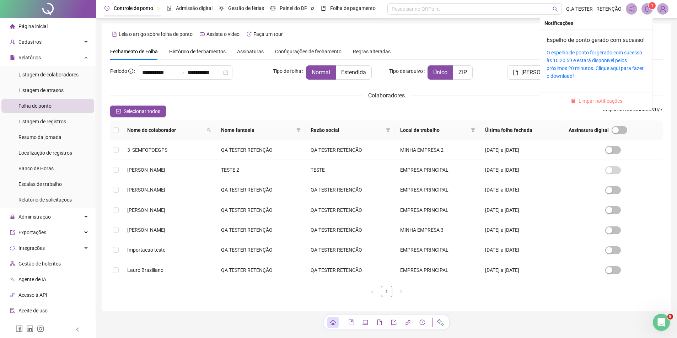
click at [597, 105] on span "Limpar notificações" at bounding box center [601, 101] width 44 height 8
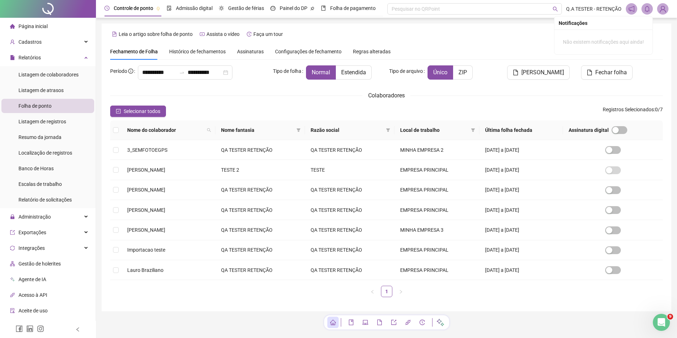
click at [555, 101] on div "**********" at bounding box center [386, 183] width 553 height 237
click at [510, 52] on div "Fechamento de Folha Histórico de fechamentos Assinaturas Configurações de fecha…" at bounding box center [386, 51] width 553 height 16
click at [198, 54] on span "Histórico de fechamentos" at bounding box center [197, 52] width 57 height 6
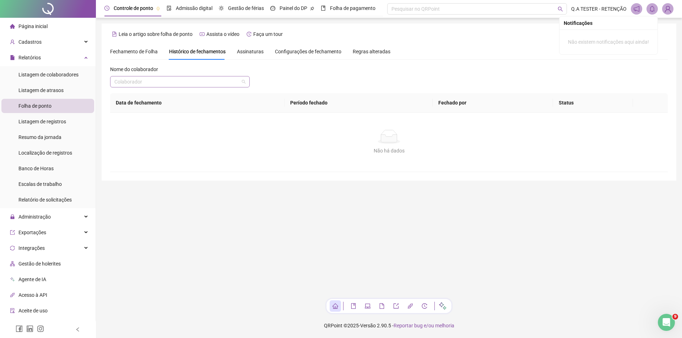
click at [219, 76] on div "Colaborador" at bounding box center [180, 81] width 140 height 11
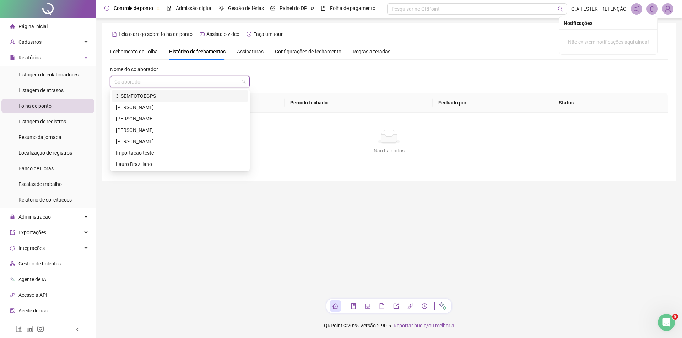
click at [212, 90] on div "3_SEMFOTOEGPS" at bounding box center [180, 95] width 137 height 11
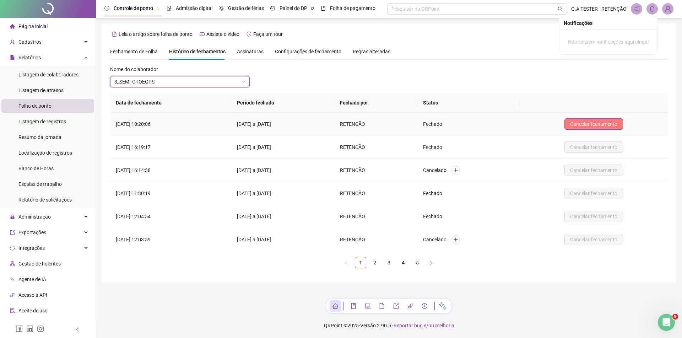
click at [596, 124] on span "Cancelar fechamento" at bounding box center [593, 124] width 47 height 8
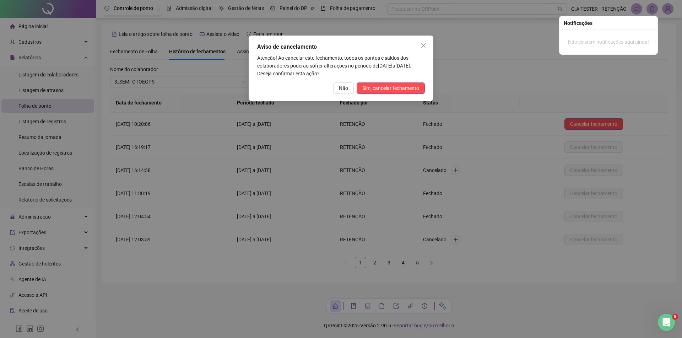
click at [429, 84] on div "Aviso de cancelamento Atenção! Ao cancelar este fechamento, todos os pontos e s…" at bounding box center [341, 68] width 185 height 65
click at [415, 87] on span "Sim, cancelar fechamento" at bounding box center [391, 88] width 57 height 8
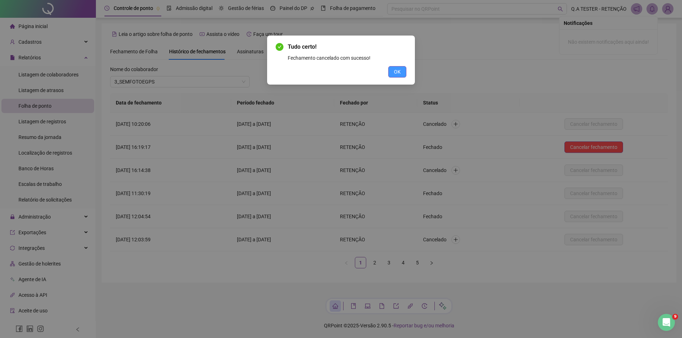
click at [399, 70] on span "OK" at bounding box center [397, 72] width 7 height 8
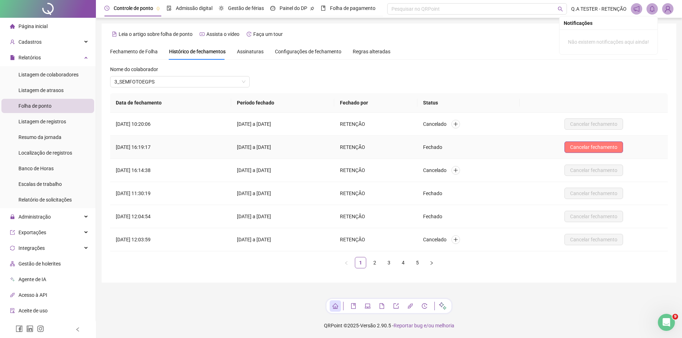
click at [586, 148] on span "Cancelar fechamento" at bounding box center [593, 147] width 47 height 8
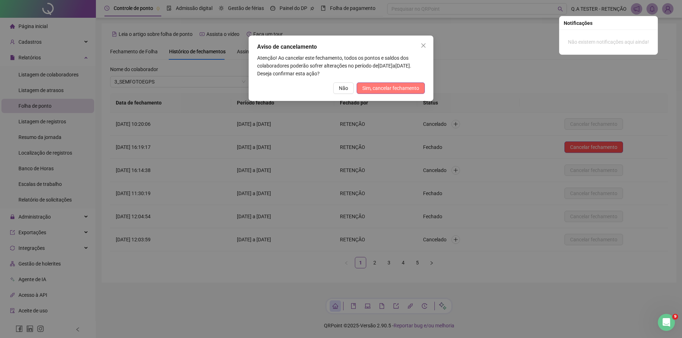
click at [411, 87] on span "Sim, cancelar fechamento" at bounding box center [391, 88] width 57 height 8
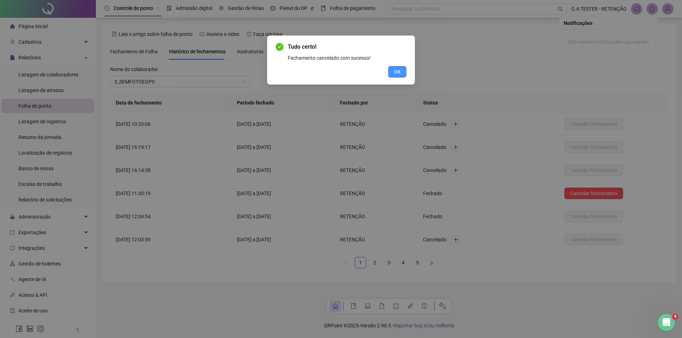
click at [400, 71] on span "OK" at bounding box center [397, 72] width 7 height 8
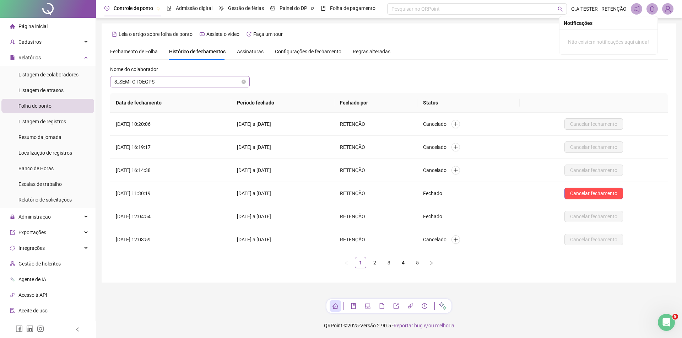
click at [202, 81] on span "3_SEMFOTOEGPS" at bounding box center [179, 81] width 131 height 11
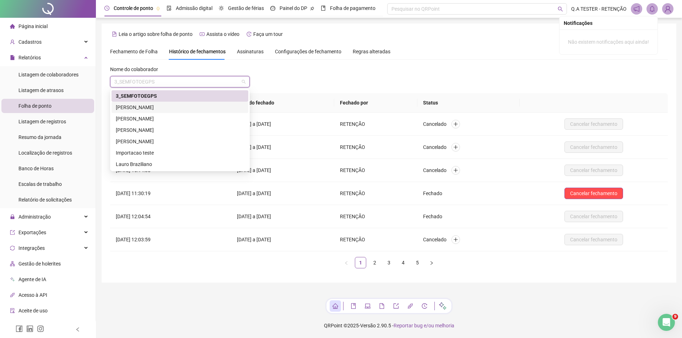
click at [197, 113] on div "BEATRIZ CAMPOS FERNANDES" at bounding box center [180, 118] width 137 height 11
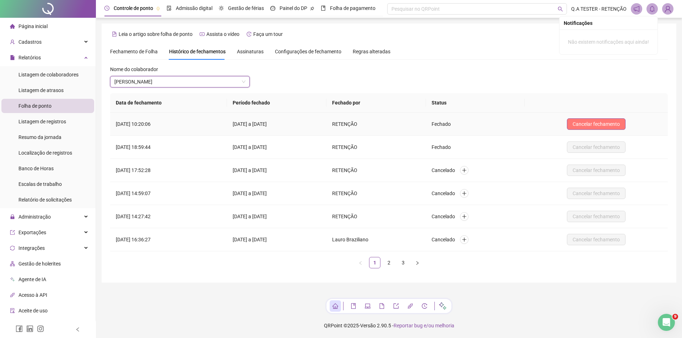
click at [585, 125] on span "Cancelar fechamento" at bounding box center [596, 124] width 47 height 8
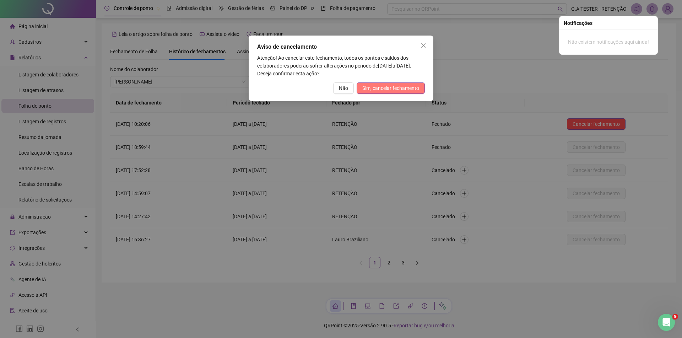
click at [397, 85] on span "Sim, cancelar fechamento" at bounding box center [391, 88] width 57 height 8
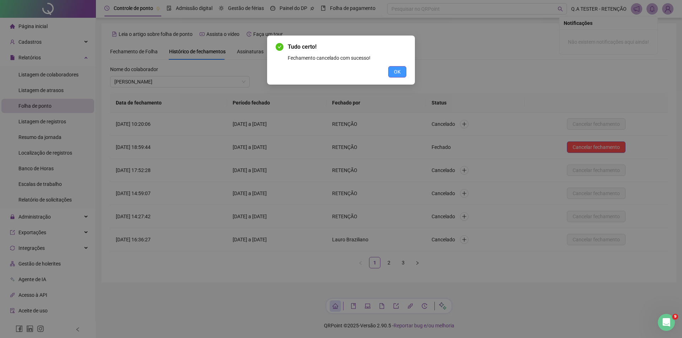
click at [403, 69] on button "OK" at bounding box center [397, 71] width 18 height 11
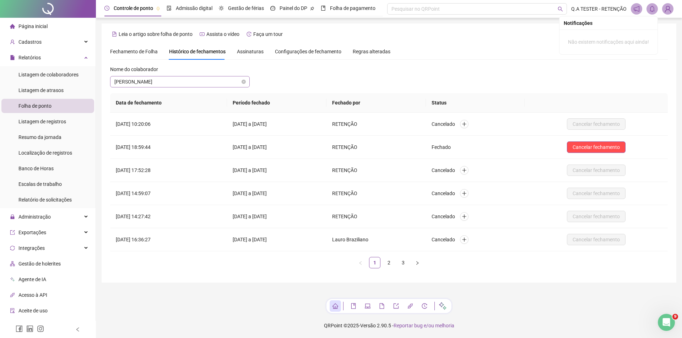
click at [199, 81] on span "BEATRIZ CAMPOS FERNANDES" at bounding box center [179, 81] width 131 height 11
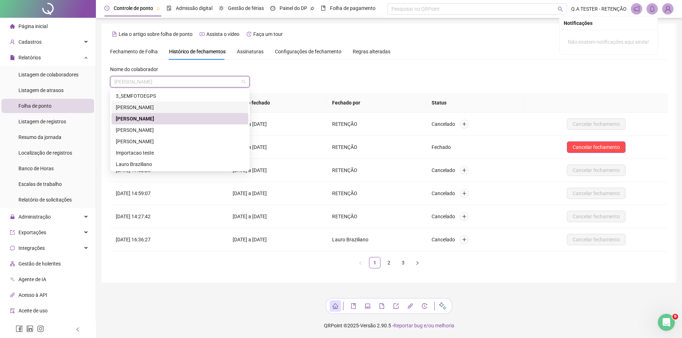
click at [170, 110] on div "ADELIA DO NASCIMENTO SALES" at bounding box center [180, 107] width 128 height 8
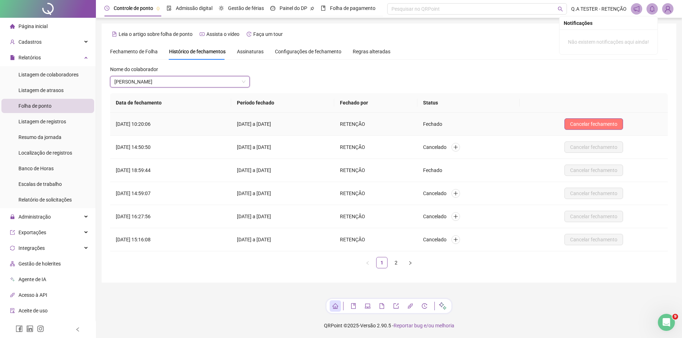
click at [596, 124] on span "Cancelar fechamento" at bounding box center [593, 124] width 47 height 8
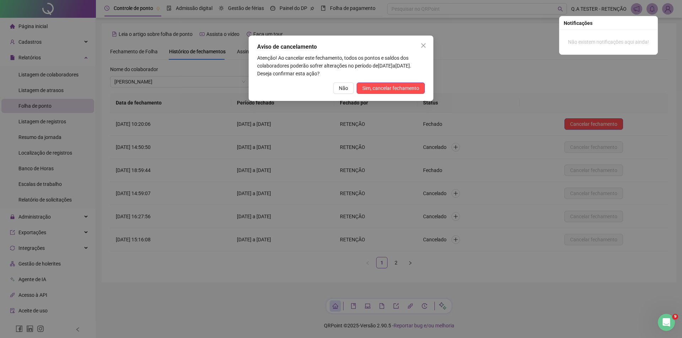
click at [406, 81] on div "Aviso de cancelamento Atenção! Ao cancelar este fechamento, todos os pontos e s…" at bounding box center [341, 68] width 185 height 65
click at [404, 88] on span "Sim, cancelar fechamento" at bounding box center [391, 88] width 57 height 8
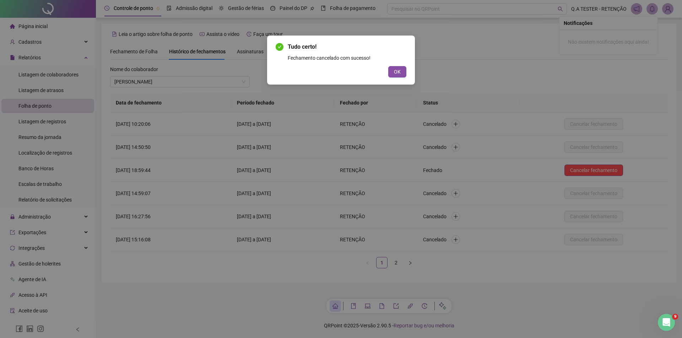
click at [397, 74] on span "OK" at bounding box center [397, 72] width 7 height 8
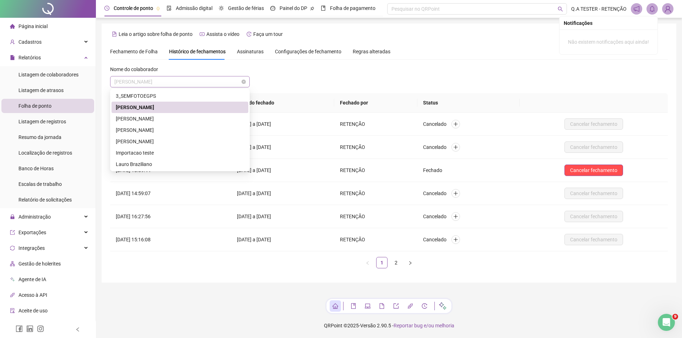
click at [137, 83] on span "ADELIA DO NASCIMENTO SALES" at bounding box center [179, 81] width 131 height 11
click at [151, 128] on div "BERNARDO DE ASSIS RIBEIRO" at bounding box center [180, 130] width 128 height 8
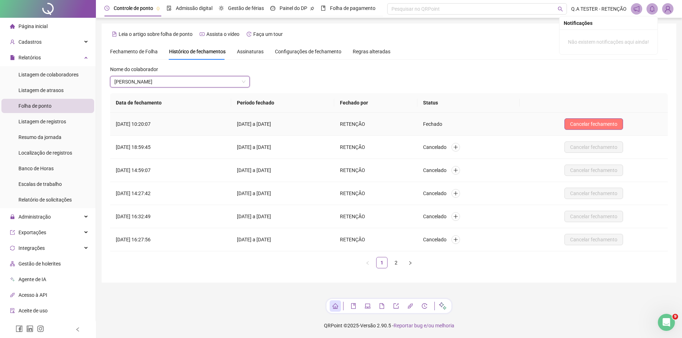
click at [585, 126] on span "Cancelar fechamento" at bounding box center [593, 124] width 47 height 8
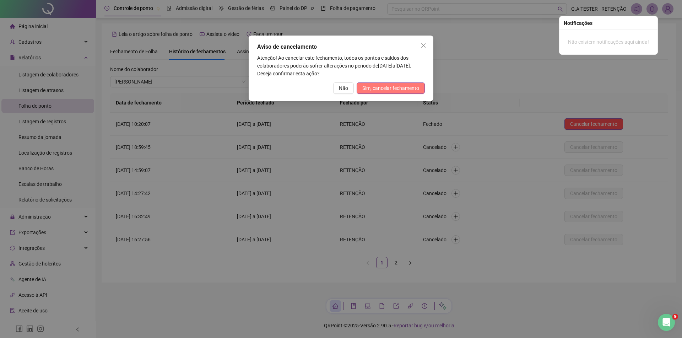
click at [410, 87] on span "Sim, cancelar fechamento" at bounding box center [391, 88] width 57 height 8
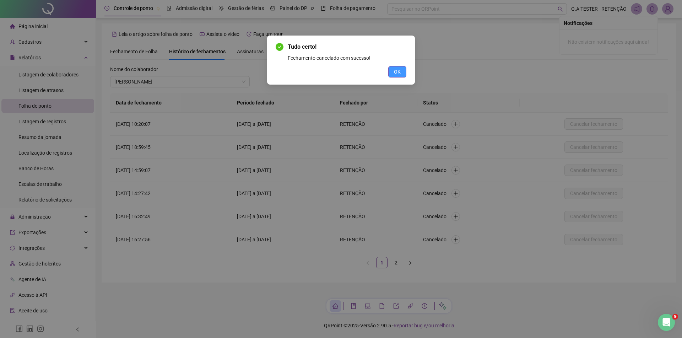
click at [404, 73] on button "OK" at bounding box center [397, 71] width 18 height 11
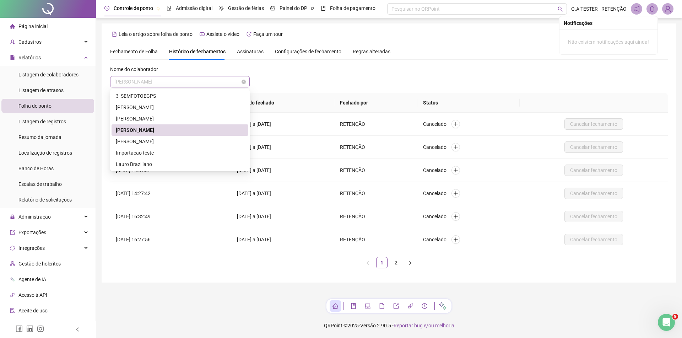
click at [192, 79] on span "BERNARDO DE ASSIS RIBEIRO" at bounding box center [179, 81] width 131 height 11
click at [175, 146] on div "CAROLINE BISPO" at bounding box center [180, 141] width 137 height 11
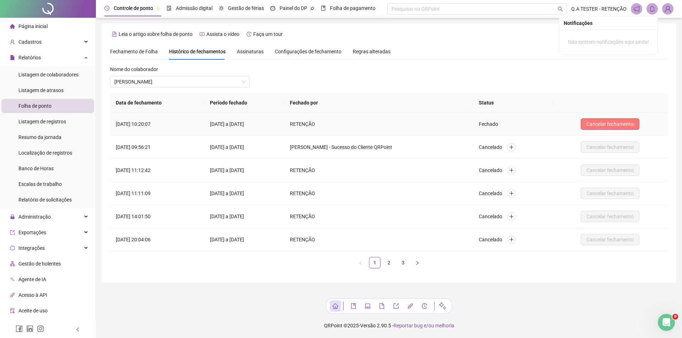
click at [624, 126] on span "Cancelar fechamento" at bounding box center [610, 124] width 47 height 8
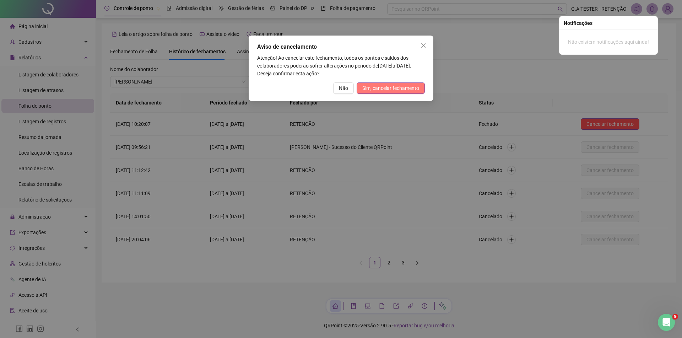
click at [373, 85] on span "Sim, cancelar fechamento" at bounding box center [391, 88] width 57 height 8
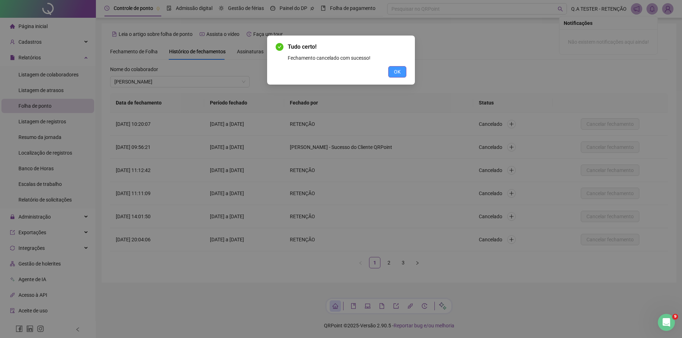
click at [406, 71] on button "OK" at bounding box center [397, 71] width 18 height 11
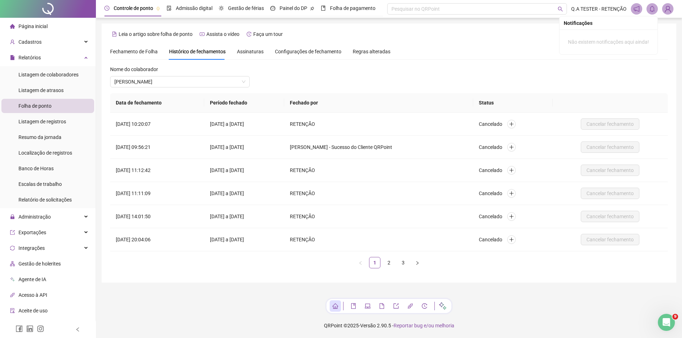
click at [202, 75] on div "Nome do colaborador" at bounding box center [180, 70] width 140 height 11
click at [198, 83] on span "CAROLINE BISPO" at bounding box center [179, 81] width 131 height 11
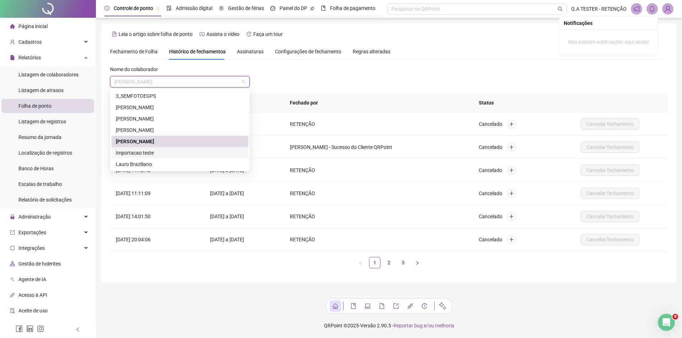
click at [176, 155] on div "Importacao teste" at bounding box center [180, 153] width 128 height 8
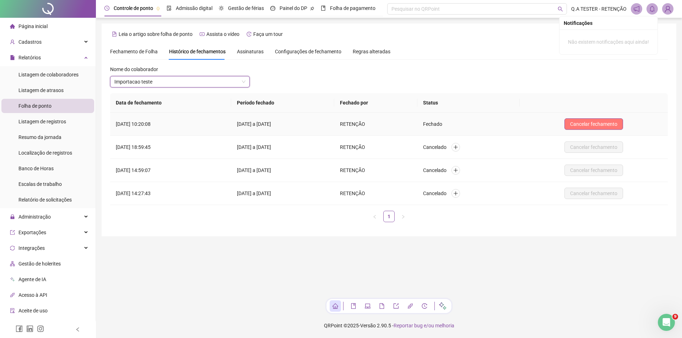
click at [617, 124] on span "Cancelar fechamento" at bounding box center [593, 124] width 47 height 8
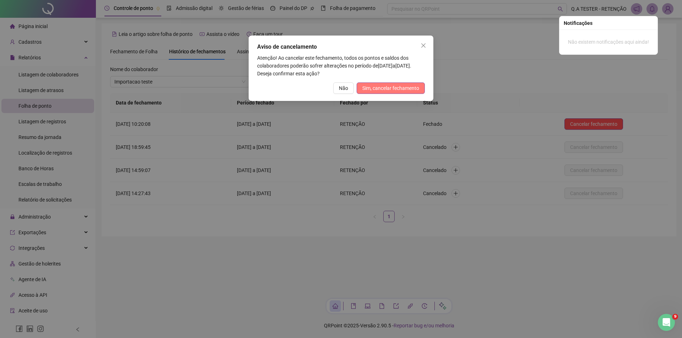
click at [398, 91] on span "Sim, cancelar fechamento" at bounding box center [391, 88] width 57 height 8
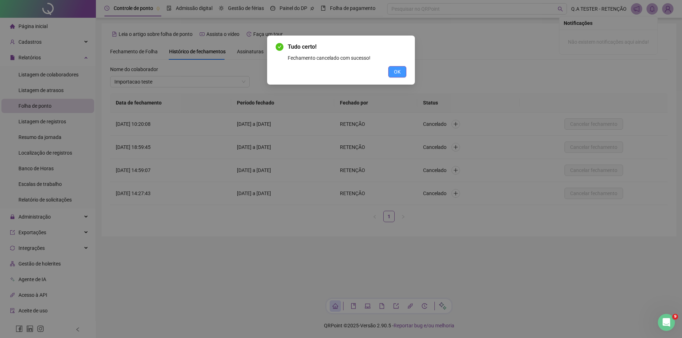
click at [402, 72] on button "OK" at bounding box center [397, 71] width 18 height 11
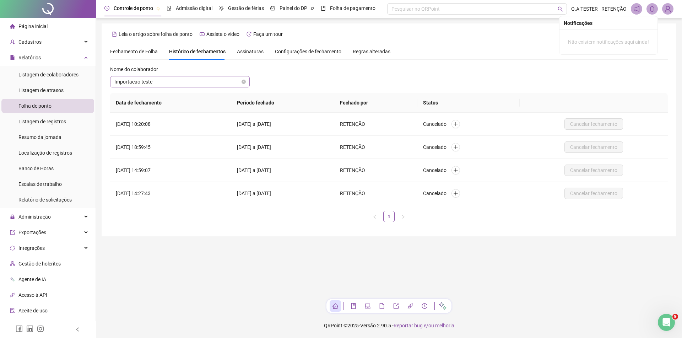
click at [191, 82] on span "Importacao teste" at bounding box center [179, 81] width 131 height 11
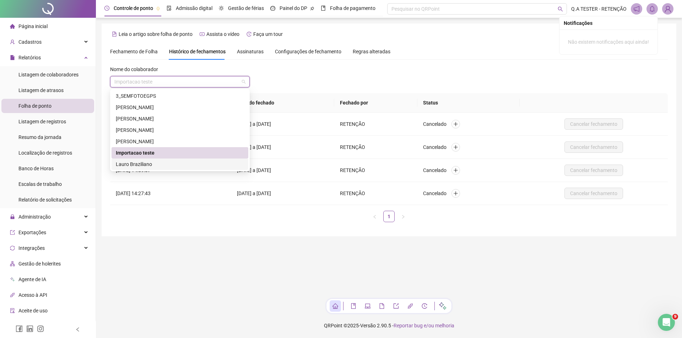
click at [159, 161] on div "Lauro Braziliano" at bounding box center [180, 164] width 128 height 8
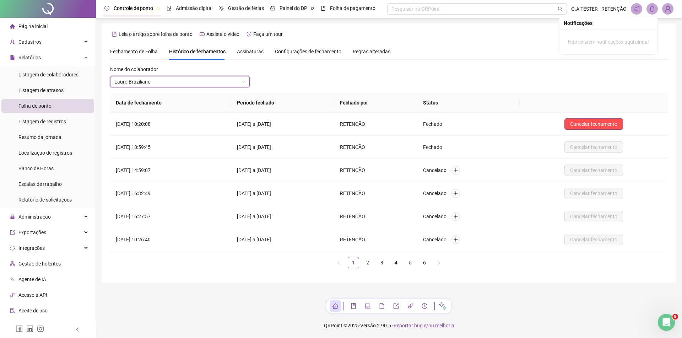
drag, startPoint x: 610, startPoint y: 111, endPoint x: 605, endPoint y: 120, distance: 10.7
click at [609, 112] on th at bounding box center [594, 103] width 148 height 20
click at [604, 121] on span "Cancelar fechamento" at bounding box center [593, 124] width 47 height 8
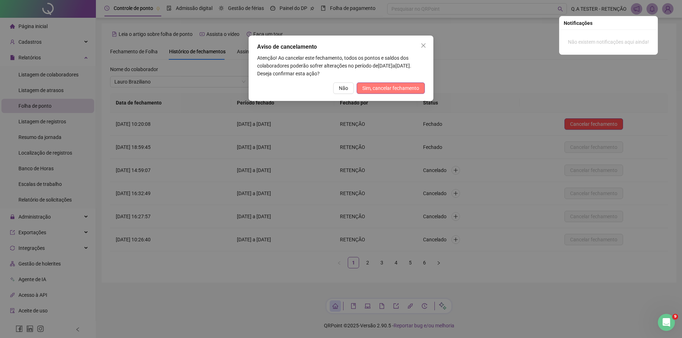
click at [405, 86] on span "Sim, cancelar fechamento" at bounding box center [391, 88] width 57 height 8
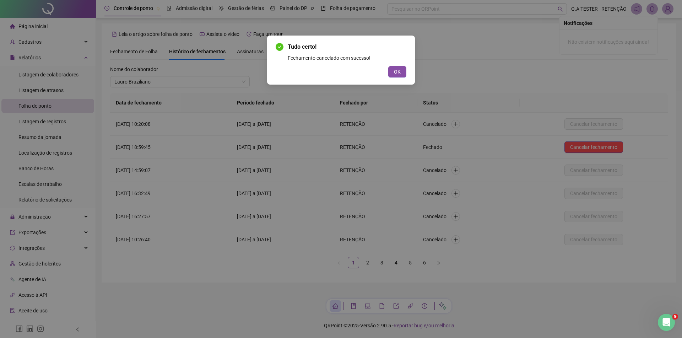
click at [387, 76] on div "OK" at bounding box center [341, 71] width 131 height 11
click at [393, 73] on button "OK" at bounding box center [397, 71] width 18 height 11
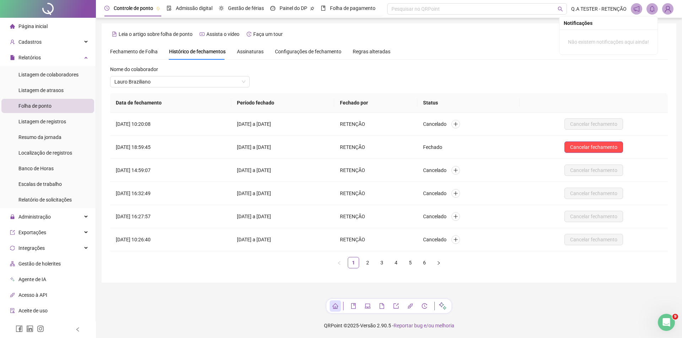
click at [119, 40] on div "**********" at bounding box center [389, 152] width 575 height 259
click at [120, 47] on div "Fechamento de Folha" at bounding box center [134, 51] width 48 height 16
type input "**********"
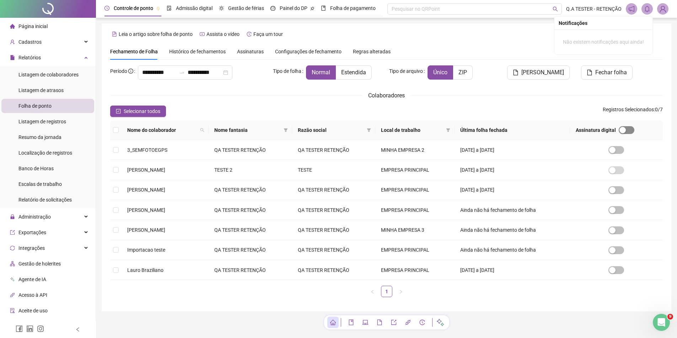
click at [629, 127] on span "button" at bounding box center [627, 130] width 16 height 8
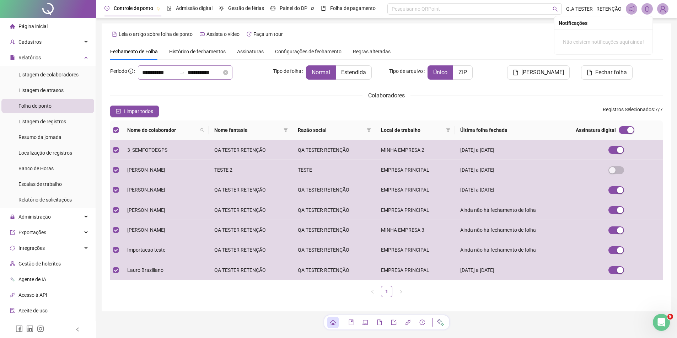
click at [185, 73] on icon "swap-right" at bounding box center [182, 73] width 6 height 6
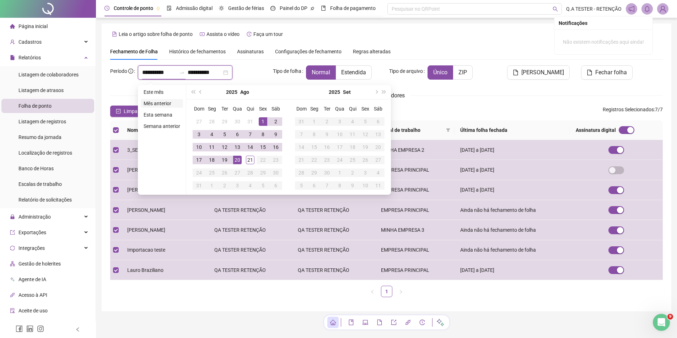
type input "**********"
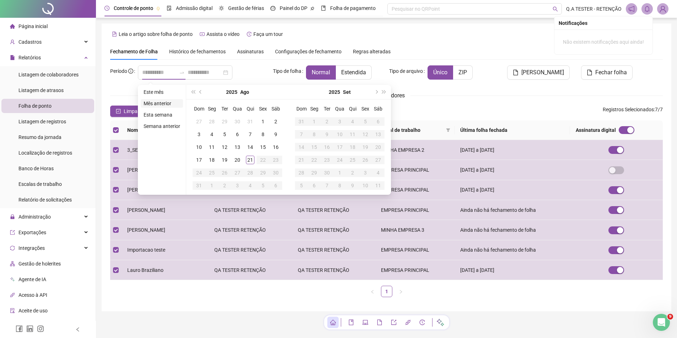
click at [161, 105] on li "Mês anterior" at bounding box center [162, 103] width 42 height 9
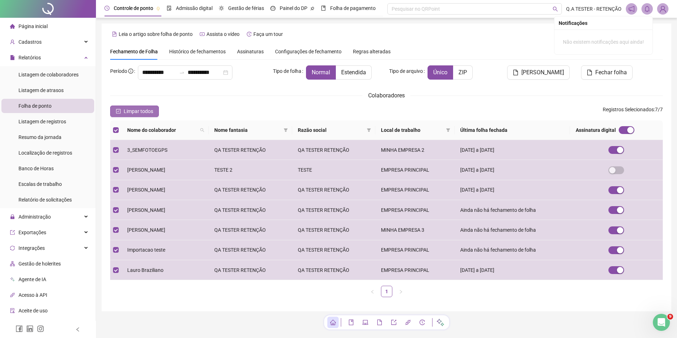
click at [146, 113] on span "Limpar todos" at bounding box center [138, 111] width 29 height 8
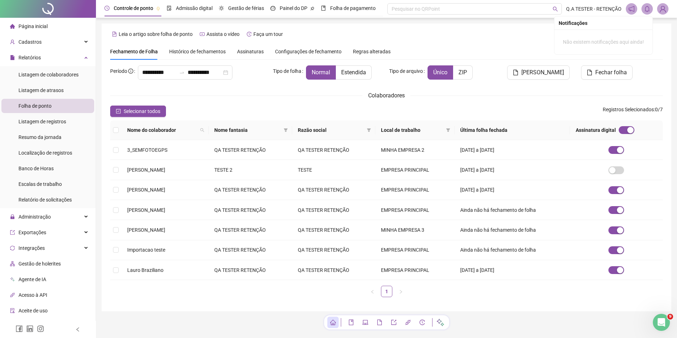
click at [187, 53] on span "Histórico de fechamentos" at bounding box center [197, 52] width 57 height 6
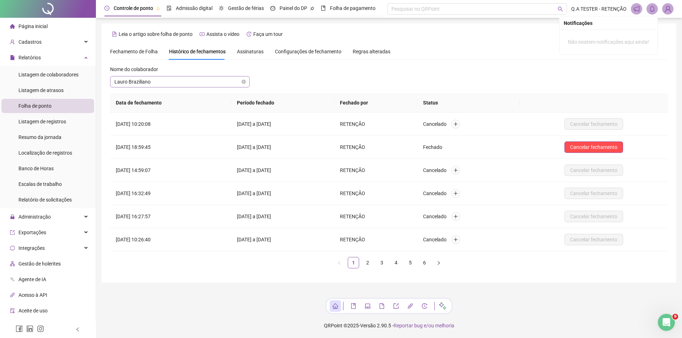
click at [159, 79] on span "Lauro Braziliano" at bounding box center [179, 81] width 131 height 11
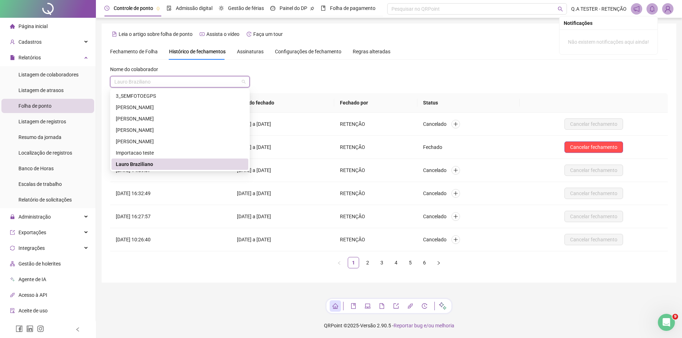
click at [154, 90] on div "3_SEMFOTOEGPS" at bounding box center [180, 95] width 137 height 11
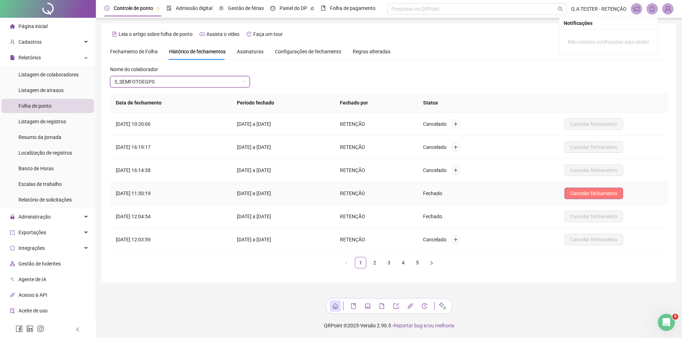
click at [580, 194] on span "Cancelar fechamento" at bounding box center [593, 193] width 47 height 8
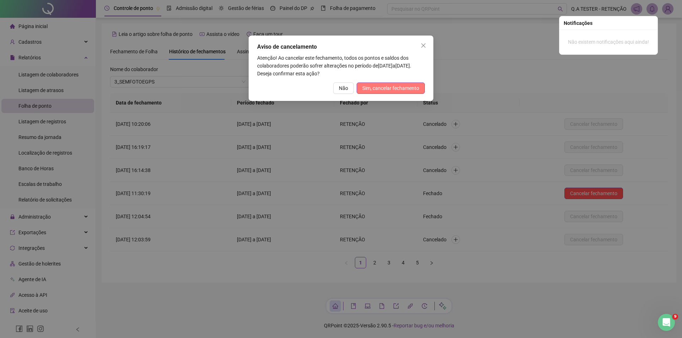
click at [389, 91] on span "Sim, cancelar fechamento" at bounding box center [391, 88] width 57 height 8
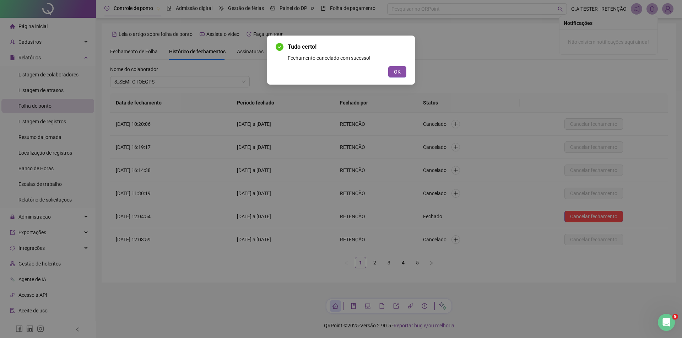
click at [397, 69] on span "OK" at bounding box center [397, 72] width 7 height 8
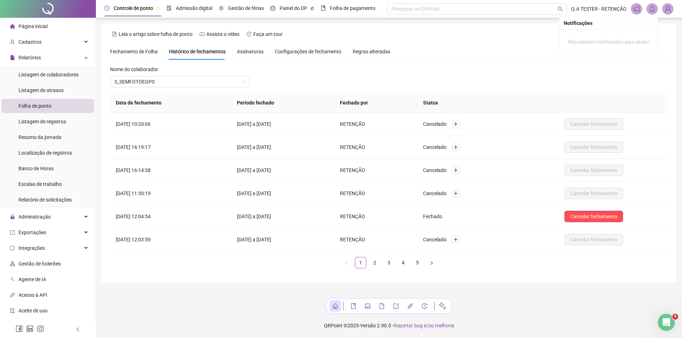
click at [140, 48] on div "Fechamento de Folha" at bounding box center [134, 52] width 48 height 8
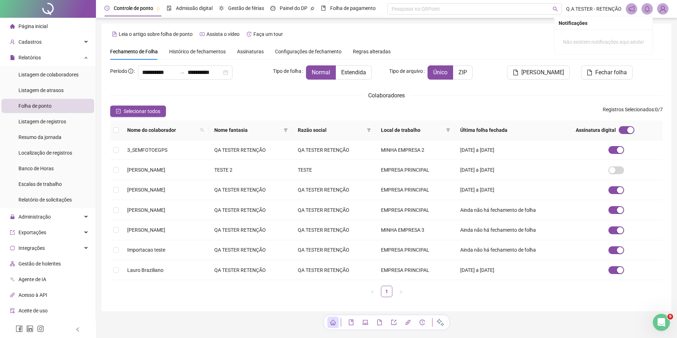
type input "**********"
click at [146, 74] on input "**********" at bounding box center [159, 72] width 34 height 9
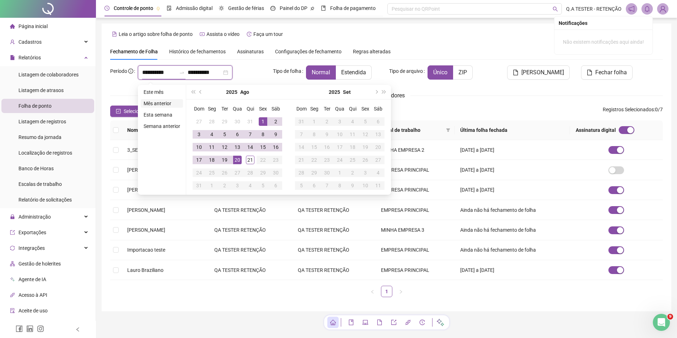
type input "**********"
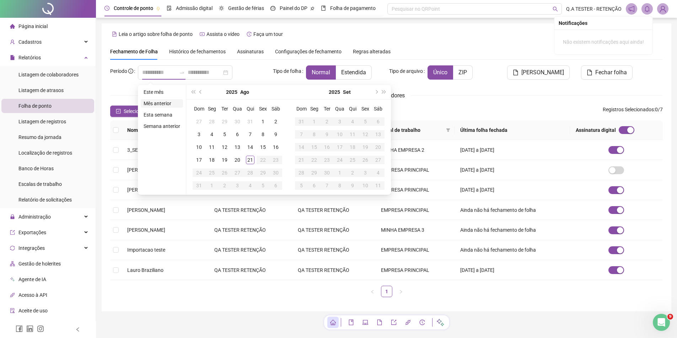
click at [153, 104] on li "Mês anterior" at bounding box center [162, 103] width 42 height 9
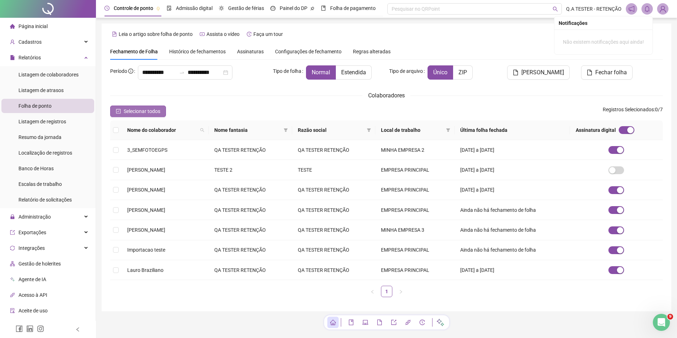
click at [140, 116] on button "Selecionar todos" at bounding box center [138, 111] width 56 height 11
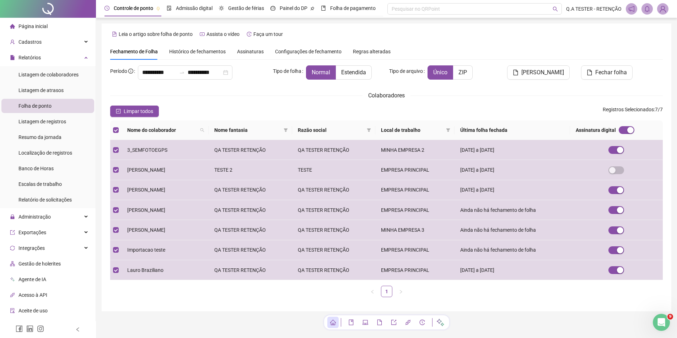
click at [617, 5] on span "Q.A TESTER - RETENÇÃO" at bounding box center [593, 9] width 55 height 8
click at [613, 78] on button "Fechar folha" at bounding box center [607, 72] width 52 height 14
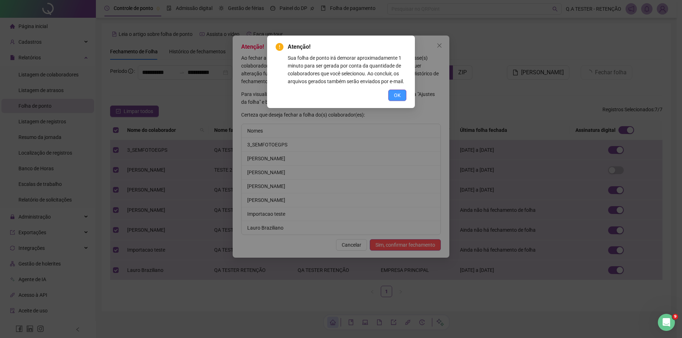
click at [396, 96] on span "OK" at bounding box center [397, 95] width 7 height 8
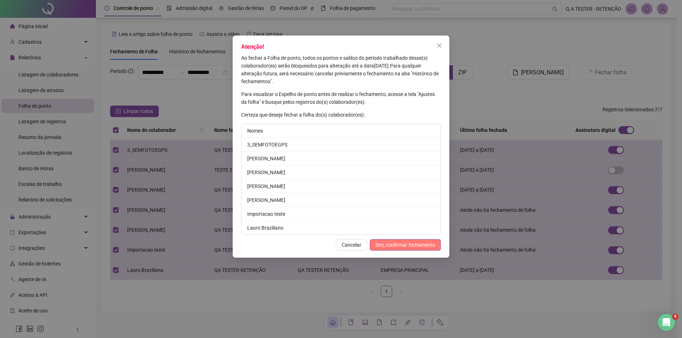
click at [407, 244] on span "Sim, confirmar fechamento" at bounding box center [406, 245] width 60 height 8
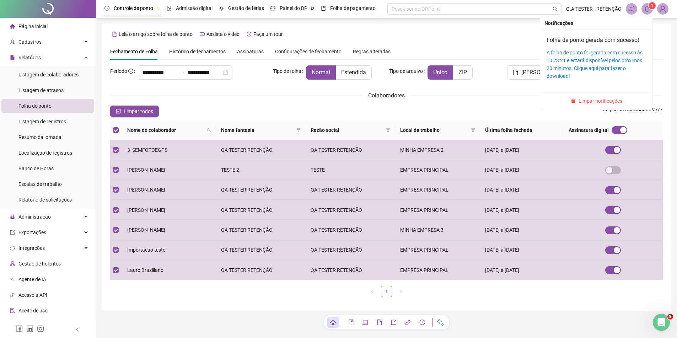
click at [643, 12] on span at bounding box center [647, 8] width 11 height 11
click at [600, 99] on span "Limpar notificações" at bounding box center [601, 101] width 44 height 8
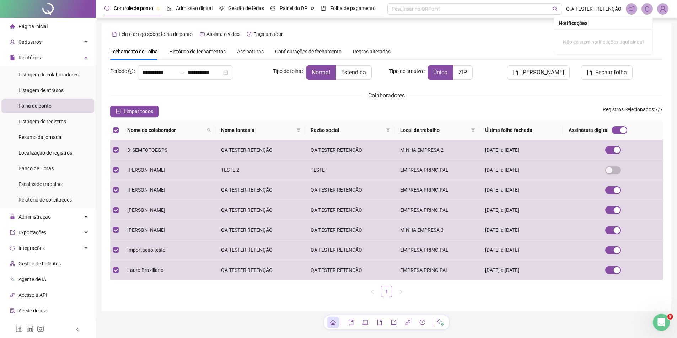
click at [528, 43] on div "Fechamento de Folha Histórico de fechamentos Assinaturas Configurações de fecha…" at bounding box center [386, 51] width 553 height 16
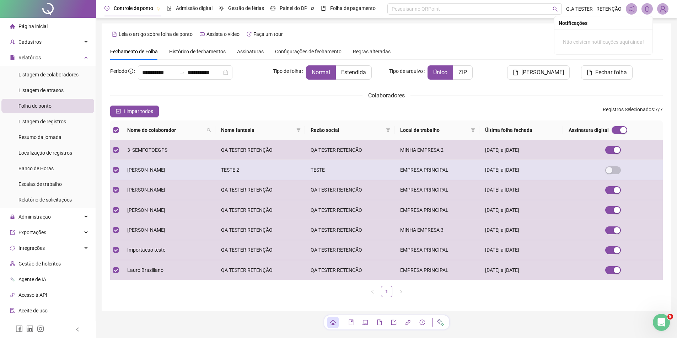
click at [160, 167] on span "ADELIA DO NASCIMENTO SALES" at bounding box center [146, 170] width 38 height 6
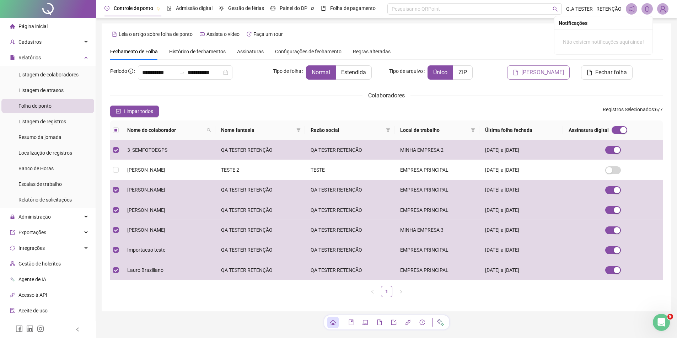
click at [561, 70] on span "Gerar espelho" at bounding box center [542, 72] width 43 height 9
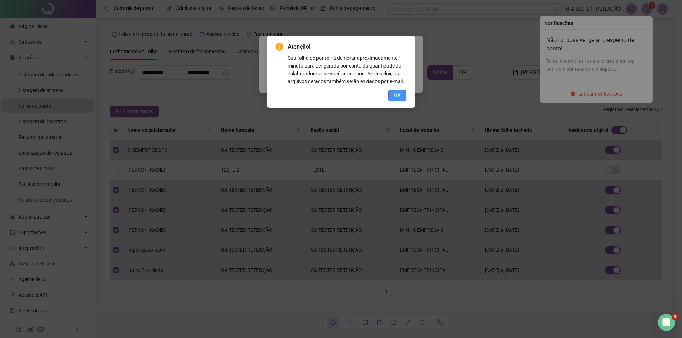
click at [402, 92] on button "OK" at bounding box center [397, 95] width 18 height 11
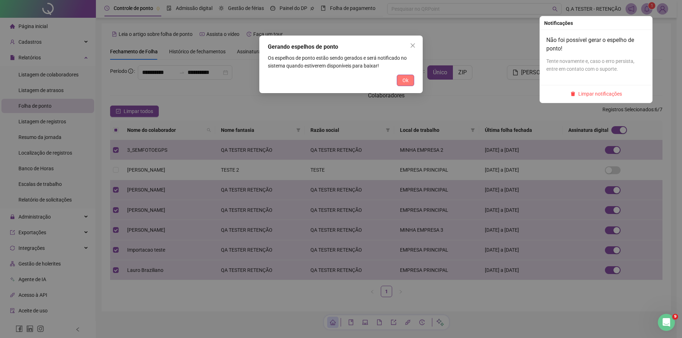
click at [403, 84] on button "Ok" at bounding box center [405, 80] width 17 height 11
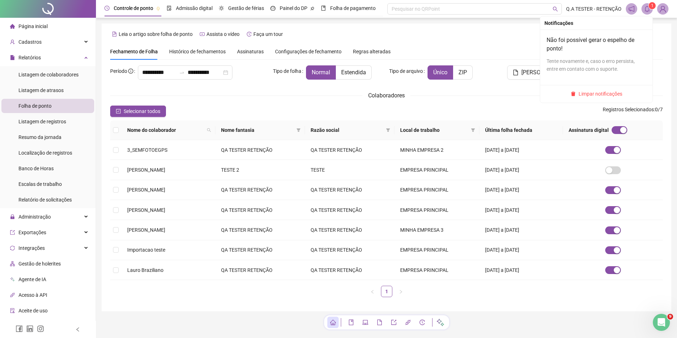
click at [650, 6] on sup "1" at bounding box center [652, 5] width 7 height 7
click at [604, 93] on span "Limpar notificações" at bounding box center [601, 94] width 44 height 8
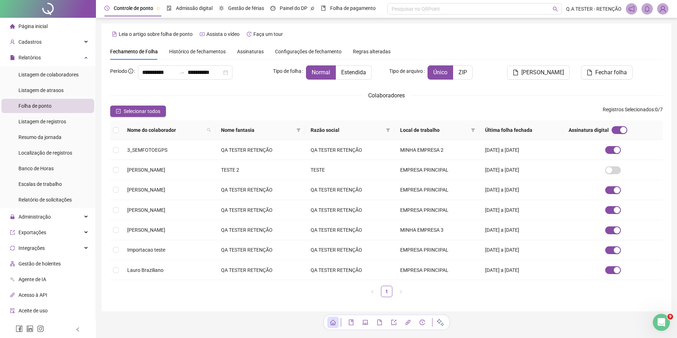
click at [659, 63] on div "**********" at bounding box center [386, 172] width 553 height 259
click at [113, 127] on label at bounding box center [116, 130] width 6 height 8
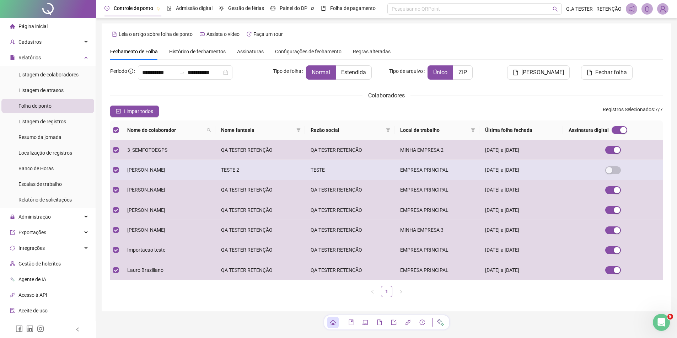
click at [332, 169] on td "TESTE" at bounding box center [350, 170] width 90 height 20
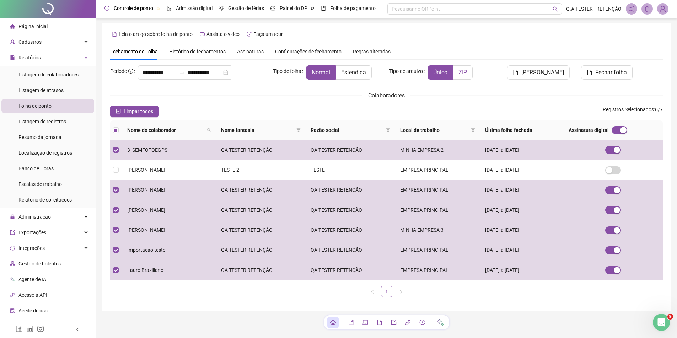
click at [466, 69] on span "ZIP" at bounding box center [462, 72] width 9 height 7
click at [466, 75] on span "ZIP" at bounding box center [462, 72] width 9 height 7
click at [538, 76] on span "Gerar espelho" at bounding box center [542, 72] width 43 height 9
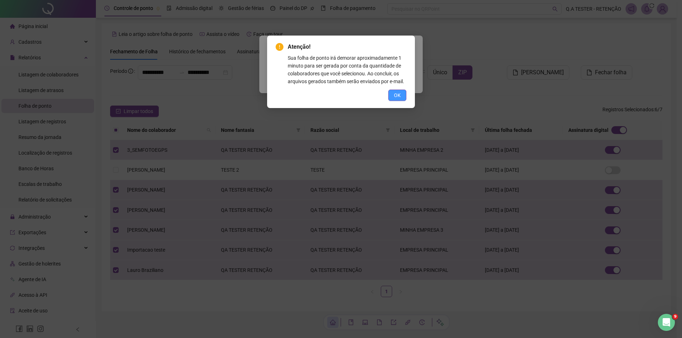
click at [396, 94] on span "OK" at bounding box center [397, 95] width 7 height 8
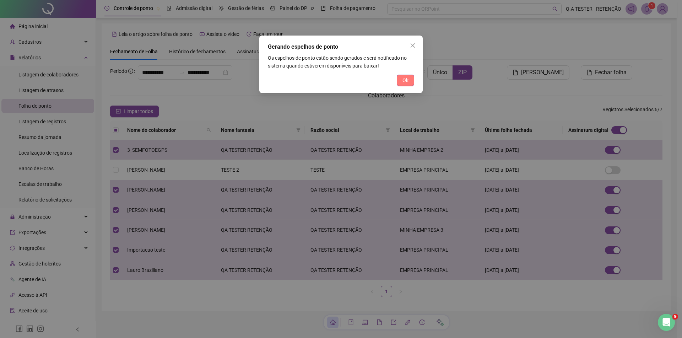
click at [408, 81] on span "Ok" at bounding box center [406, 80] width 6 height 8
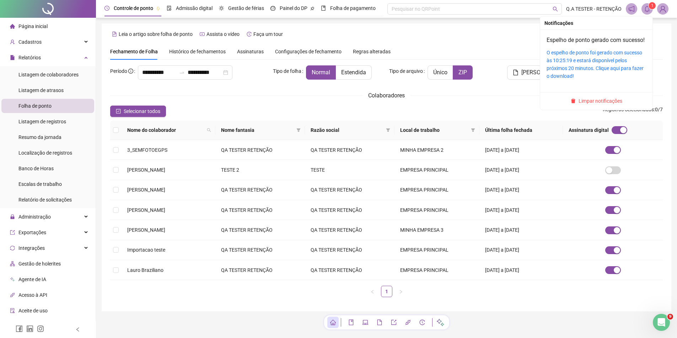
click at [648, 4] on span at bounding box center [647, 8] width 11 height 11
click at [571, 72] on link "O espelho de ponto foi gerado com sucesso às 10:25:19 e estará disponível pelos…" at bounding box center [595, 64] width 97 height 29
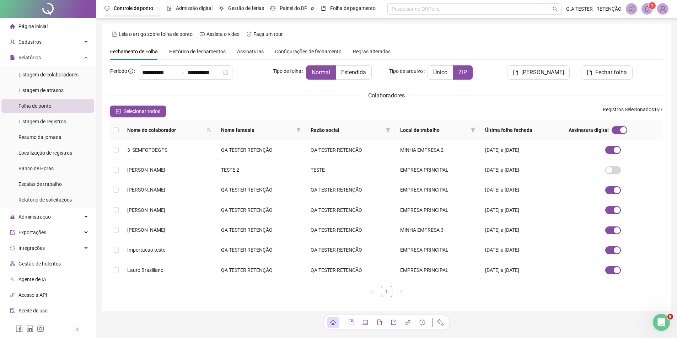
click at [645, 15] on header "Controle de ponto Admissão digital Gestão de férias Painel do DP Folha de pagam…" at bounding box center [386, 9] width 581 height 18
click at [642, 13] on span at bounding box center [647, 8] width 11 height 11
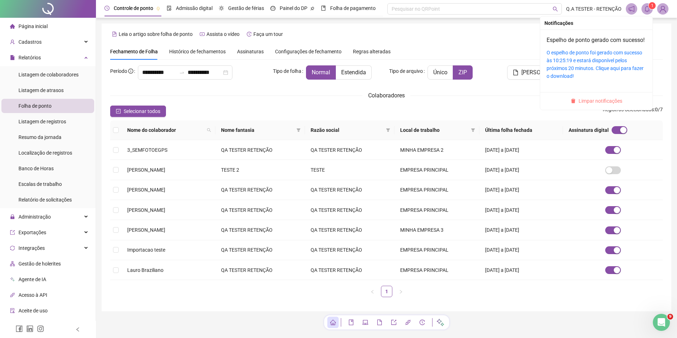
click at [595, 105] on span "Limpar notificações" at bounding box center [601, 101] width 44 height 8
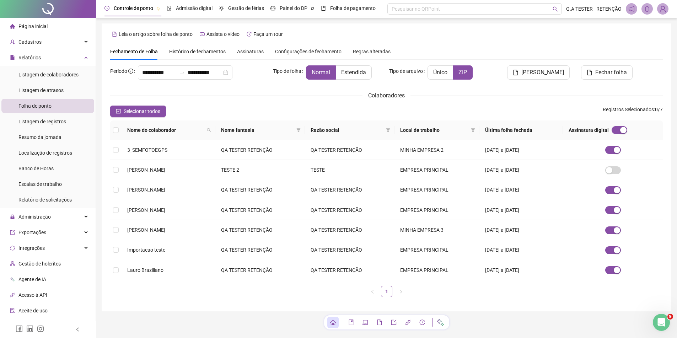
click at [539, 30] on div "Leia o artigo sobre folha de ponto Assista o vídeo Faça um tour" at bounding box center [386, 33] width 553 height 11
click at [411, 100] on div "**********" at bounding box center [386, 183] width 553 height 237
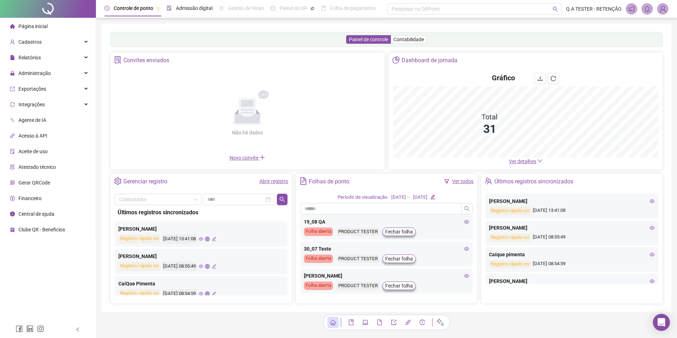
click at [189, 11] on span "Admissão digital" at bounding box center [194, 8] width 37 height 6
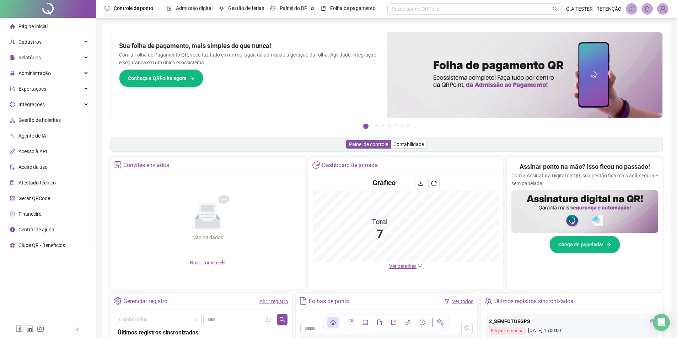
click at [660, 7] on img at bounding box center [662, 9] width 11 height 11
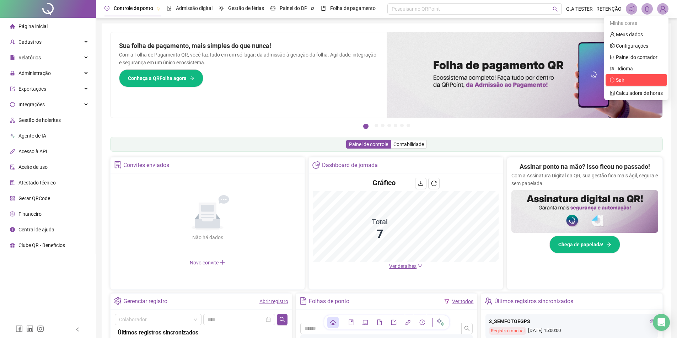
click at [624, 75] on li "Sair" at bounding box center [636, 79] width 61 height 11
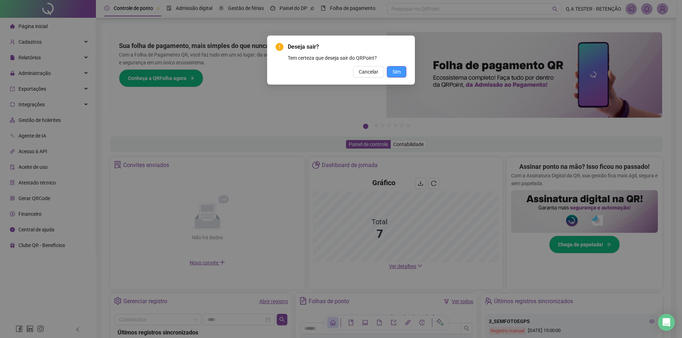
click at [404, 74] on button "Sim" at bounding box center [397, 71] width 20 height 11
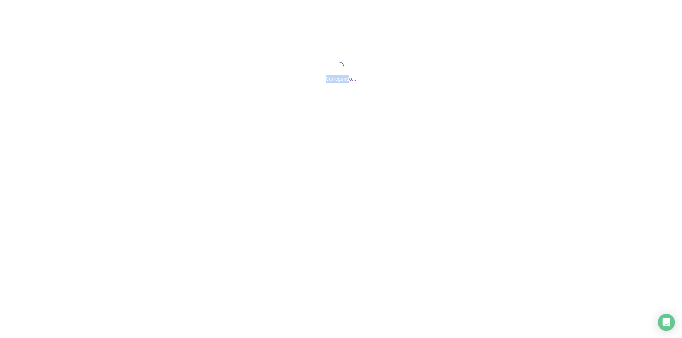
drag, startPoint x: 340, startPoint y: 76, endPoint x: 299, endPoint y: 72, distance: 40.8
click at [299, 72] on div "Carregando..." at bounding box center [341, 77] width 682 height 12
click at [318, 129] on div "Carregando..." at bounding box center [341, 71] width 682 height 142
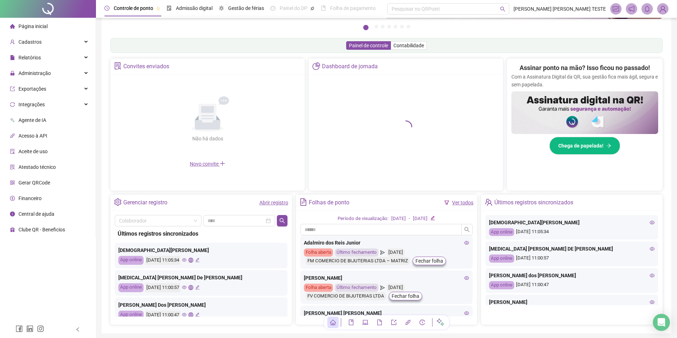
scroll to position [32, 0]
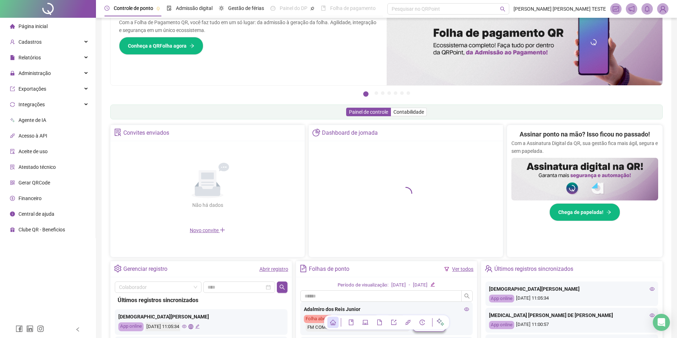
click at [661, 3] on span at bounding box center [662, 8] width 11 height 11
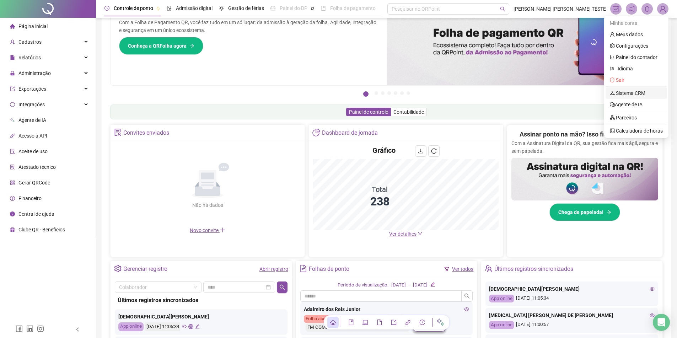
click at [631, 90] on link "Sistema CRM" at bounding box center [628, 93] width 36 height 6
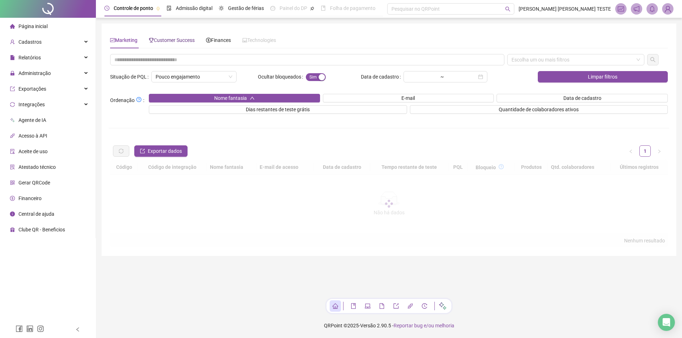
click at [168, 40] on span "Customer Success" at bounding box center [172, 40] width 46 height 6
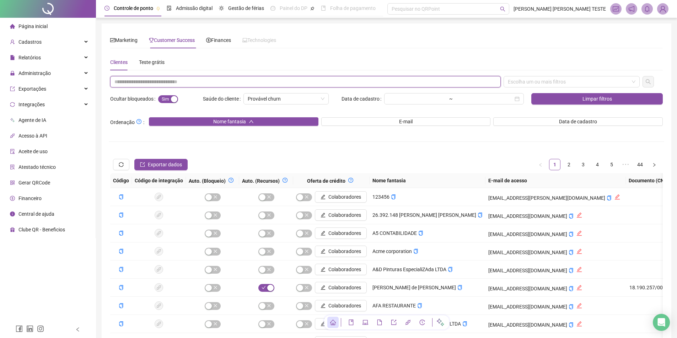
click at [183, 83] on input "text" at bounding box center [305, 81] width 391 height 11
paste input "**********"
click at [551, 78] on div "Escolha um ou mais filtros" at bounding box center [572, 81] width 136 height 11
type input "**********"
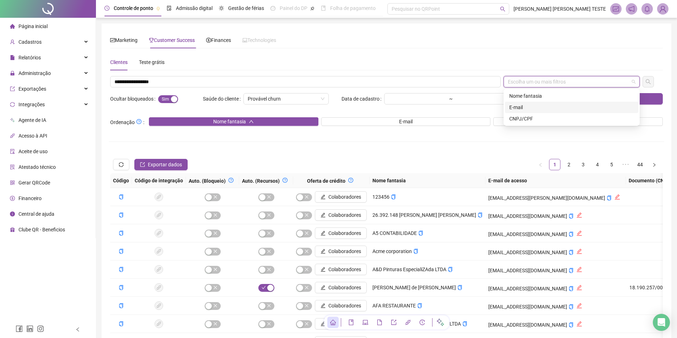
drag, startPoint x: 544, startPoint y: 119, endPoint x: 587, endPoint y: 107, distance: 45.3
click at [545, 119] on div "CNPJ/CPF" at bounding box center [571, 119] width 125 height 8
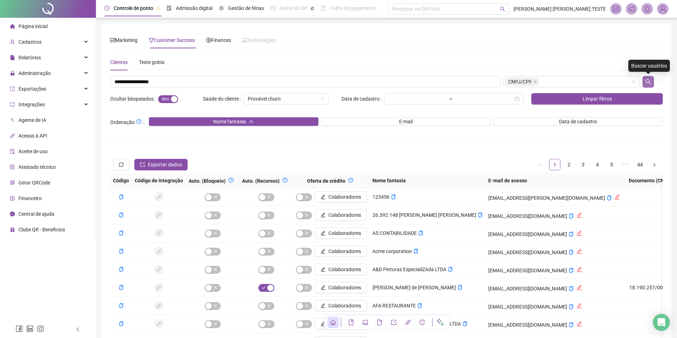
click at [650, 85] on button "button" at bounding box center [648, 81] width 11 height 11
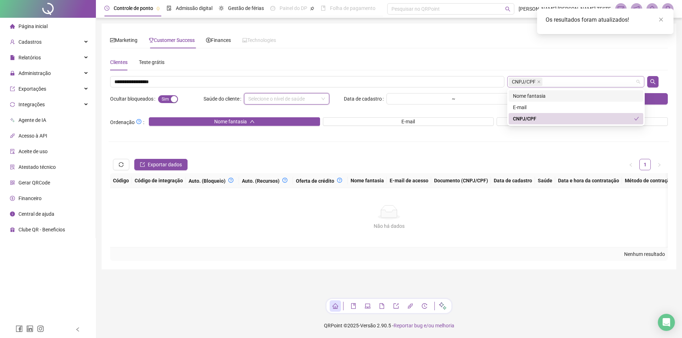
click at [578, 80] on div "CNPJ/CPF" at bounding box center [577, 81] width 138 height 11
click at [552, 107] on div "E-mail" at bounding box center [576, 107] width 126 height 8
click at [650, 78] on button "button" at bounding box center [653, 81] width 11 height 11
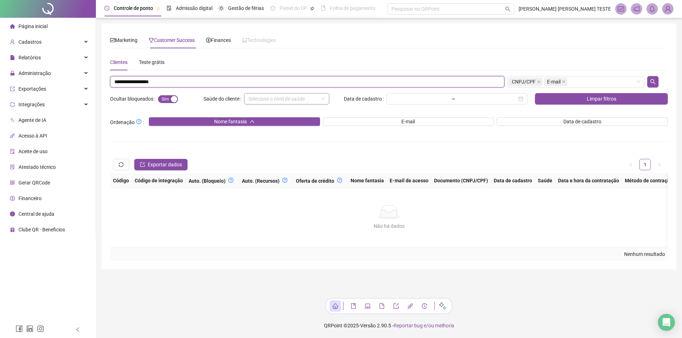
click at [234, 84] on input "**********" at bounding box center [307, 81] width 394 height 11
click at [113, 80] on input "**********" at bounding box center [307, 81] width 394 height 11
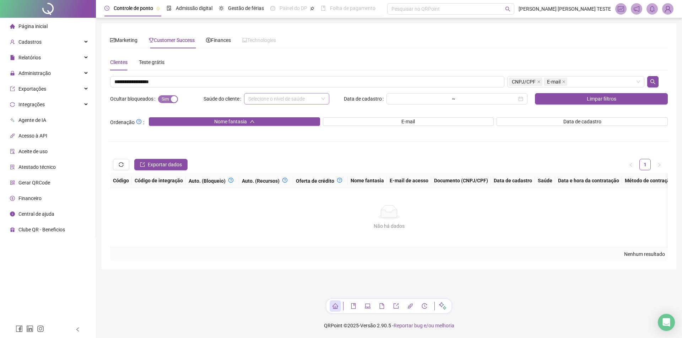
click at [167, 98] on span "Sim Não" at bounding box center [168, 99] width 20 height 8
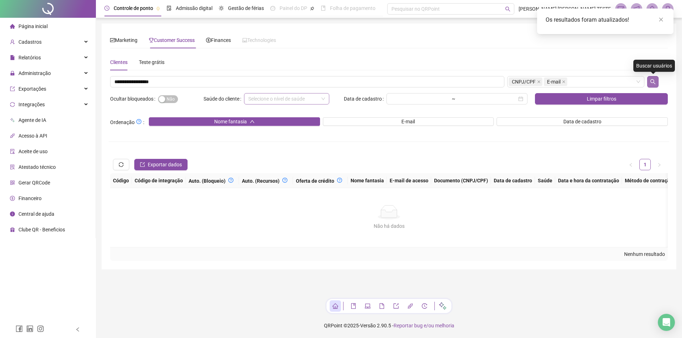
click at [653, 81] on icon "search" at bounding box center [653, 82] width 6 height 6
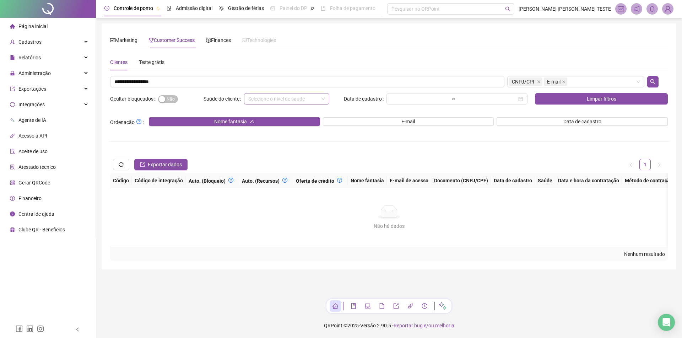
click at [418, 205] on div "Não há dados" at bounding box center [389, 212] width 541 height 14
click at [189, 75] on div "**********" at bounding box center [389, 157] width 558 height 207
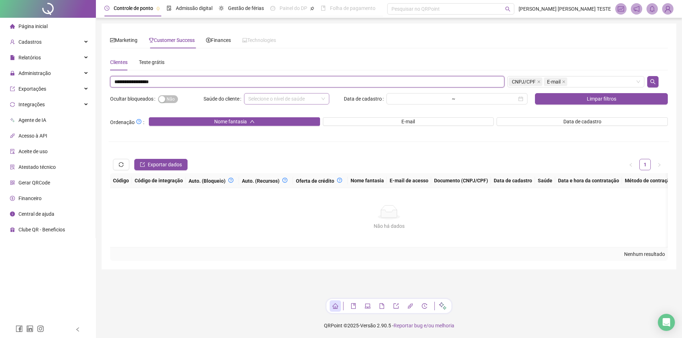
click at [185, 82] on input "**********" at bounding box center [307, 81] width 394 height 11
click at [537, 80] on span at bounding box center [539, 82] width 4 height 8
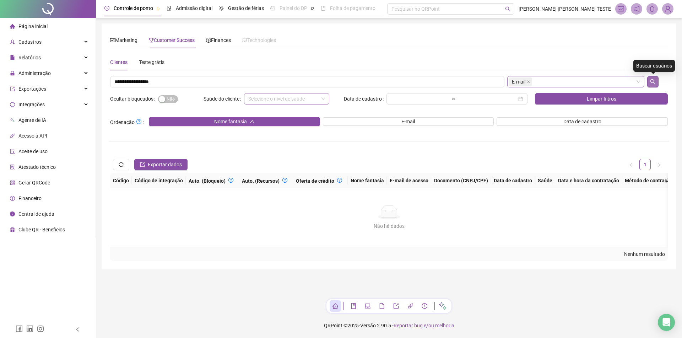
click at [651, 85] on button "button" at bounding box center [653, 81] width 11 height 11
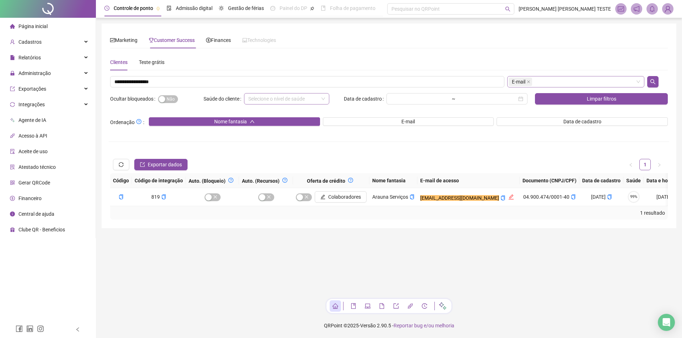
scroll to position [0, 488]
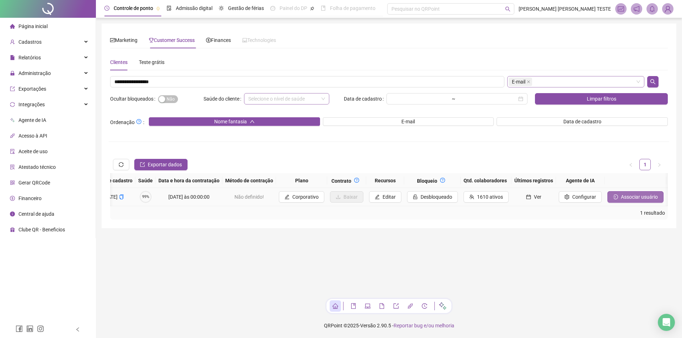
click at [613, 195] on icon "login" at bounding box center [615, 196] width 5 height 5
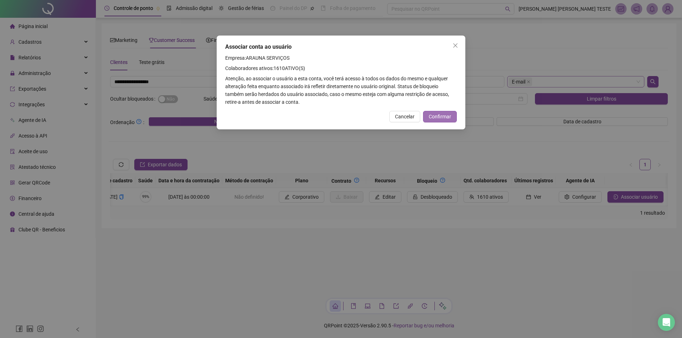
click at [451, 116] on span "Confirmar" at bounding box center [440, 117] width 22 height 8
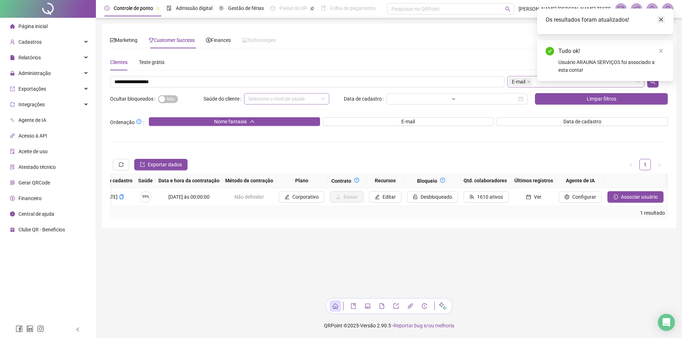
click at [661, 22] on icon "close" at bounding box center [661, 19] width 5 height 5
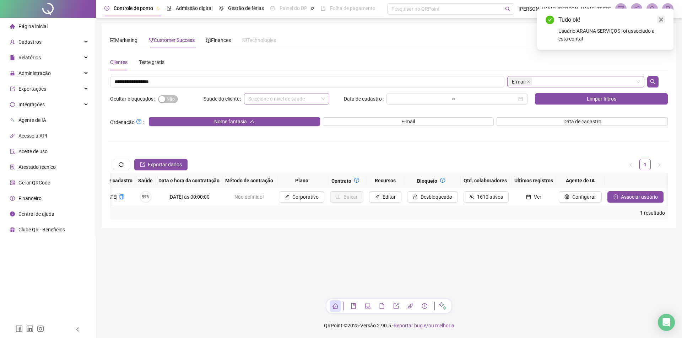
click at [663, 17] on icon "close" at bounding box center [661, 19] width 5 height 5
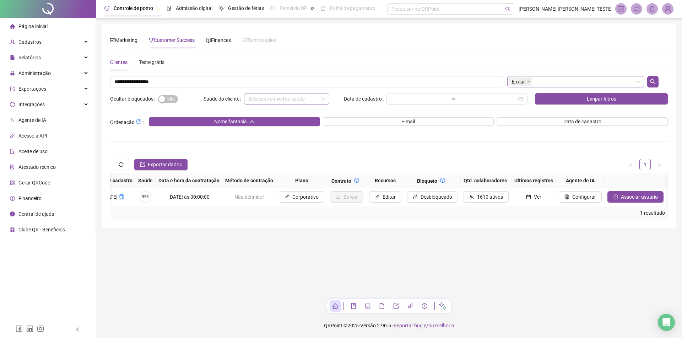
click at [671, 7] on img at bounding box center [668, 9] width 11 height 11
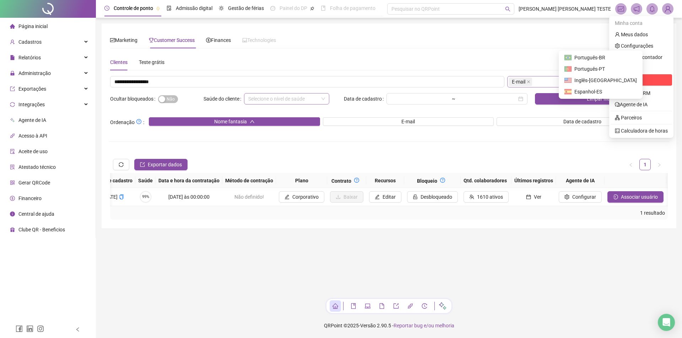
click at [622, 81] on span "Sair" at bounding box center [625, 80] width 9 height 6
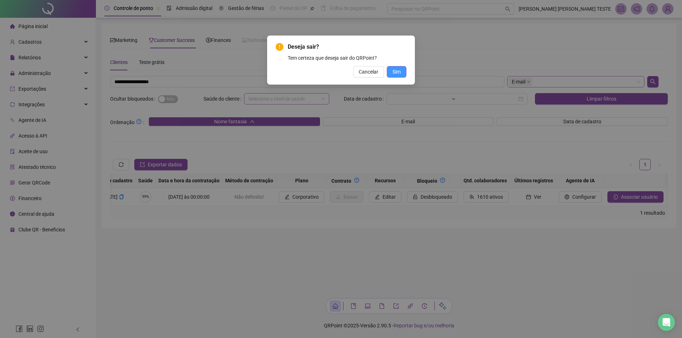
click at [405, 70] on button "Sim" at bounding box center [397, 71] width 20 height 11
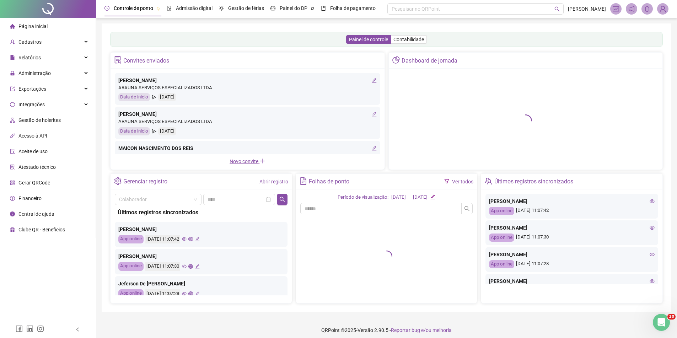
click at [664, 9] on img at bounding box center [662, 9] width 11 height 11
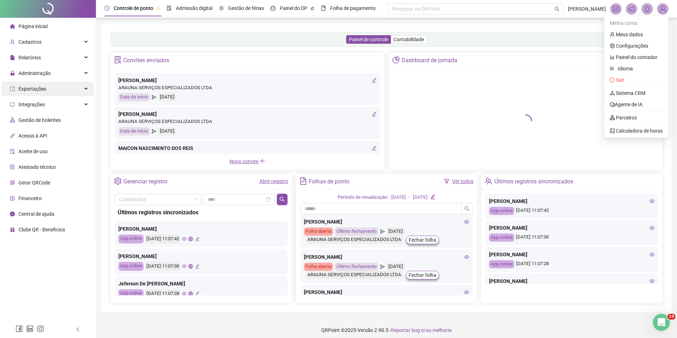
click at [48, 55] on div "Relatórios" at bounding box center [47, 57] width 93 height 14
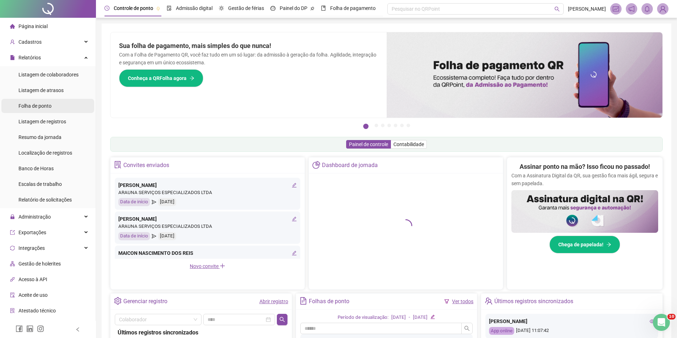
click at [38, 105] on span "Folha de ponto" at bounding box center [34, 106] width 33 height 6
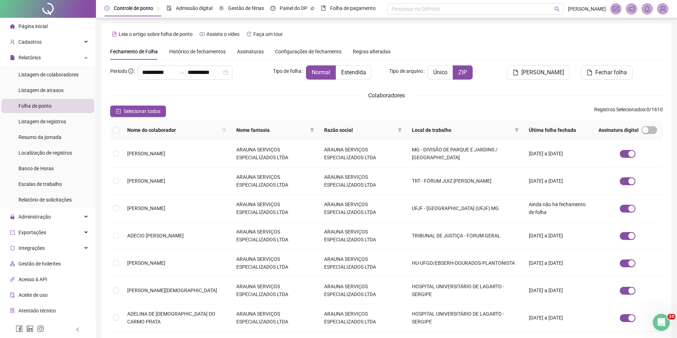
click at [394, 97] on span "Colaboradores" at bounding box center [386, 95] width 37 height 7
click at [334, 106] on div "Selecionar todos Registros Selecionados : 0 / 1610" at bounding box center [386, 111] width 553 height 11
click at [382, 95] on span "Colaboradores" at bounding box center [386, 95] width 37 height 7
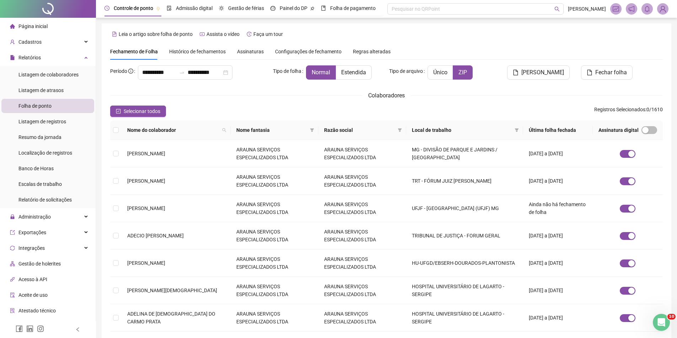
click at [333, 106] on div "Selecionar todos Registros Selecionados : 0 / 1610" at bounding box center [386, 111] width 553 height 11
click at [515, 130] on th "Local de trabalho" at bounding box center [464, 130] width 117 height 20
click at [515, 129] on icon "filter" at bounding box center [517, 130] width 4 height 4
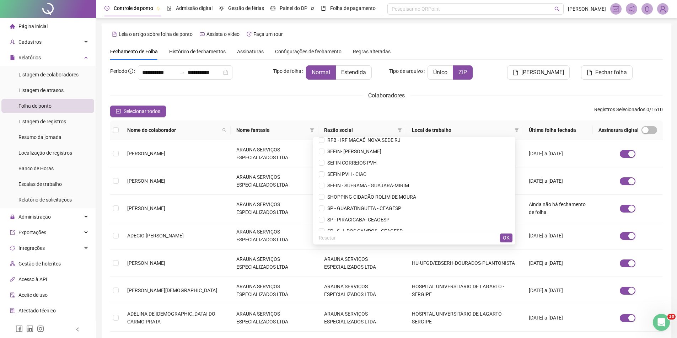
scroll to position [3275, 0]
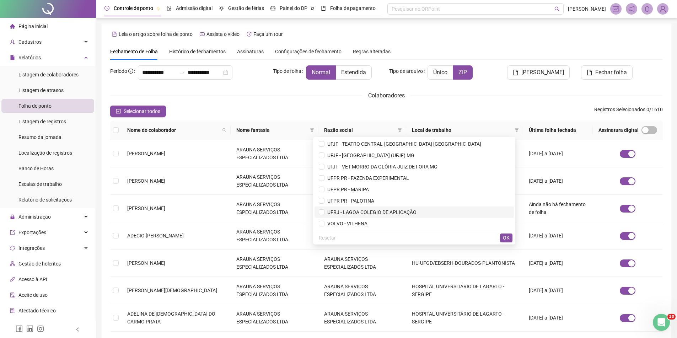
click at [394, 211] on span "UFRJ - LAGOA COLEGIO DE APLICAÇÃO" at bounding box center [370, 212] width 92 height 6
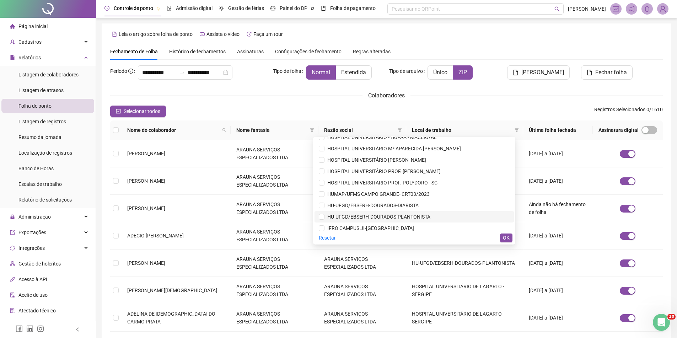
scroll to position [1302, 0]
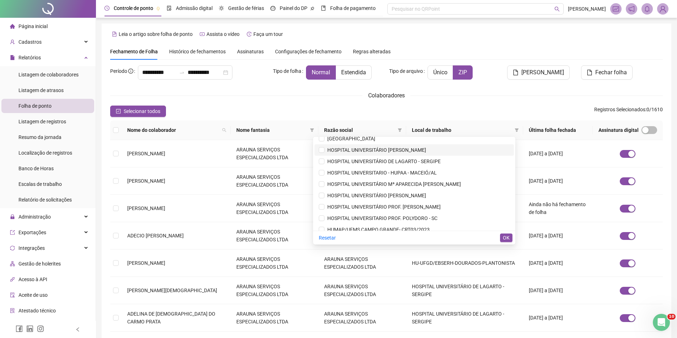
click at [426, 149] on span "HOSPITAL UNIVERSITÁRIO CLEMENTINO FRAGA FILHO" at bounding box center [375, 150] width 102 height 6
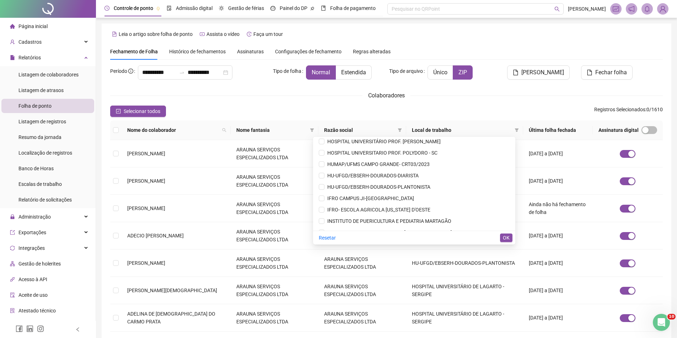
scroll to position [1373, 0]
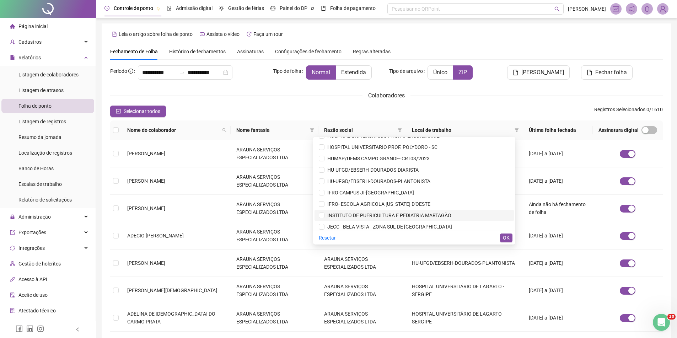
click at [400, 211] on li "INSTITUTO DE PUERICULTURA E PEDIATRIA MARTAGÃO" at bounding box center [414, 215] width 199 height 11
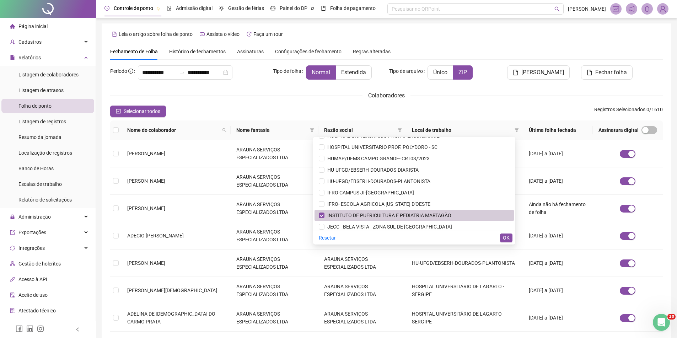
scroll to position [1408, 0]
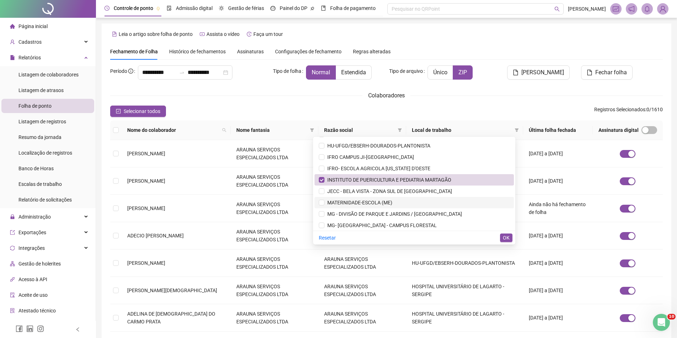
click at [392, 203] on span "MATERNIDADE-ESCOLA (ME)" at bounding box center [358, 203] width 68 height 6
click at [508, 238] on span "OK" at bounding box center [506, 238] width 7 height 8
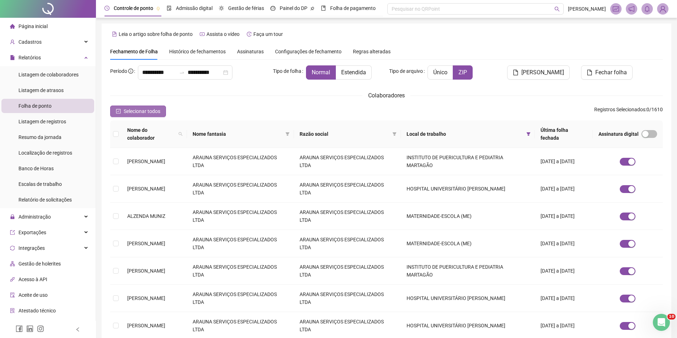
click at [155, 114] on span "Selecionar todos" at bounding box center [142, 111] width 37 height 8
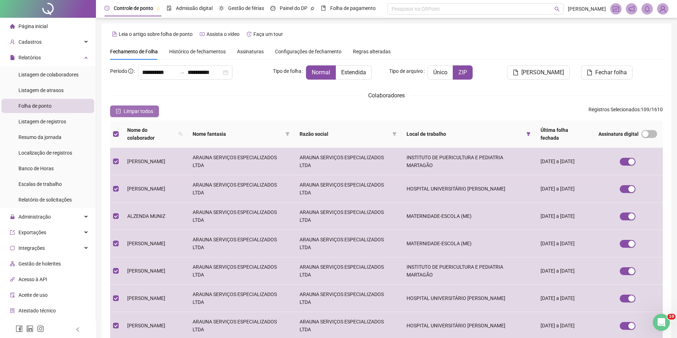
click at [155, 114] on button "Limpar todos" at bounding box center [134, 111] width 49 height 11
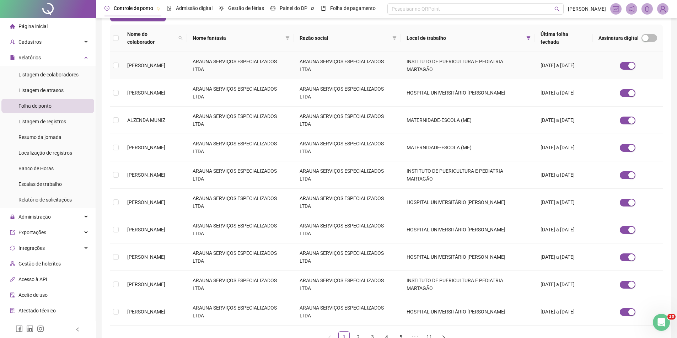
scroll to position [138, 0]
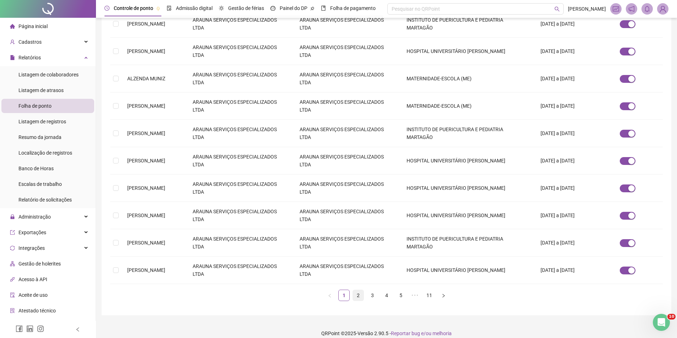
click at [356, 290] on link "2" at bounding box center [358, 295] width 11 height 11
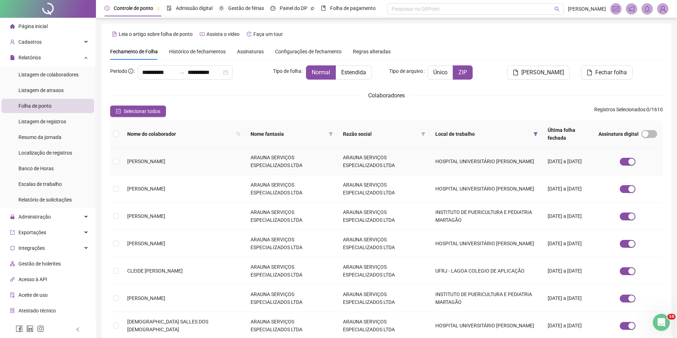
click at [430, 151] on td "HOSPITAL UNIVERSITÁRIO CLEMENTINO FRAGA FILHO" at bounding box center [486, 161] width 112 height 27
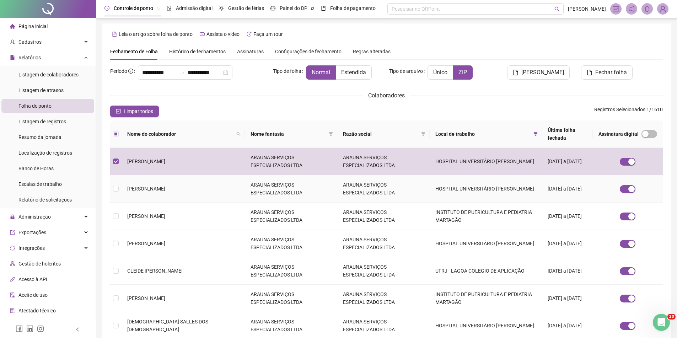
click at [430, 182] on td "HOSPITAL UNIVERSITÁRIO CLEMENTINO FRAGA FILHO" at bounding box center [486, 188] width 112 height 27
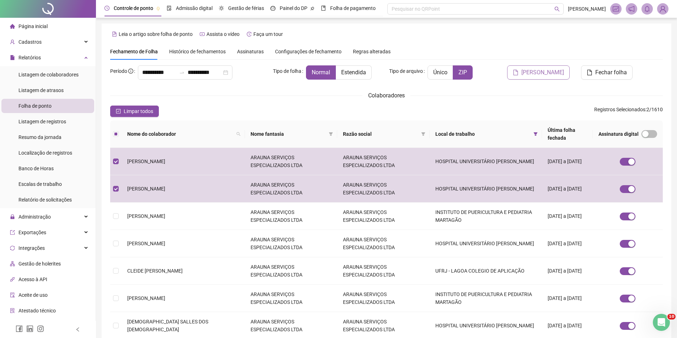
click at [538, 74] on span "Gerar espelho" at bounding box center [542, 72] width 43 height 9
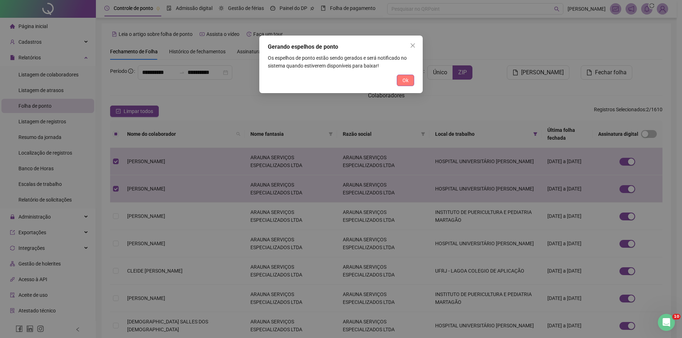
click at [412, 76] on div "Gerando espelhos de ponto Os espelhos de ponto estão sendo gerados e será notif…" at bounding box center [340, 65] width 163 height 58
click at [410, 79] on button "Ok" at bounding box center [405, 80] width 17 height 11
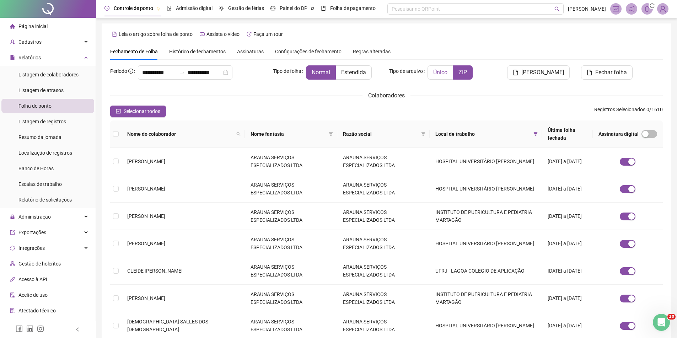
click at [447, 75] on span "Único" at bounding box center [440, 72] width 14 height 7
click at [649, 8] on icon "bell" at bounding box center [647, 9] width 6 height 6
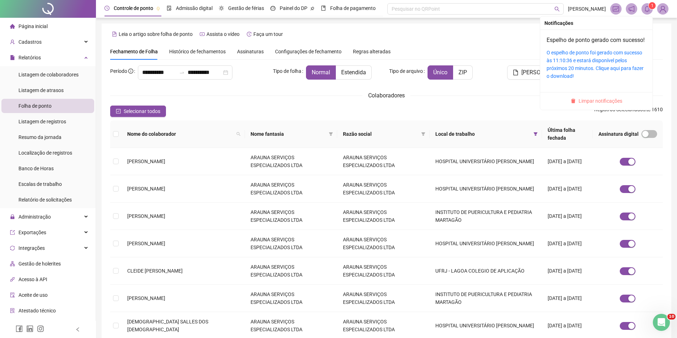
click at [592, 105] on span "Limpar notificações" at bounding box center [601, 101] width 44 height 8
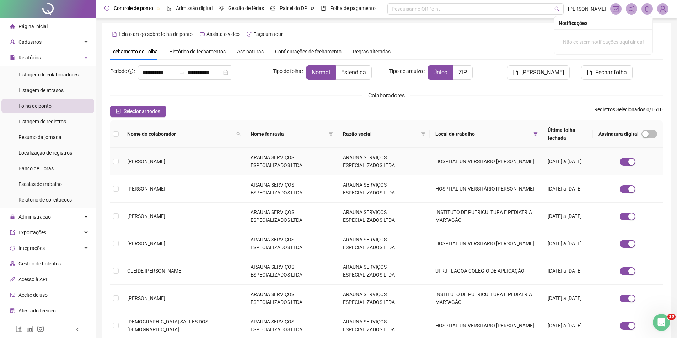
click at [491, 157] on td "HOSPITAL UNIVERSITÁRIO CLEMENTINO FRAGA FILHO" at bounding box center [486, 161] width 112 height 27
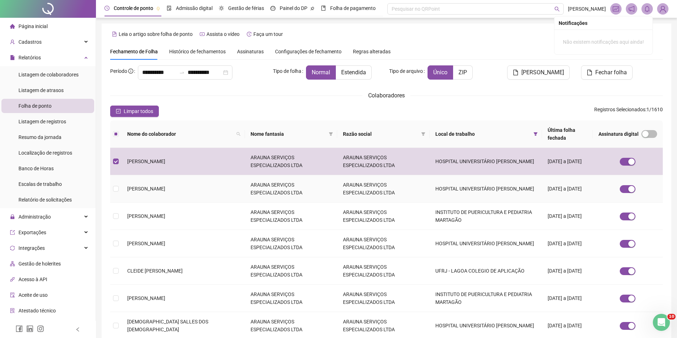
click at [485, 176] on td "HOSPITAL UNIVERSITÁRIO CLEMENTINO FRAGA FILHO" at bounding box center [486, 188] width 112 height 27
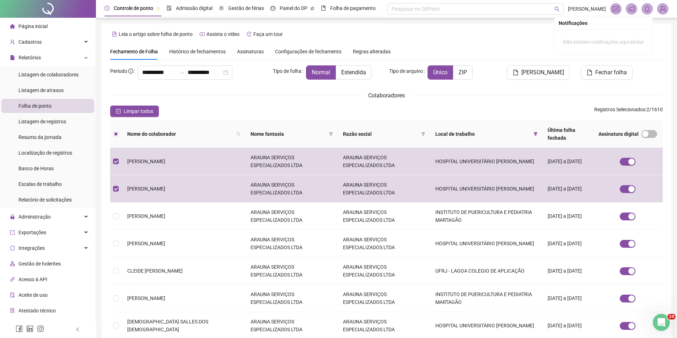
click at [551, 62] on div "**********" at bounding box center [386, 243] width 553 height 401
click at [549, 69] on span "Gerar espelho" at bounding box center [542, 72] width 43 height 9
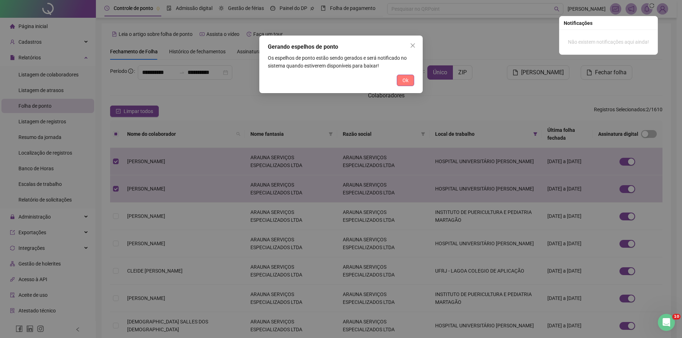
click at [408, 80] on span "Ok" at bounding box center [406, 80] width 6 height 8
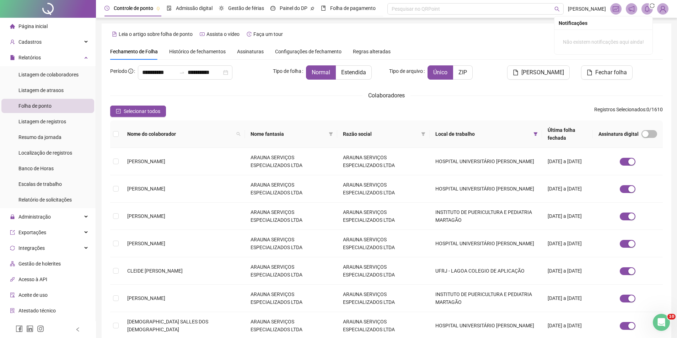
click at [524, 44] on div "Fechamento de Folha Histórico de fechamentos Assinaturas Configurações de fecha…" at bounding box center [386, 51] width 553 height 16
click at [543, 18] on div "**********" at bounding box center [386, 241] width 581 height 483
click at [568, 8] on span "[PERSON_NAME]" at bounding box center [587, 9] width 38 height 8
click at [645, 5] on span at bounding box center [647, 8] width 11 height 11
click at [648, 14] on span at bounding box center [647, 8] width 11 height 11
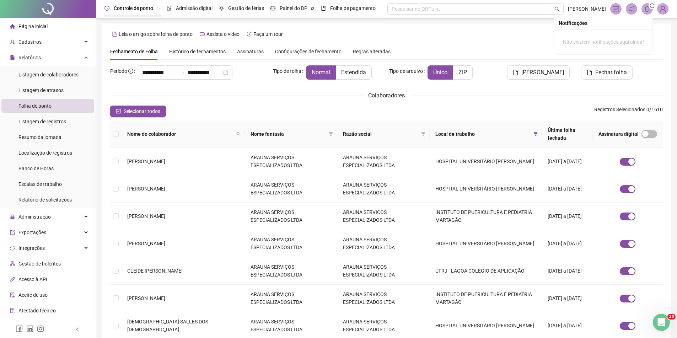
click at [645, 11] on icon "bell" at bounding box center [647, 9] width 6 height 6
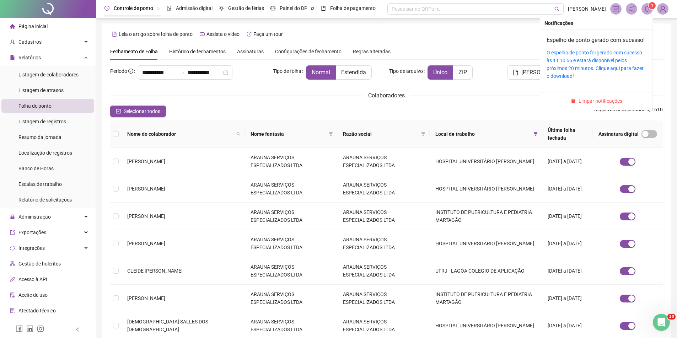
click at [570, 64] on div "O espelho de ponto foi gerado com sucesso às 11:10:56 e estará disponível pelos…" at bounding box center [597, 64] width 100 height 31
click at [649, 12] on icon "bell" at bounding box center [647, 9] width 6 height 6
click at [587, 105] on ul "Limpar notificações" at bounding box center [596, 101] width 112 height 18
click at [584, 105] on span "Limpar notificações" at bounding box center [601, 101] width 44 height 8
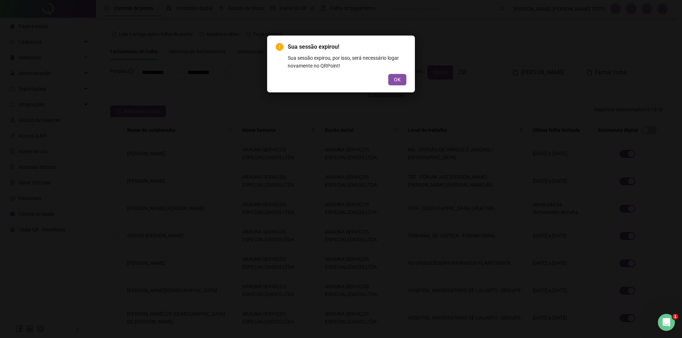
click at [394, 70] on div "Sua sessão expirou! Sua sessão expirou, por isso, será necessário logar novamen…" at bounding box center [341, 64] width 131 height 43
click at [400, 81] on span "OK" at bounding box center [397, 80] width 7 height 8
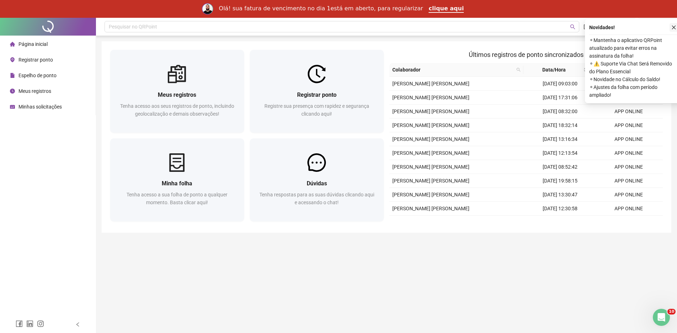
click at [673, 29] on icon "close" at bounding box center [673, 27] width 5 height 5
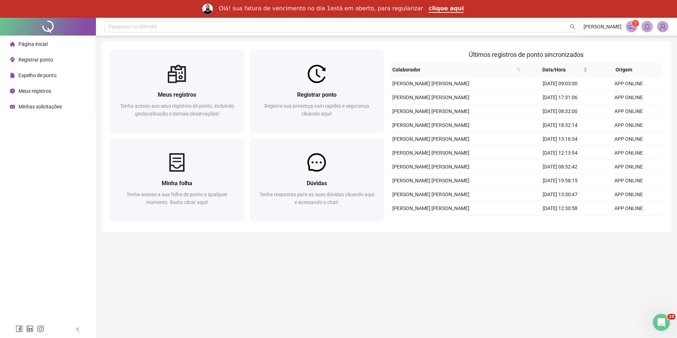
click at [660, 30] on img at bounding box center [662, 26] width 11 height 11
click at [633, 78] on span "Sair" at bounding box center [636, 75] width 53 height 8
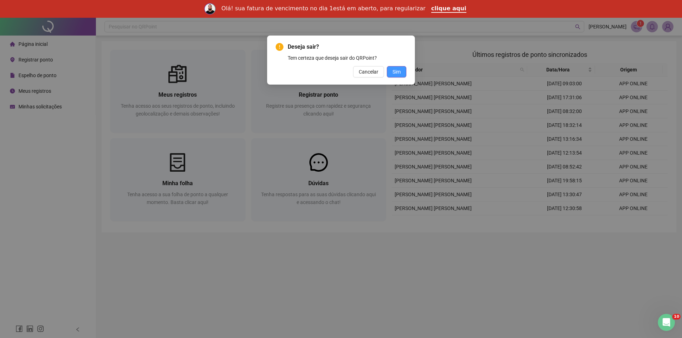
click at [399, 74] on span "Sim" at bounding box center [397, 72] width 8 height 8
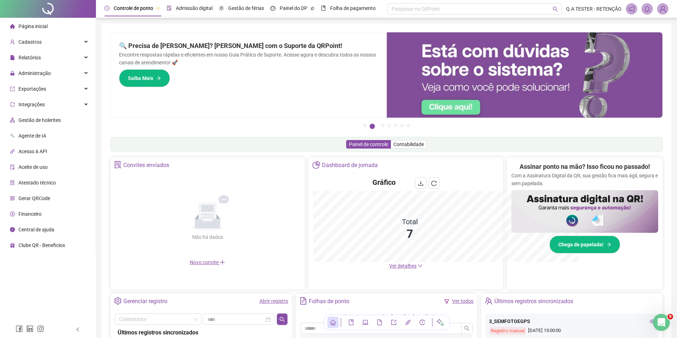
click at [193, 9] on span "Admissão digital" at bounding box center [194, 8] width 37 height 6
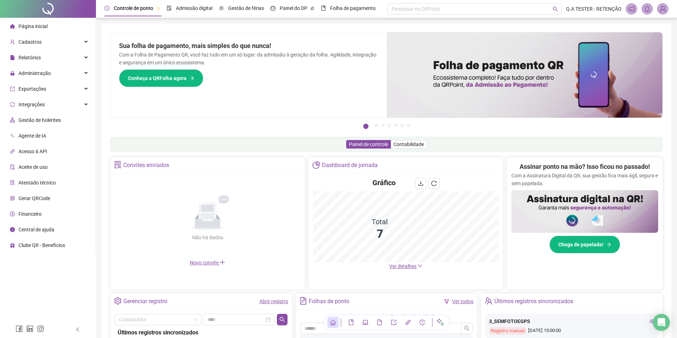
click at [661, 7] on img at bounding box center [662, 9] width 11 height 11
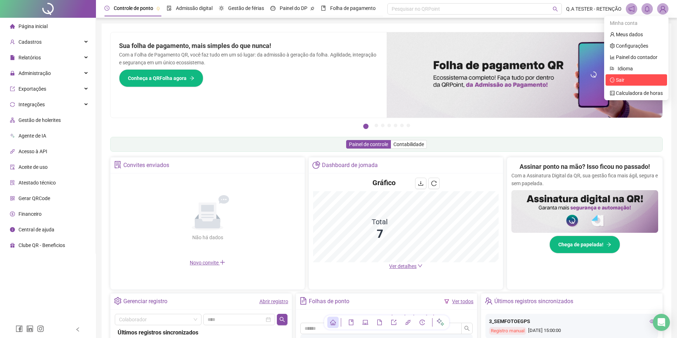
click at [621, 84] on span "Sair" at bounding box center [636, 80] width 53 height 8
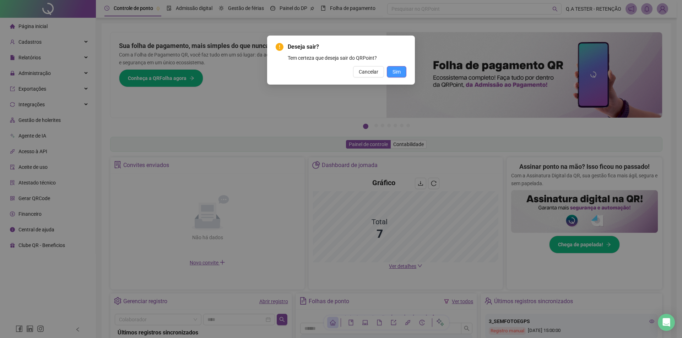
click at [396, 71] on span "Sim" at bounding box center [397, 72] width 8 height 8
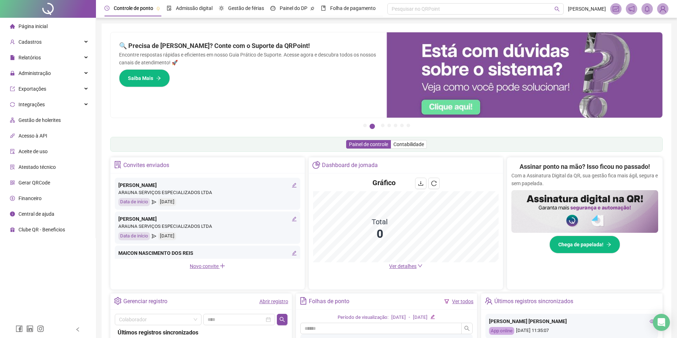
click at [664, 9] on img at bounding box center [662, 9] width 11 height 11
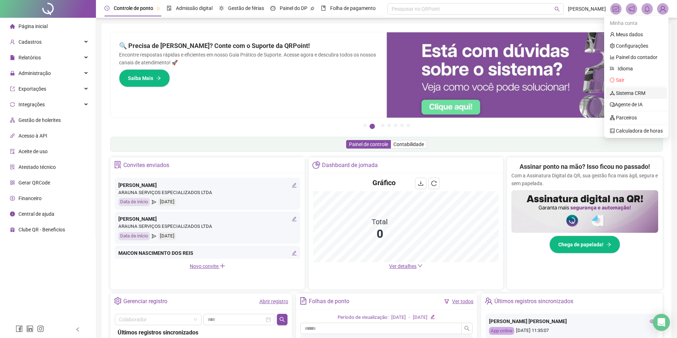
click at [623, 92] on link "Sistema CRM" at bounding box center [628, 93] width 36 height 6
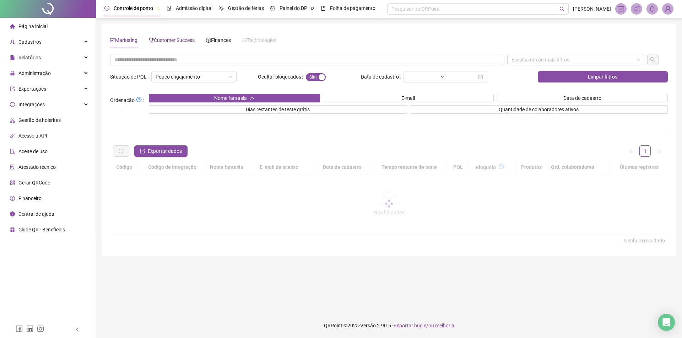
click at [182, 39] on span "Customer Success" at bounding box center [172, 40] width 46 height 6
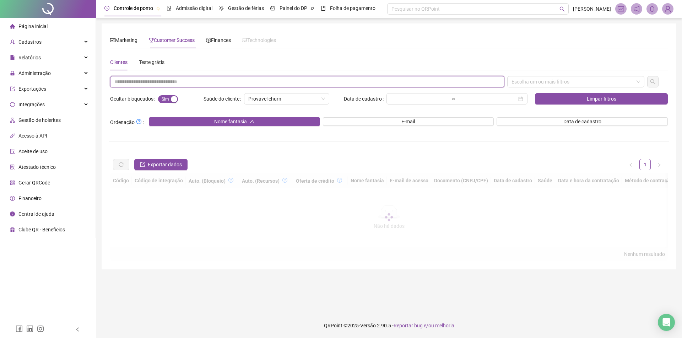
click at [186, 78] on input "text" at bounding box center [307, 81] width 394 height 11
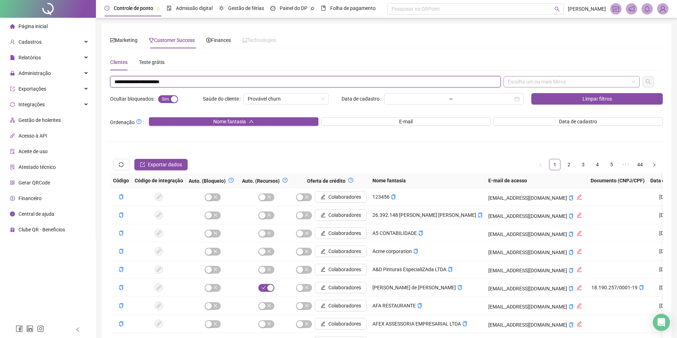
click at [591, 84] on div "Escolha um ou mais filtros" at bounding box center [572, 81] width 136 height 11
type input "**********"
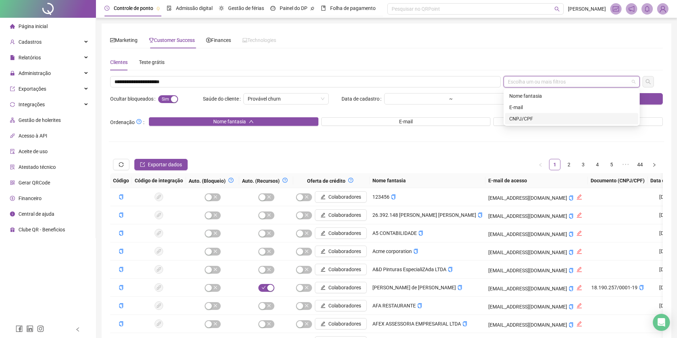
click at [554, 111] on div "E-mail" at bounding box center [571, 107] width 133 height 11
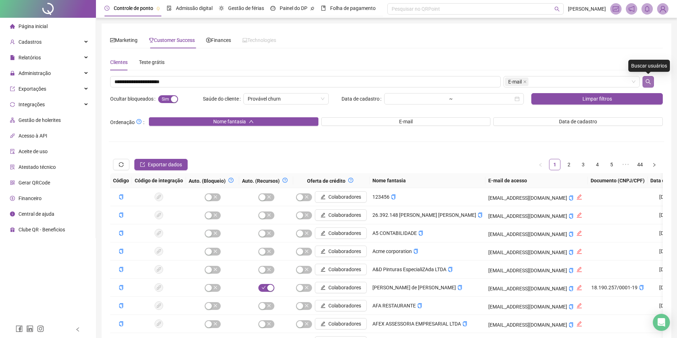
click at [646, 78] on button "button" at bounding box center [648, 81] width 11 height 11
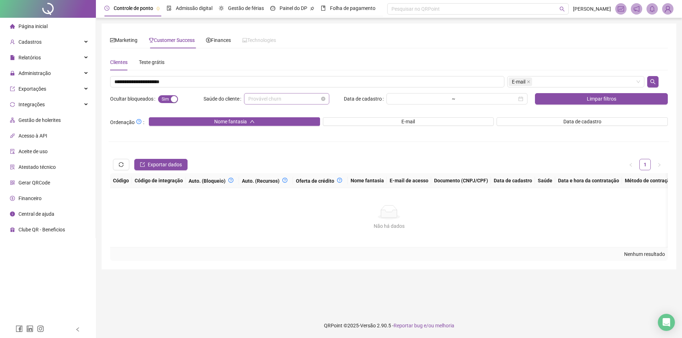
click at [327, 99] on div "Provável churn" at bounding box center [286, 98] width 85 height 11
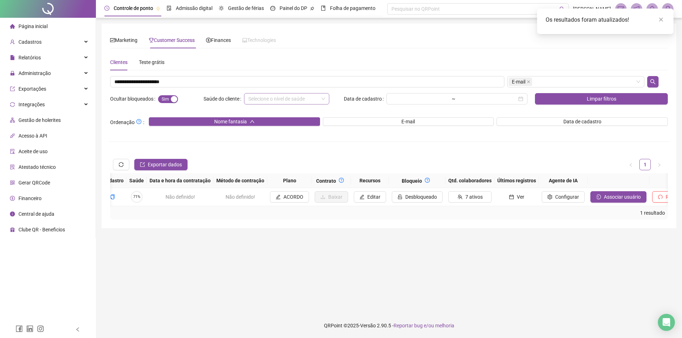
scroll to position [0, 465]
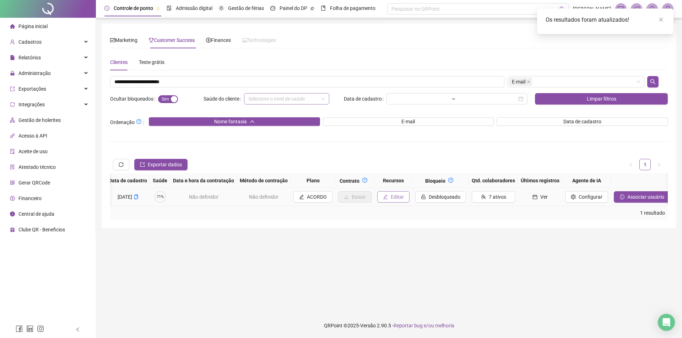
click at [377, 202] on button "Editar" at bounding box center [393, 196] width 32 height 11
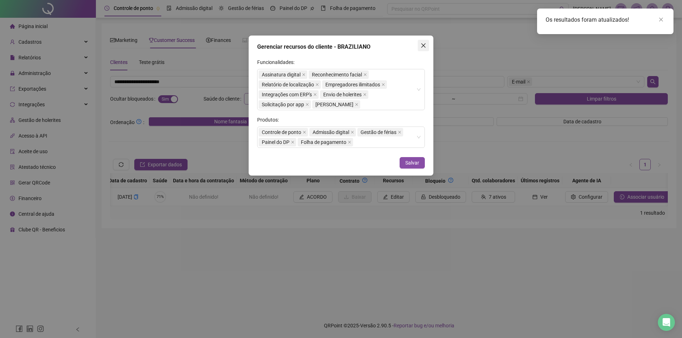
click at [425, 45] on icon "close" at bounding box center [424, 46] width 6 height 6
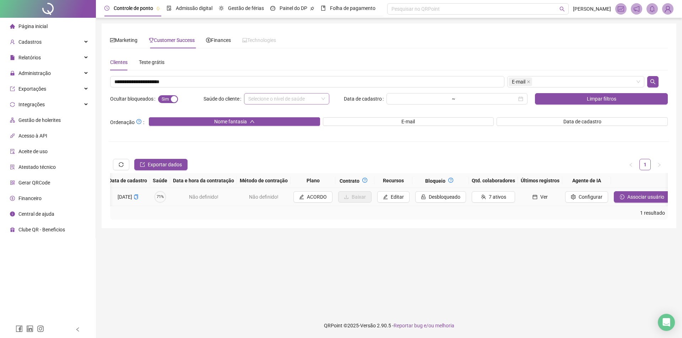
drag, startPoint x: 383, startPoint y: 205, endPoint x: 396, endPoint y: 205, distance: 12.8
click at [396, 205] on tr "Colaboradores Braziliano laurobraziliano@gmail.com 862.924.335-01 30/11/2020 71…" at bounding box center [200, 197] width 1110 height 18
click at [391, 197] on span "Editar" at bounding box center [397, 197] width 13 height 8
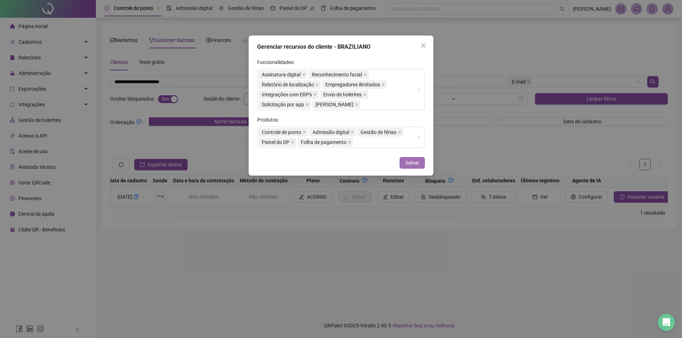
click at [407, 159] on button "Salvar" at bounding box center [412, 162] width 25 height 11
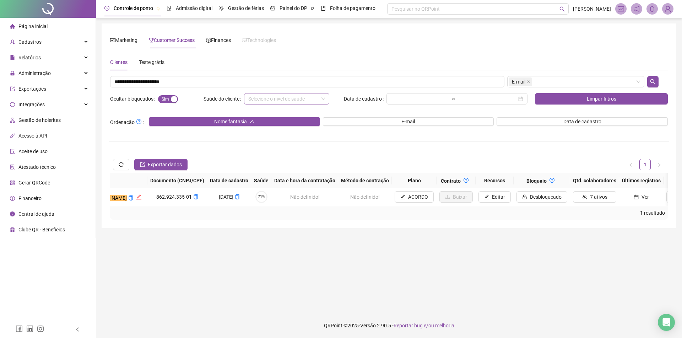
scroll to position [0, 0]
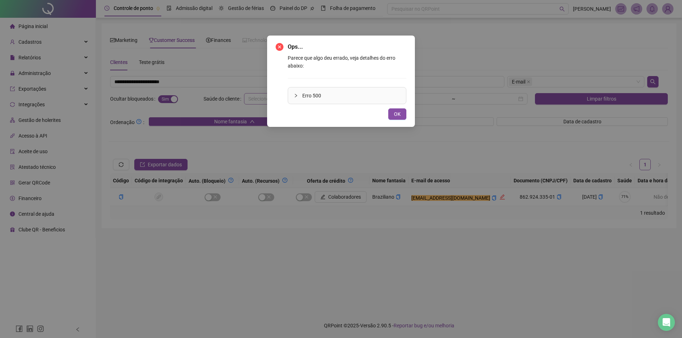
click at [387, 100] on div "Erro 500" at bounding box center [347, 95] width 118 height 16
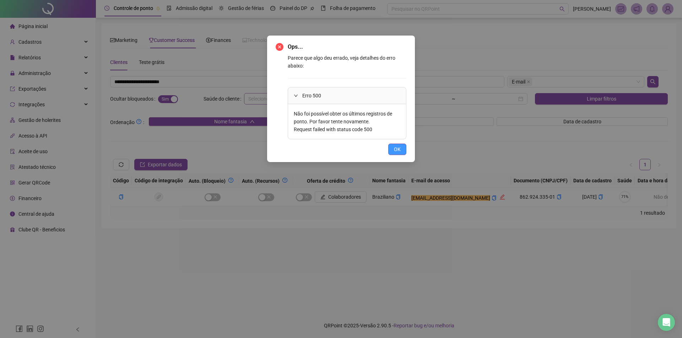
click at [402, 152] on button "OK" at bounding box center [397, 149] width 18 height 11
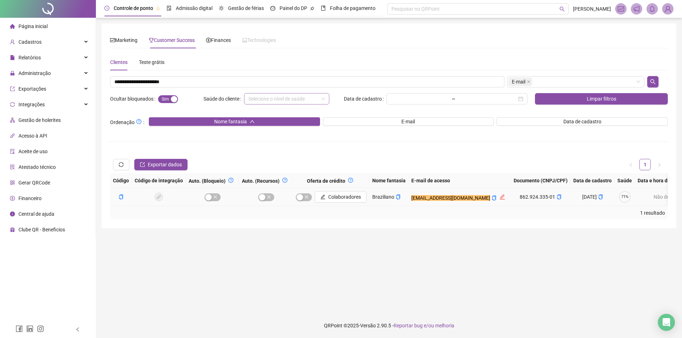
click at [439, 206] on td "laurobraziliano@gmail.com" at bounding box center [460, 197] width 102 height 18
click at [437, 202] on td "laurobraziliano@gmail.com" at bounding box center [460, 197] width 102 height 18
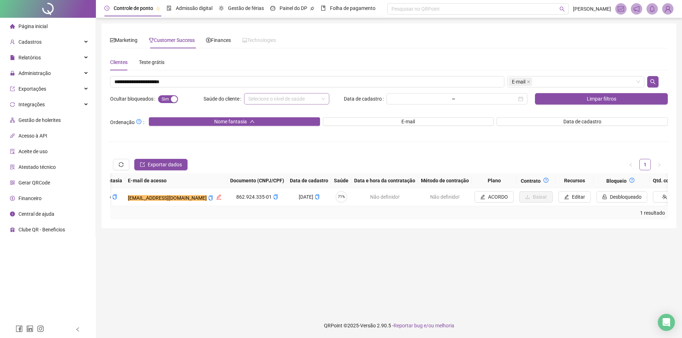
scroll to position [0, 240]
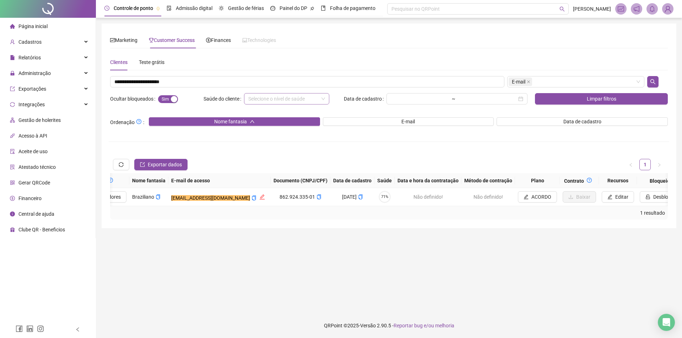
click at [671, 8] on img at bounding box center [668, 9] width 11 height 11
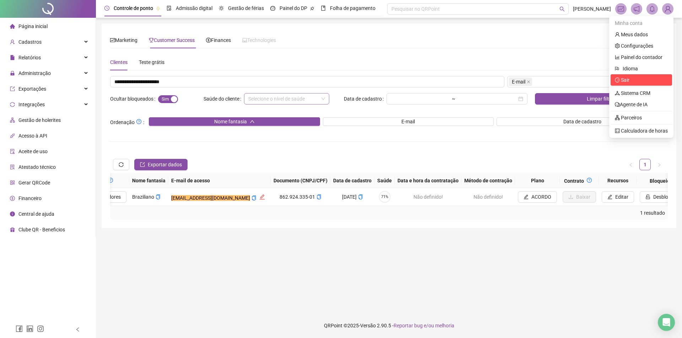
click at [641, 78] on body "Página inicial Cadastros Relatórios Administração Exportações Integrações Gestã…" at bounding box center [341, 169] width 682 height 338
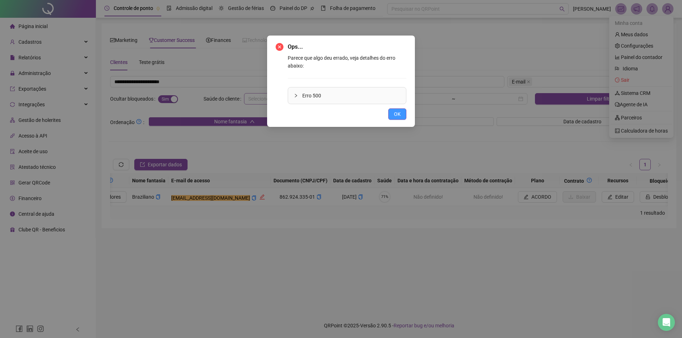
click at [399, 109] on button "OK" at bounding box center [397, 113] width 18 height 11
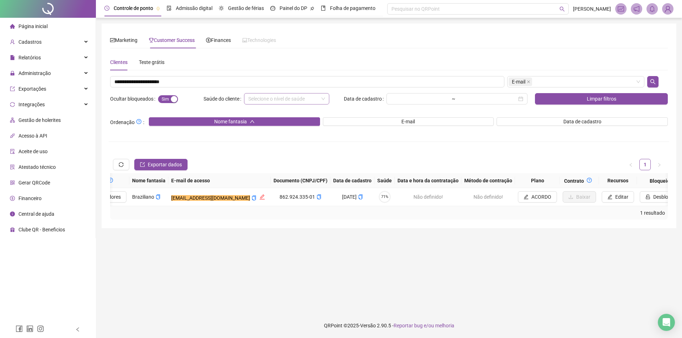
click at [665, 7] on img at bounding box center [668, 9] width 11 height 11
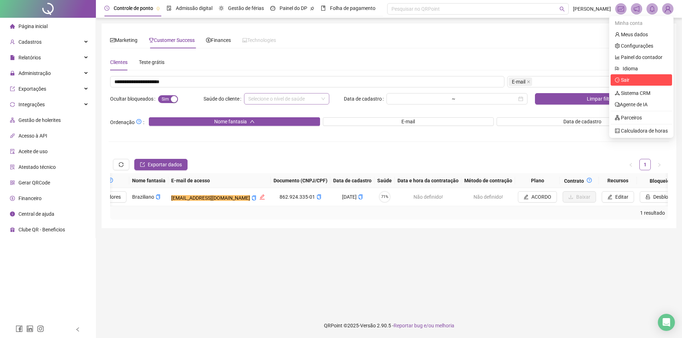
click at [647, 85] on li "Sair" at bounding box center [641, 79] width 61 height 11
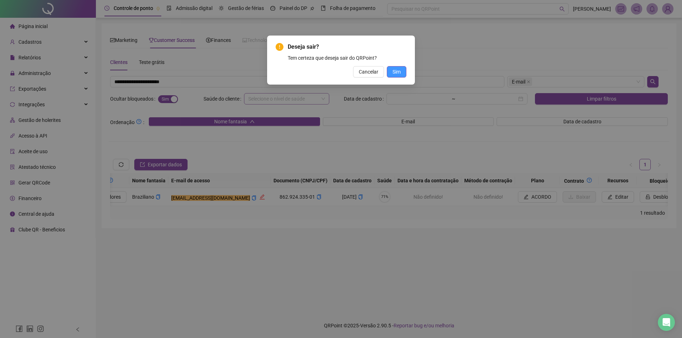
click at [392, 75] on button "Sim" at bounding box center [397, 71] width 20 height 11
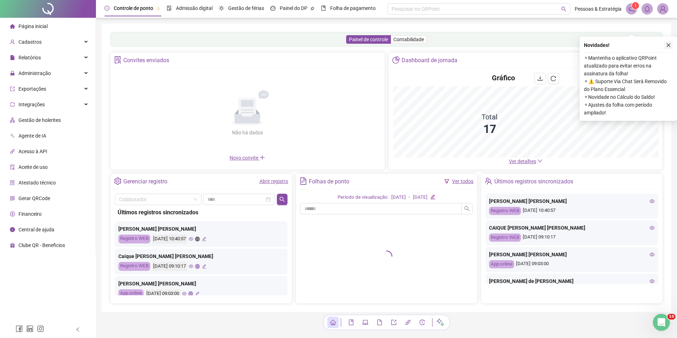
click at [669, 47] on icon "close" at bounding box center [668, 45] width 5 height 5
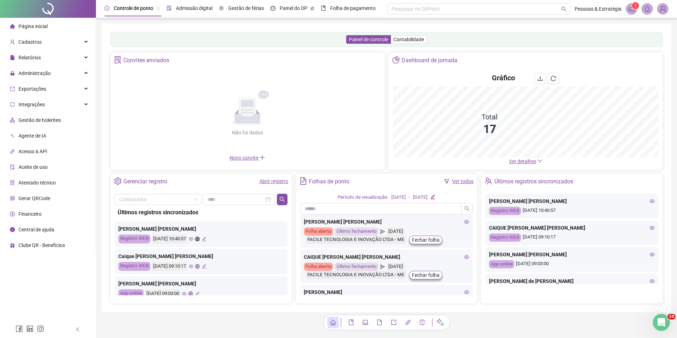
click at [208, 11] on span "Admissão digital" at bounding box center [194, 8] width 37 height 6
